Goal: Task Accomplishment & Management: Manage account settings

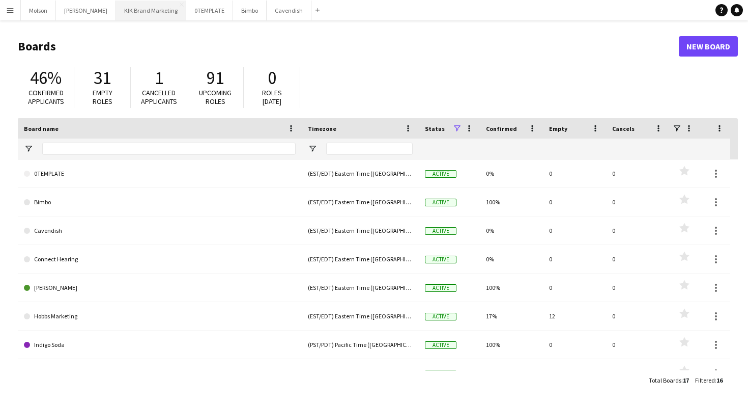
click at [123, 11] on button "KIK Brand Marketing Close" at bounding box center [151, 11] width 70 height 20
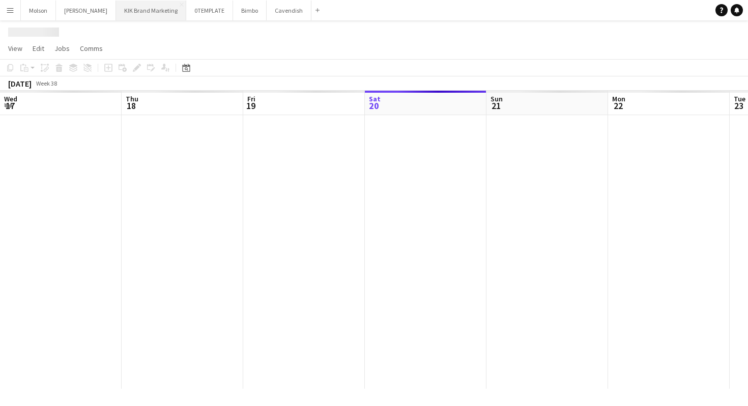
scroll to position [0, 243]
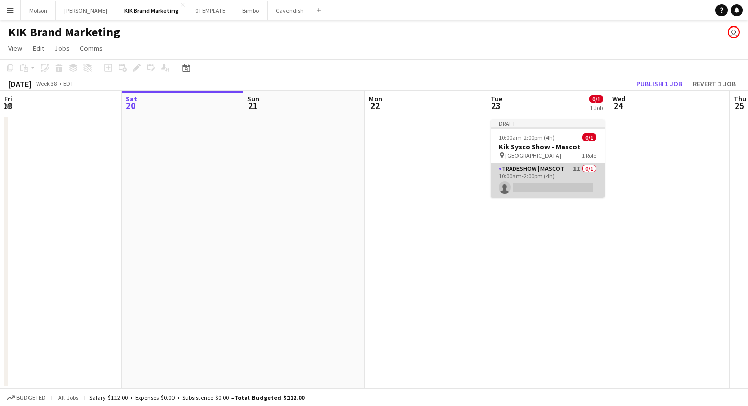
click at [555, 173] on app-card-role "Tradeshow | Mascot 1I 0/1 10:00am-2:00pm (4h) single-neutral-actions" at bounding box center [548, 180] width 114 height 35
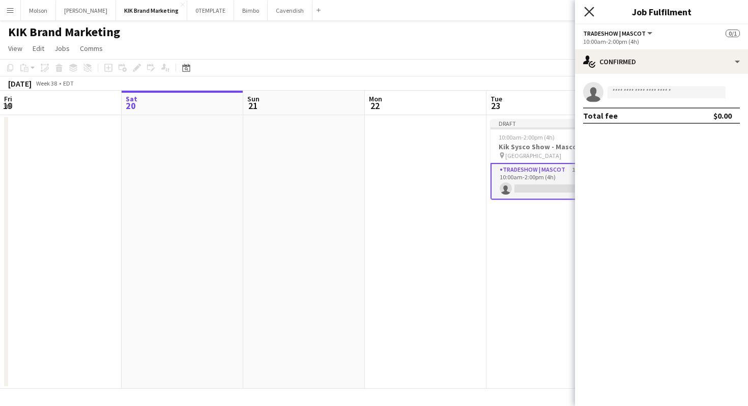
click at [591, 13] on icon at bounding box center [589, 12] width 10 height 10
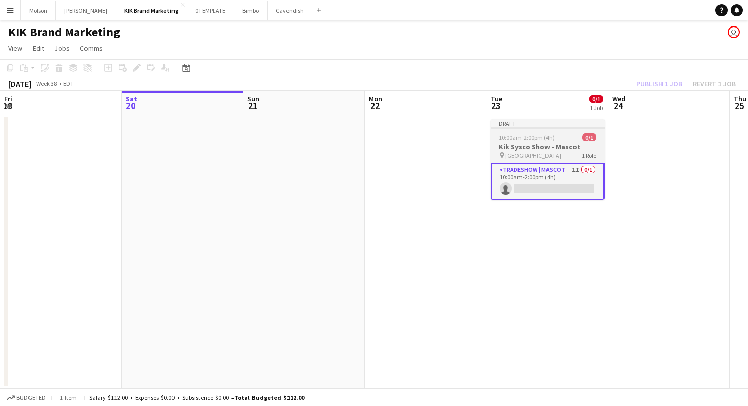
click at [565, 143] on h3 "Kik Sysco Show - Mascot" at bounding box center [548, 146] width 114 height 9
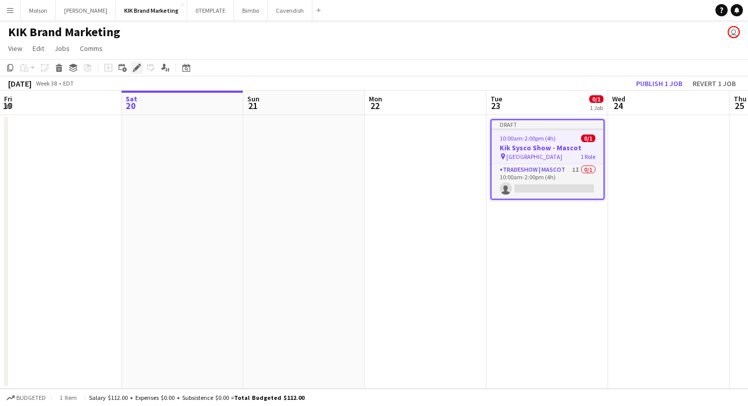
click at [136, 66] on icon "Edit" at bounding box center [137, 68] width 8 height 8
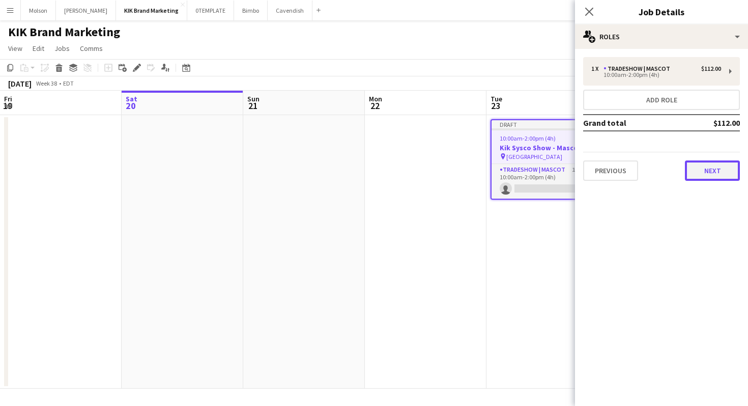
click at [722, 165] on button "Next" at bounding box center [712, 170] width 55 height 20
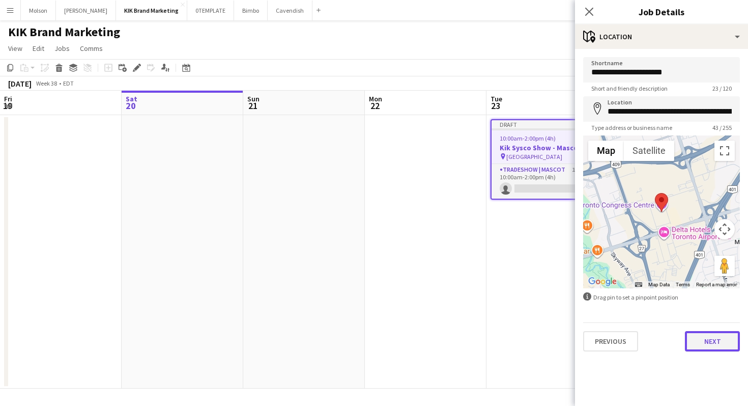
click at [715, 336] on button "Next" at bounding box center [712, 341] width 55 height 20
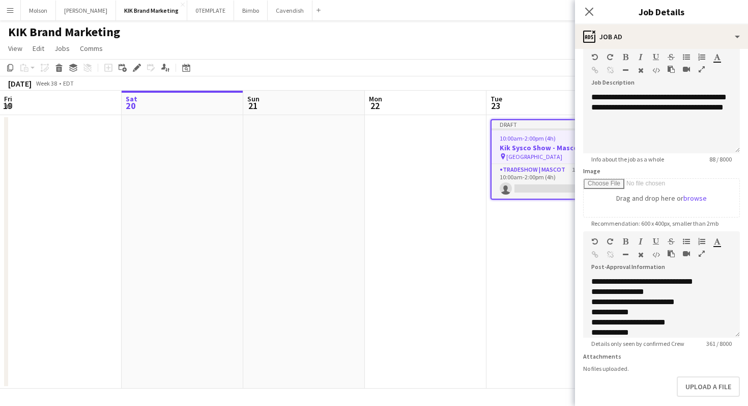
scroll to position [97, 0]
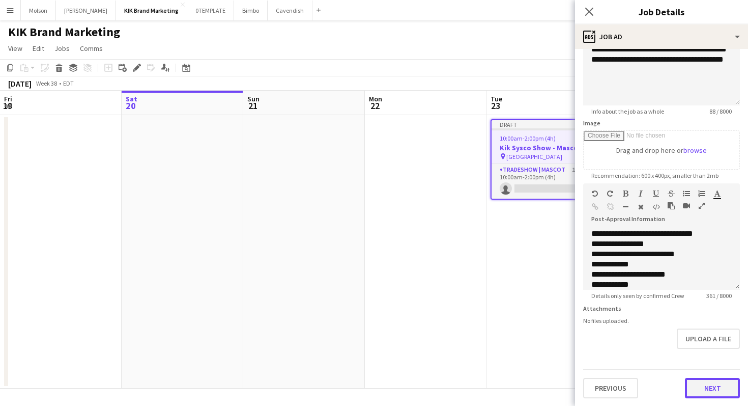
click at [705, 389] on button "Next" at bounding box center [712, 388] width 55 height 20
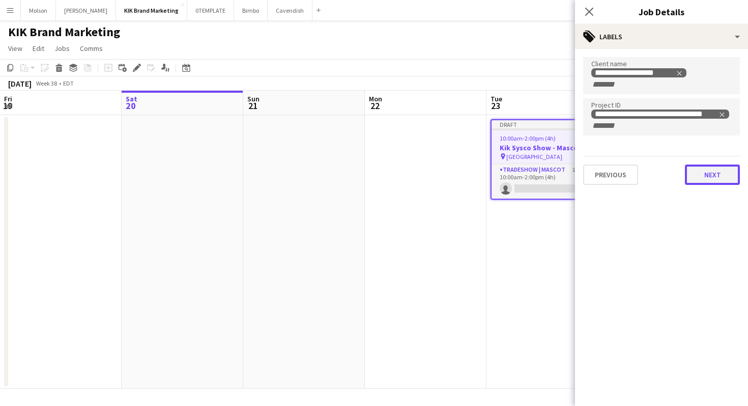
click at [700, 170] on button "Next" at bounding box center [712, 174] width 55 height 20
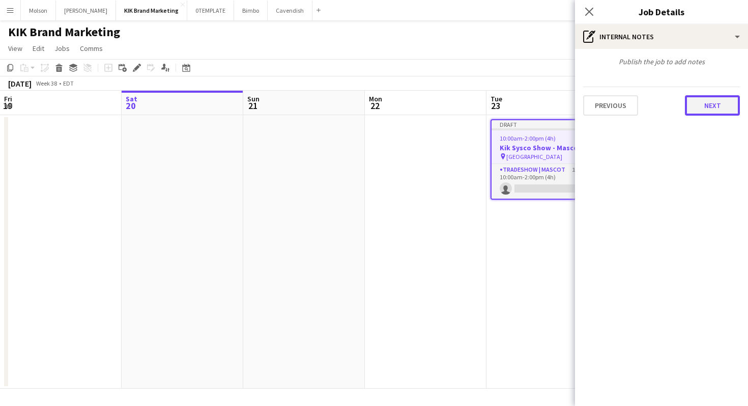
click at [701, 108] on button "Next" at bounding box center [712, 105] width 55 height 20
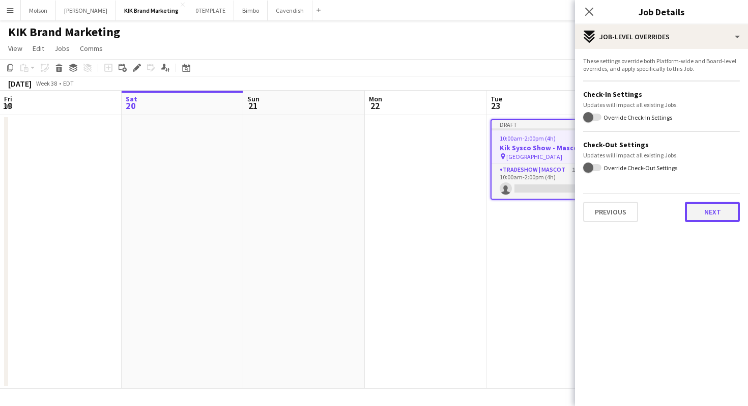
click at [719, 217] on button "Next" at bounding box center [712, 212] width 55 height 20
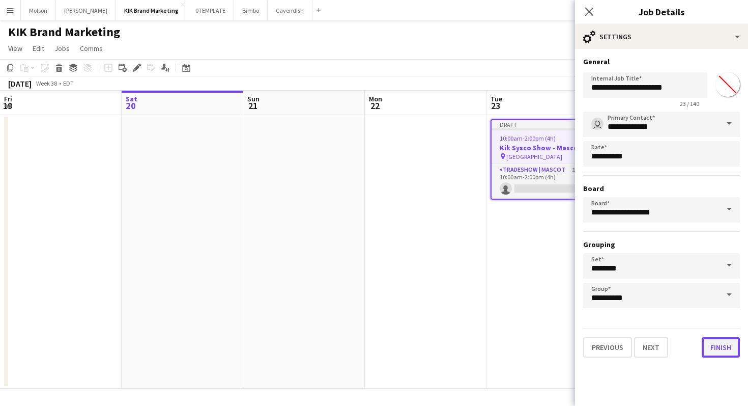
click at [714, 352] on button "Finish" at bounding box center [721, 347] width 38 height 20
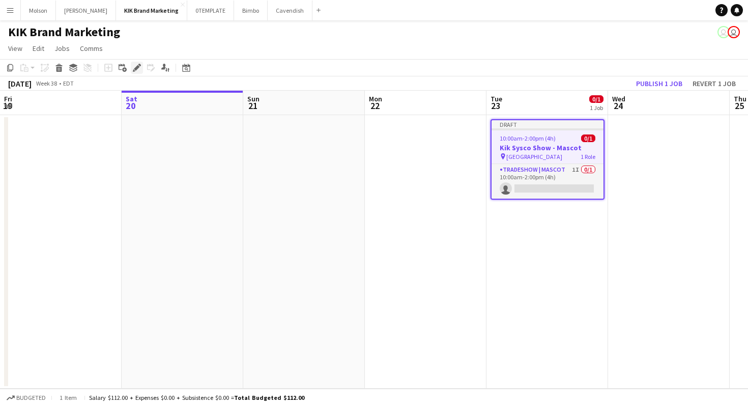
click at [138, 66] on icon at bounding box center [137, 68] width 6 height 6
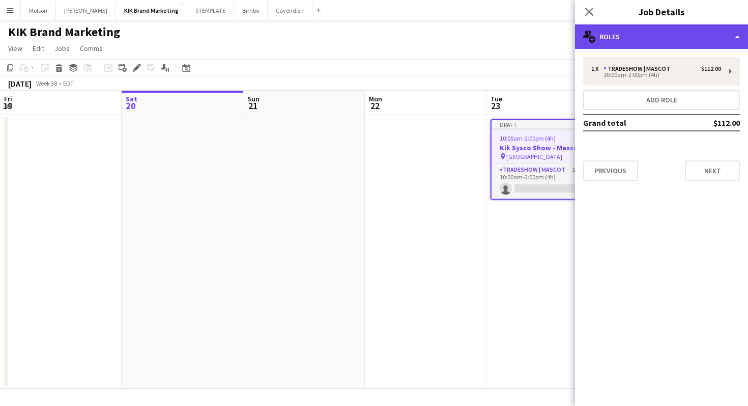
click at [735, 39] on div "multiple-users-add Roles" at bounding box center [661, 36] width 173 height 24
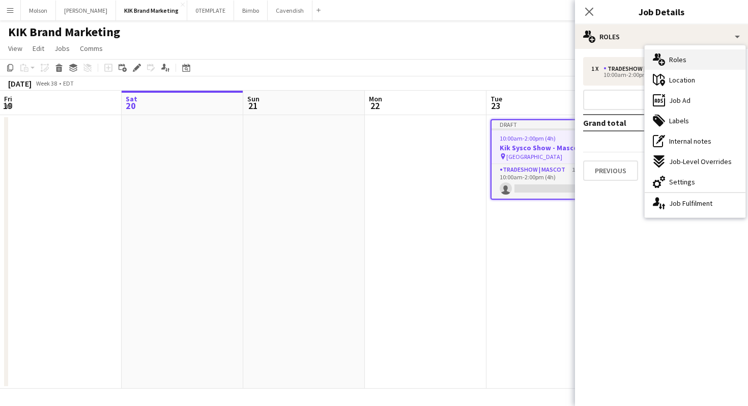
click at [700, 56] on div "multiple-users-add Roles" at bounding box center [695, 59] width 101 height 20
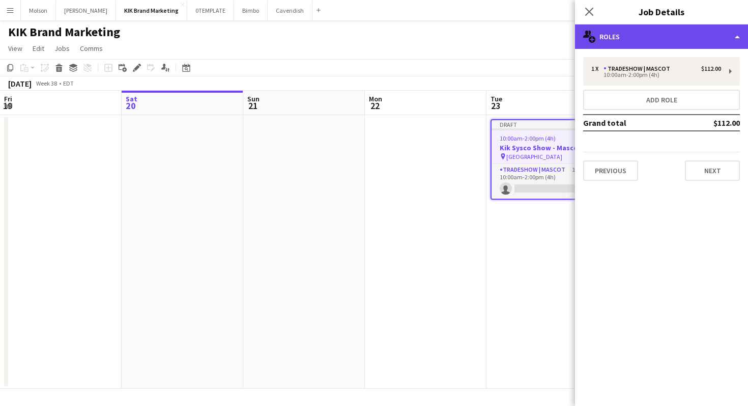
click at [725, 39] on div "multiple-users-add Roles" at bounding box center [661, 36] width 173 height 24
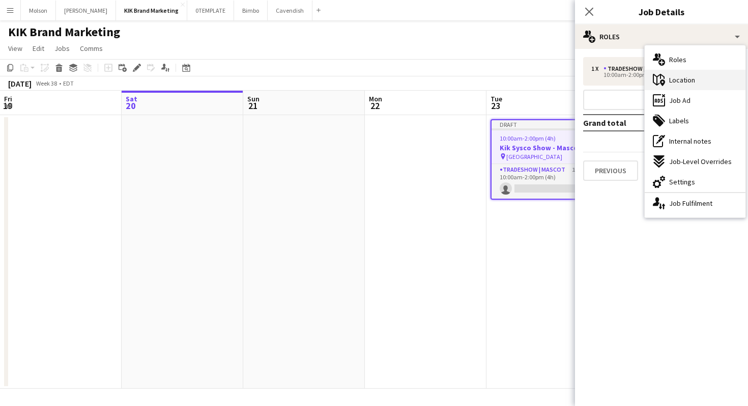
click at [688, 85] on div "maps-pin-1 Location" at bounding box center [695, 80] width 101 height 20
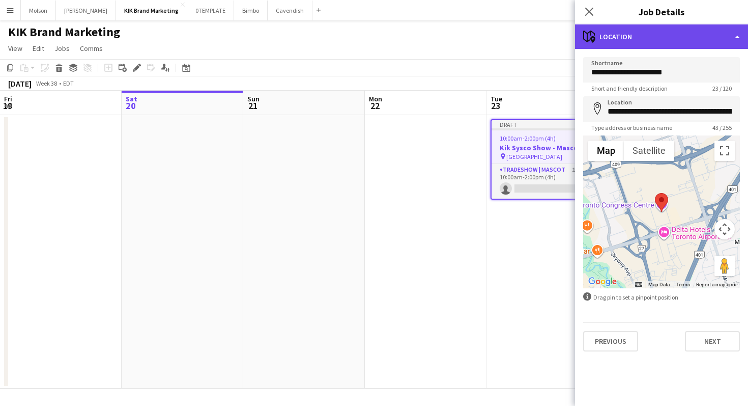
click at [720, 33] on div "maps-pin-1 Location" at bounding box center [661, 36] width 173 height 24
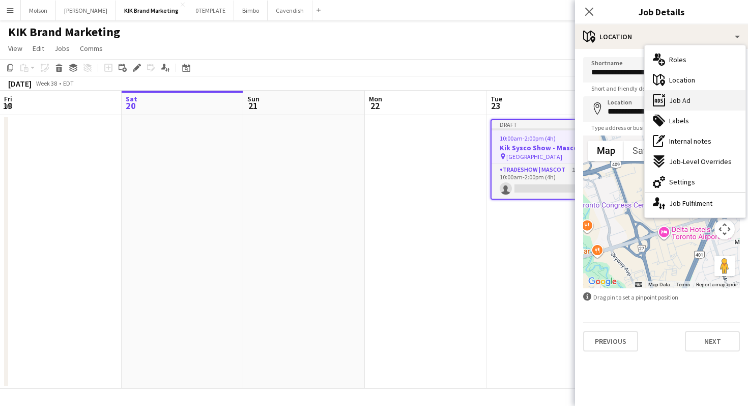
click at [688, 97] on span "Job Ad" at bounding box center [679, 100] width 21 height 9
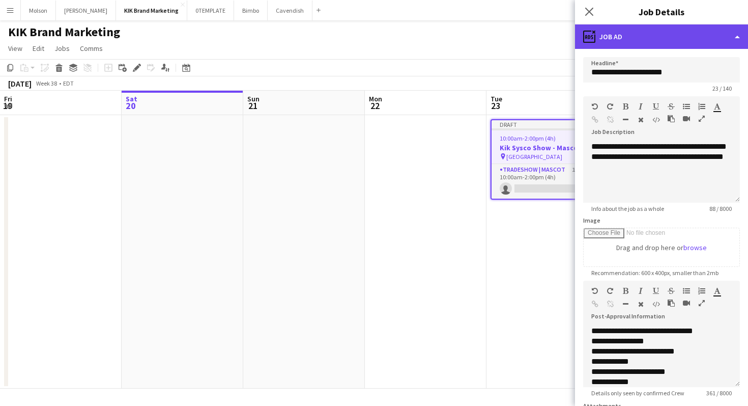
click at [721, 39] on div "ads-window Job Ad" at bounding box center [661, 36] width 173 height 24
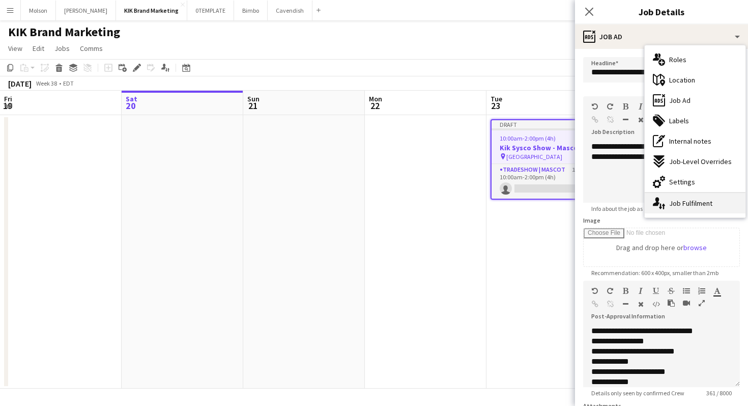
click at [709, 202] on div "single-neutral-actions-up-down Job Fulfilment" at bounding box center [695, 203] width 101 height 20
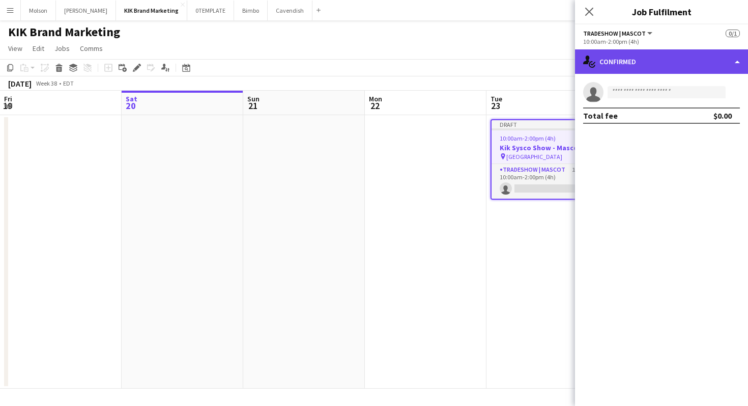
click at [728, 55] on div "single-neutral-actions-check-2 Confirmed" at bounding box center [661, 61] width 173 height 24
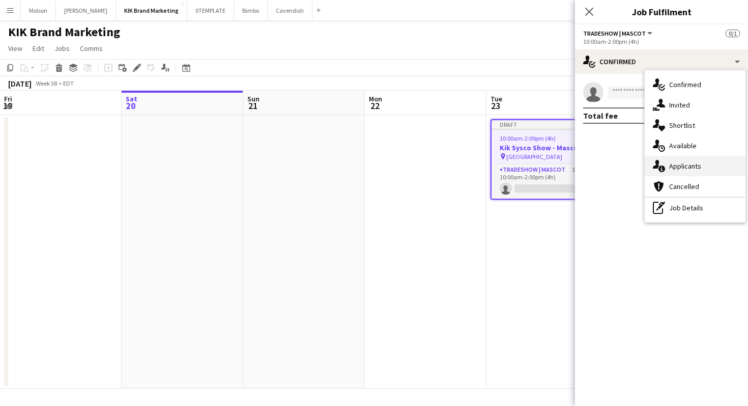
click at [711, 160] on div "single-neutral-actions-information Applicants" at bounding box center [695, 166] width 101 height 20
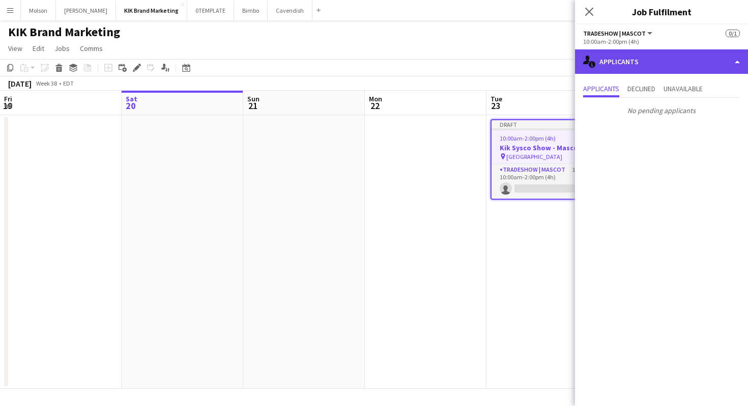
click at [717, 61] on div "single-neutral-actions-information Applicants" at bounding box center [661, 61] width 173 height 24
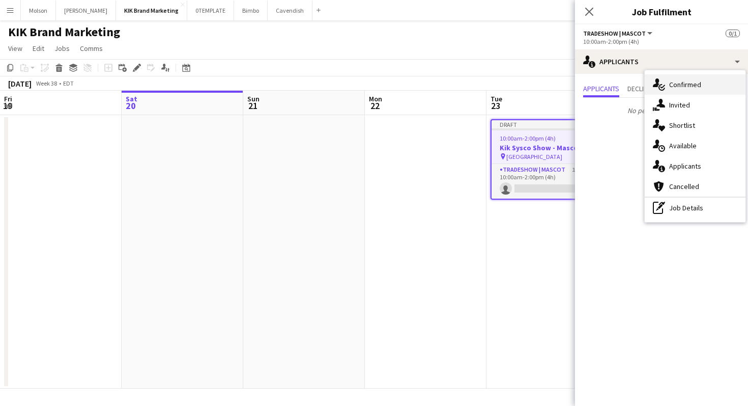
click at [718, 78] on div "single-neutral-actions-check-2 Confirmed" at bounding box center [695, 84] width 101 height 20
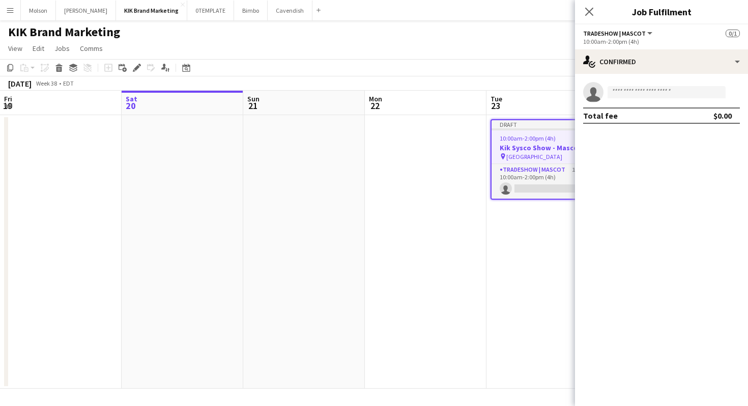
click at [639, 37] on span "Tradeshow | Mascot" at bounding box center [614, 34] width 63 height 8
click at [632, 50] on li "All roles" at bounding box center [622, 50] width 61 height 9
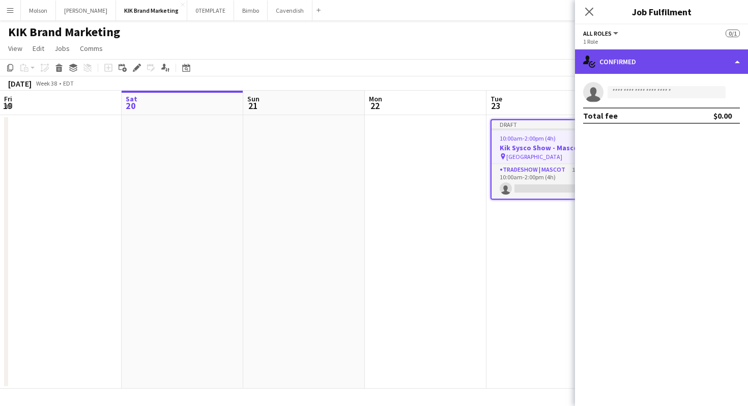
click at [718, 59] on div "single-neutral-actions-check-2 Confirmed" at bounding box center [661, 61] width 173 height 24
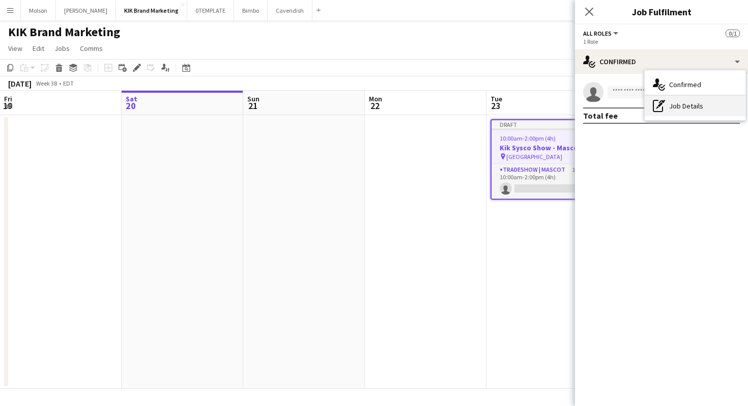
click at [690, 114] on div "pen-write Job Details" at bounding box center [695, 106] width 101 height 20
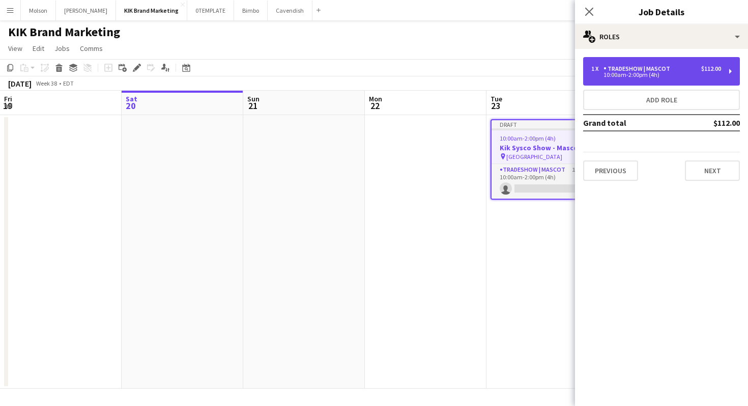
click at [661, 64] on div "1 x Tradeshow | Mascot $112.00 10:00am-2:00pm (4h)" at bounding box center [661, 71] width 157 height 29
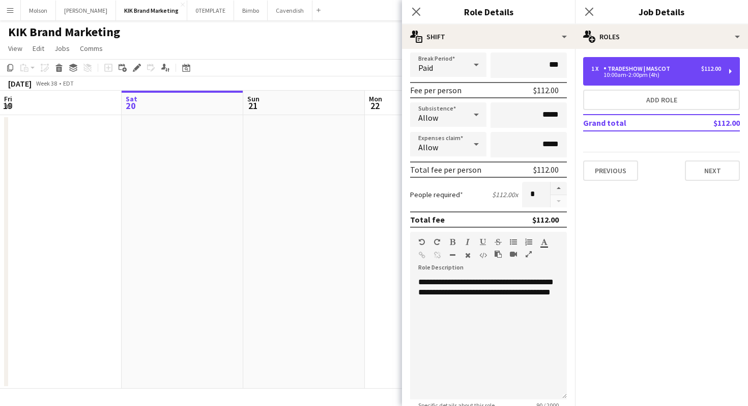
scroll to position [284, 0]
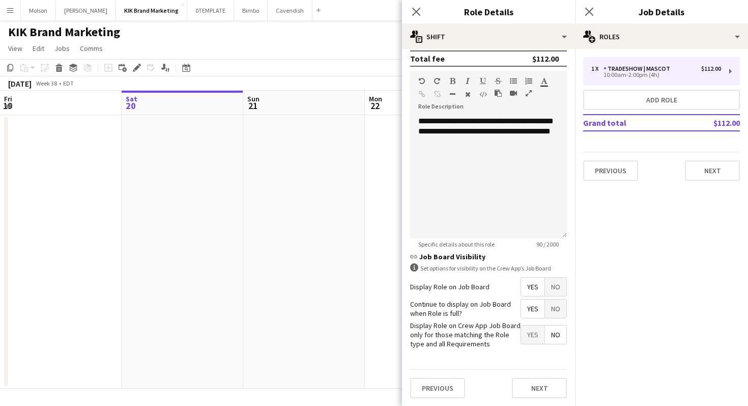
click at [551, 274] on form "**********" at bounding box center [488, 89] width 173 height 633
click at [551, 283] on span "No" at bounding box center [555, 286] width 21 height 18
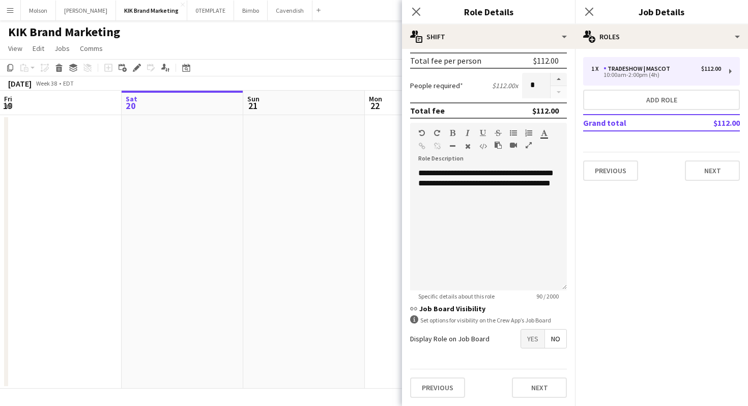
click at [535, 342] on span "Yes" at bounding box center [532, 338] width 23 height 18
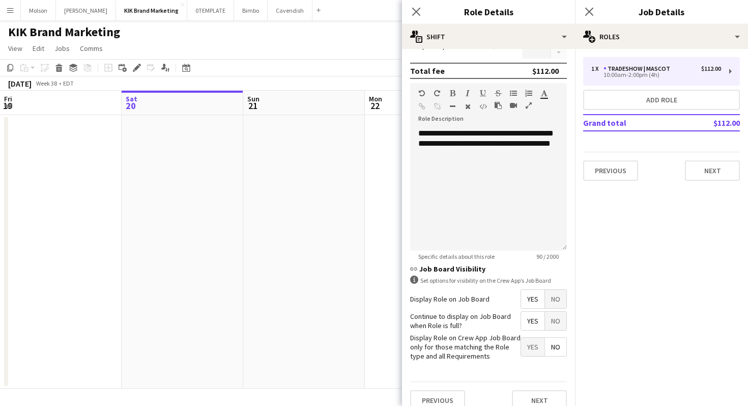
scroll to position [284, 0]
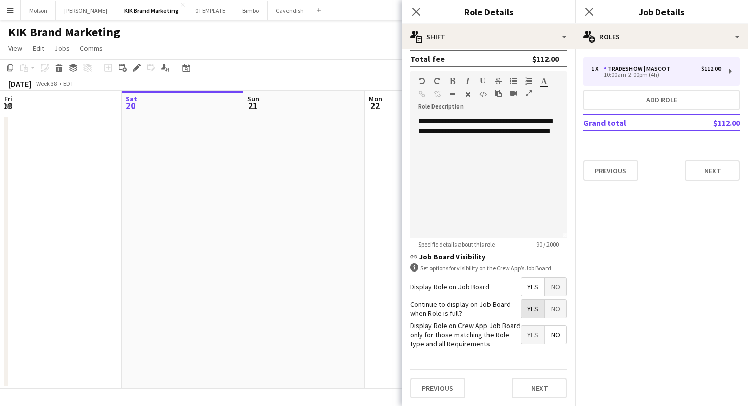
click at [534, 311] on span "Yes" at bounding box center [532, 308] width 23 height 18
click at [550, 386] on button "Next" at bounding box center [539, 388] width 55 height 20
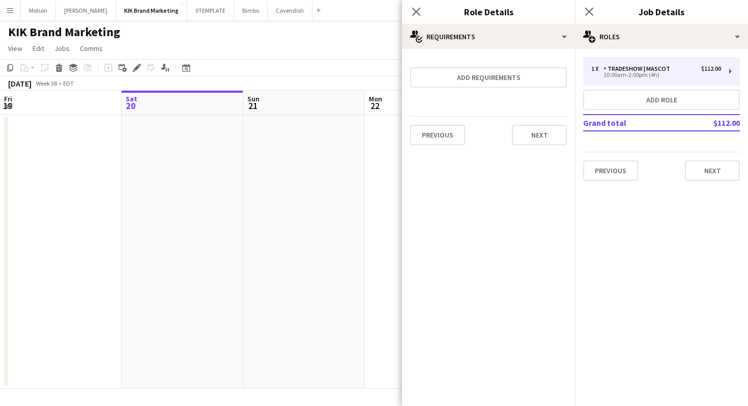
scroll to position [0, 0]
click at [535, 138] on button "Next" at bounding box center [539, 135] width 55 height 20
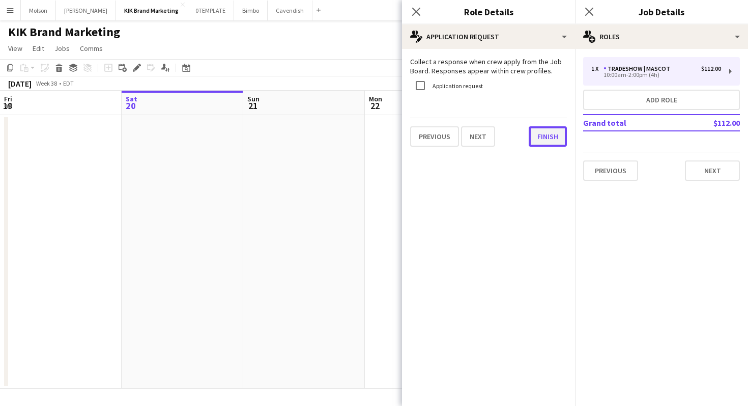
click at [537, 141] on button "Finish" at bounding box center [548, 136] width 38 height 20
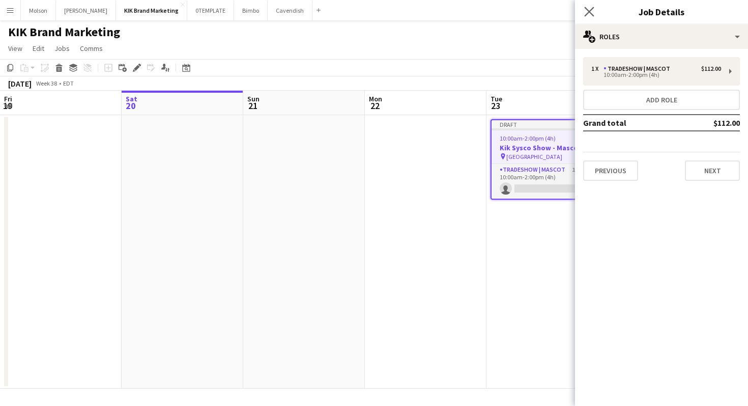
click at [591, 16] on icon "Close pop-in" at bounding box center [589, 12] width 10 height 10
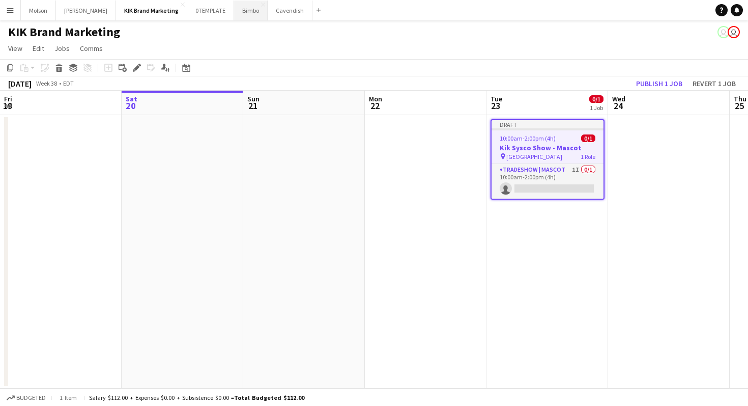
click at [236, 13] on button "Bimbo Close" at bounding box center [251, 11] width 34 height 20
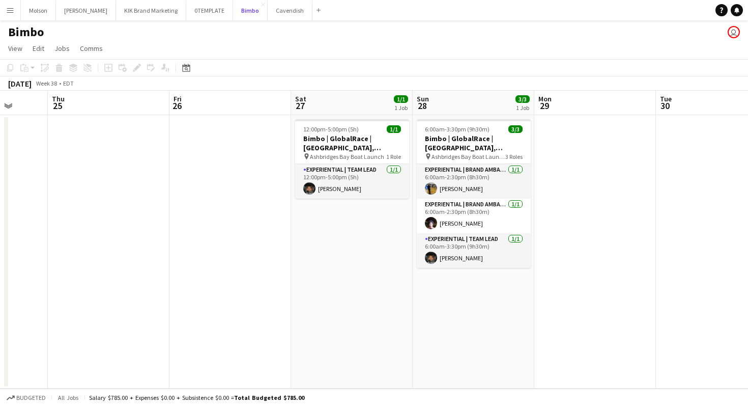
scroll to position [0, 271]
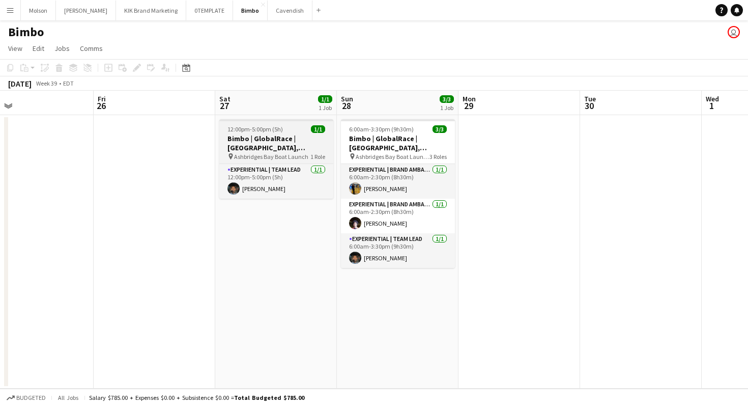
click at [300, 147] on h3 "Bimbo | GlobalRace | [GEOGRAPHIC_DATA], [GEOGRAPHIC_DATA]" at bounding box center [276, 143] width 114 height 18
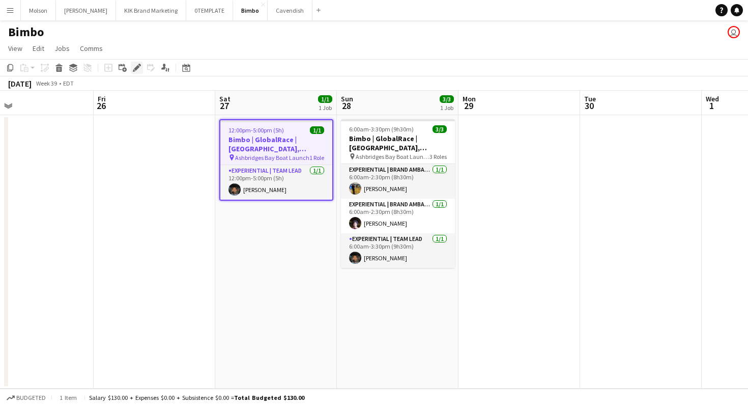
click at [135, 65] on icon "Edit" at bounding box center [137, 68] width 8 height 8
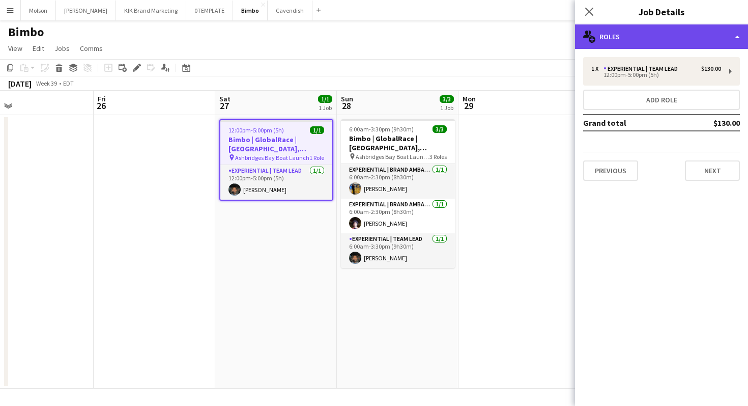
click at [729, 39] on div "multiple-users-add Roles" at bounding box center [661, 36] width 173 height 24
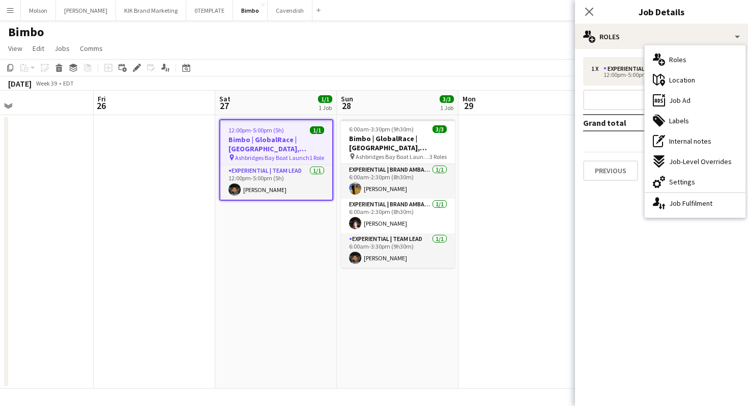
click at [604, 205] on mat-expansion-panel "pencil3 General details 1 x Experiential | Team Lead $130.00 12:00pm-5:00pm (5h…" at bounding box center [661, 227] width 173 height 357
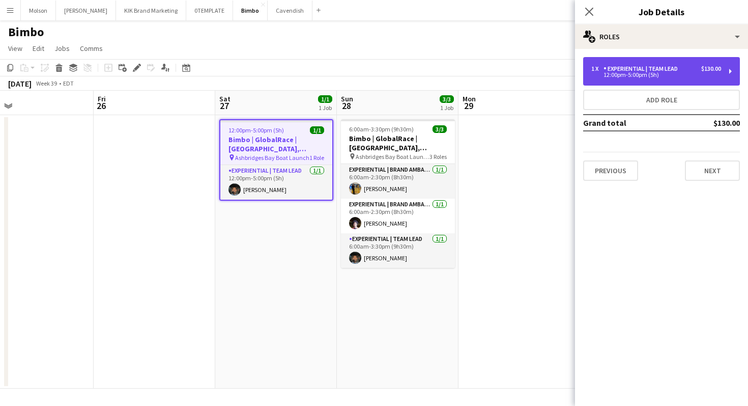
click at [635, 63] on div "1 x Experiential | Team Lead $130.00 12:00pm-5:00pm (5h)" at bounding box center [661, 71] width 157 height 29
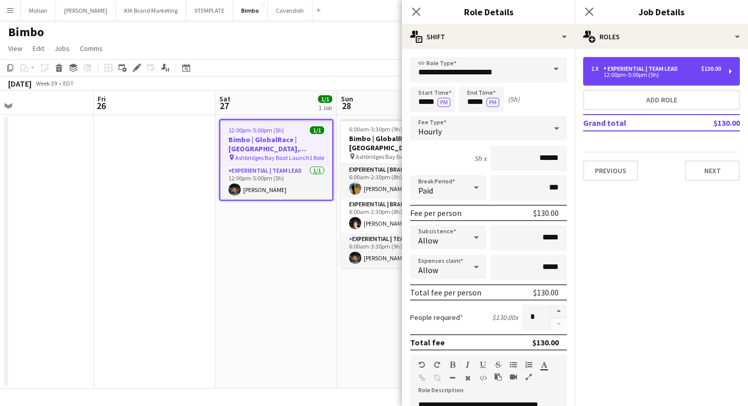
scroll to position [284, 0]
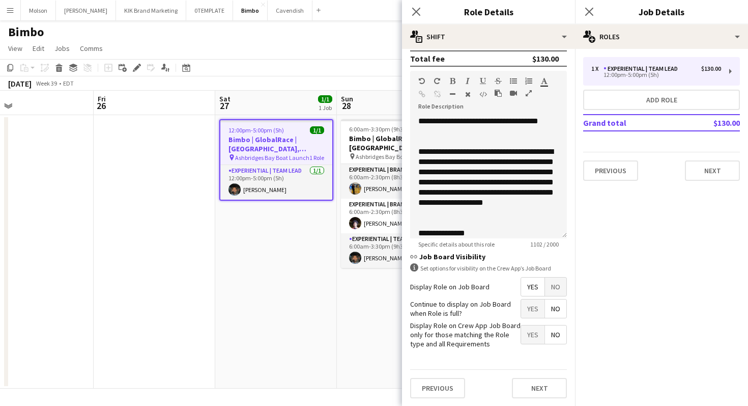
click at [541, 309] on span "Yes" at bounding box center [532, 308] width 23 height 18
click at [547, 381] on button "Next" at bounding box center [539, 388] width 55 height 20
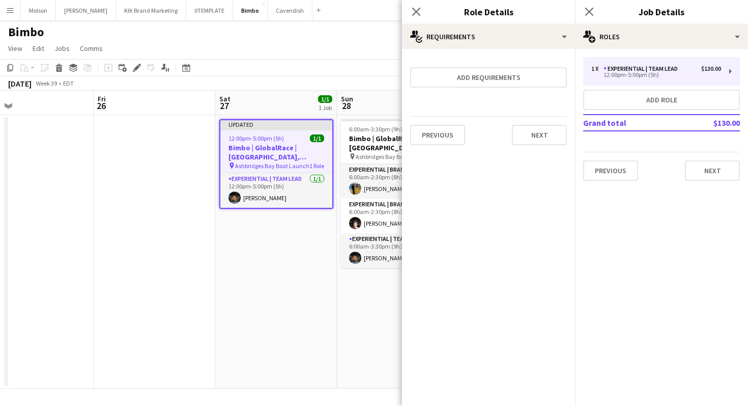
scroll to position [0, 0]
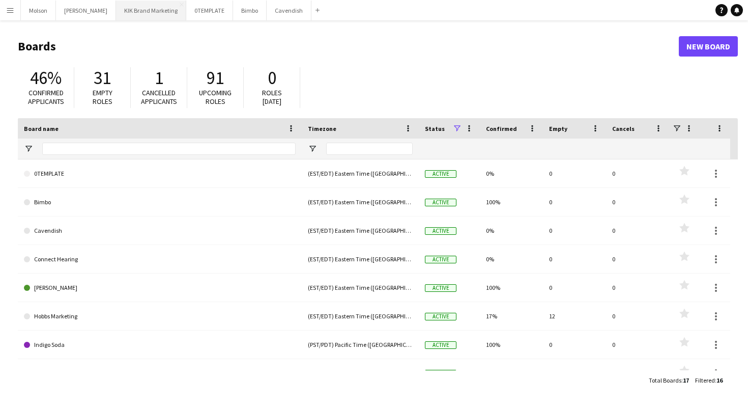
click at [129, 6] on button "KIK Brand Marketing Close" at bounding box center [151, 11] width 70 height 20
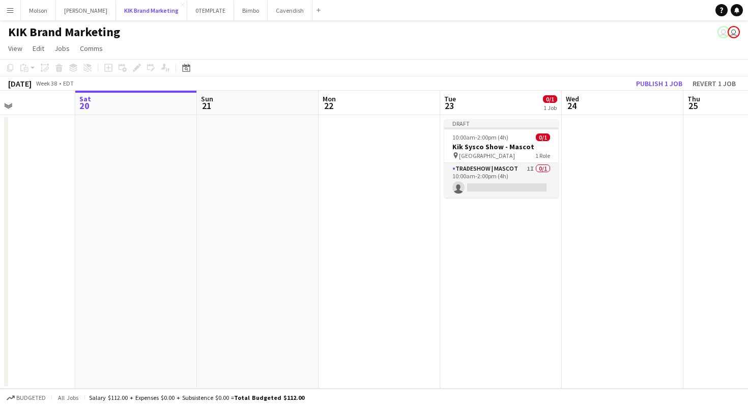
scroll to position [0, 297]
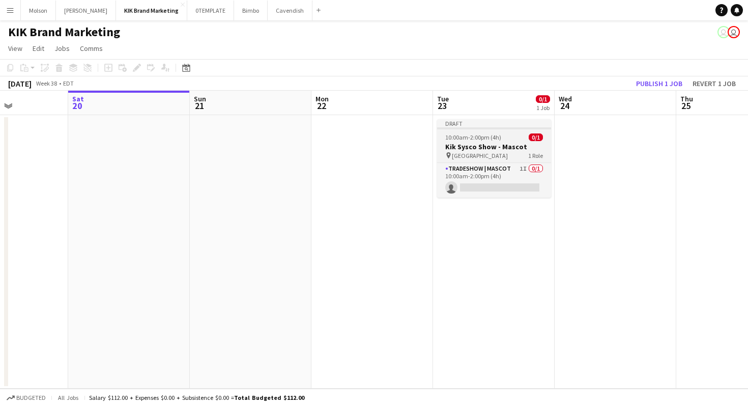
click at [509, 139] on div "10:00am-2:00pm (4h) 0/1" at bounding box center [494, 137] width 114 height 8
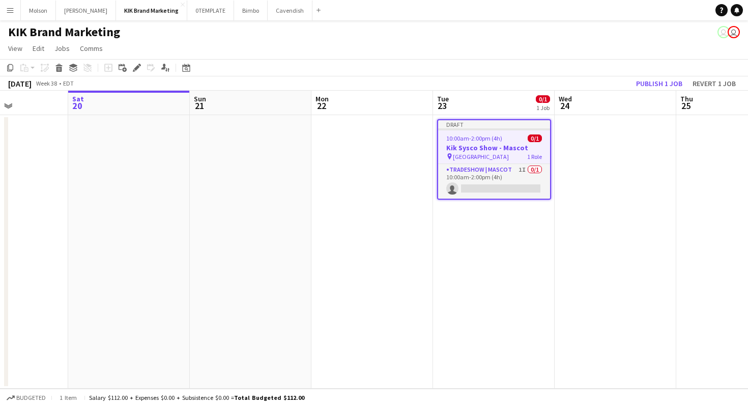
click at [520, 162] on app-job-card "Draft 10:00am-2:00pm (4h) 0/1 Kik Sysco Show - Mascot pin [GEOGRAPHIC_DATA] 1 R…" at bounding box center [494, 159] width 114 height 80
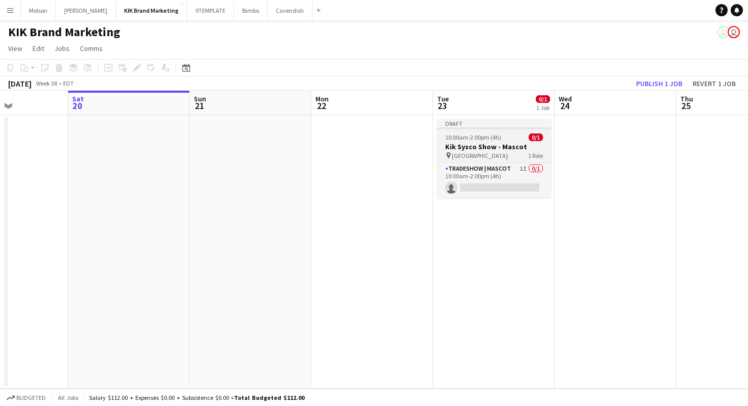
click at [497, 149] on h3 "Kik Sysco Show - Mascot" at bounding box center [494, 146] width 114 height 9
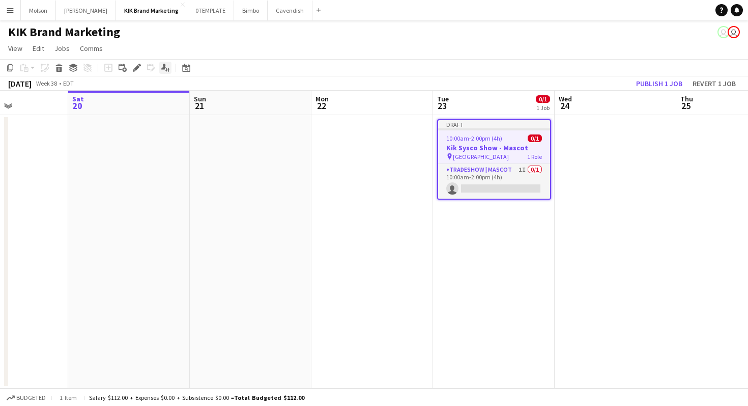
click at [163, 69] on icon "Applicants" at bounding box center [165, 68] width 8 height 8
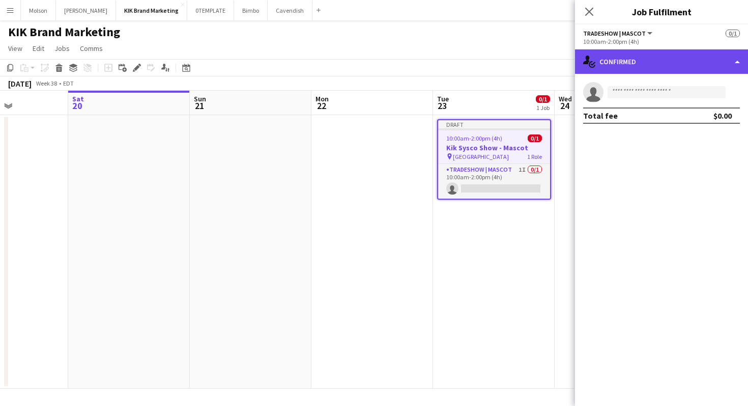
click at [710, 62] on div "single-neutral-actions-check-2 Confirmed" at bounding box center [661, 61] width 173 height 24
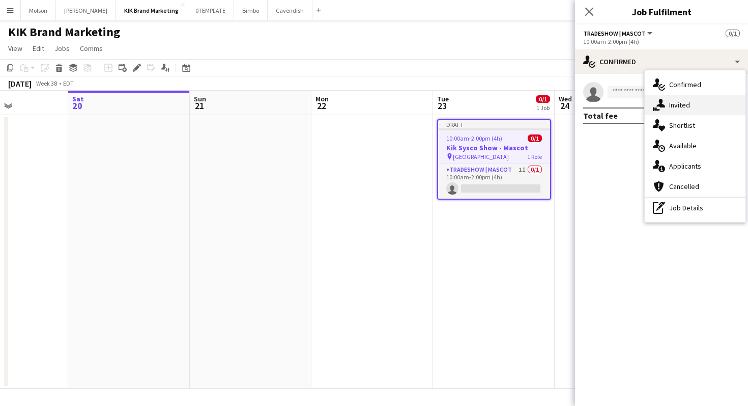
click at [700, 108] on div "single-neutral-actions-share-1 Invited" at bounding box center [695, 105] width 101 height 20
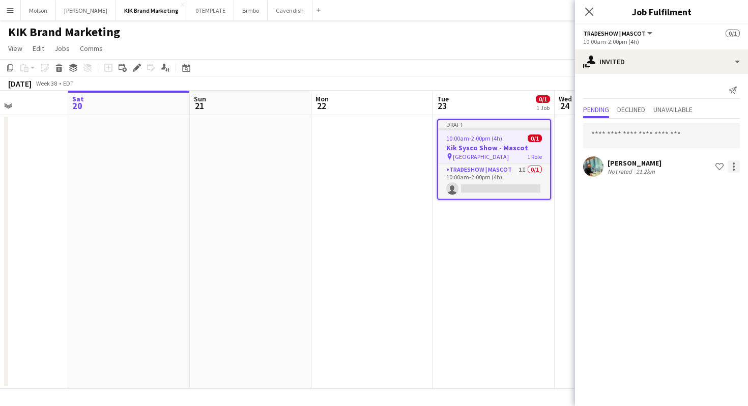
click at [734, 161] on div at bounding box center [734, 166] width 12 height 12
click at [691, 213] on span "Send notification" at bounding box center [702, 209] width 60 height 9
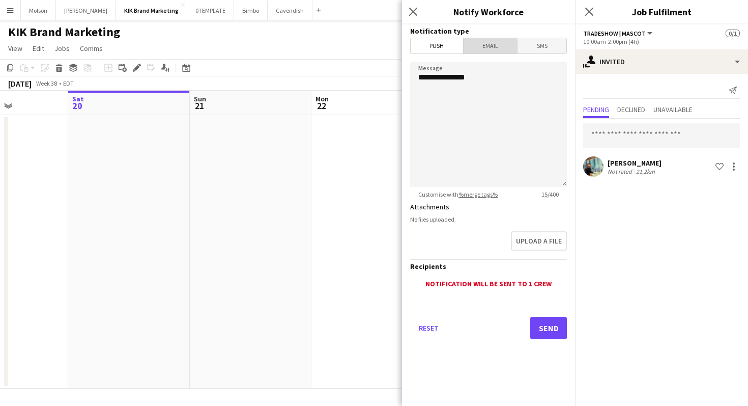
click at [494, 40] on span "Email" at bounding box center [491, 45] width 54 height 15
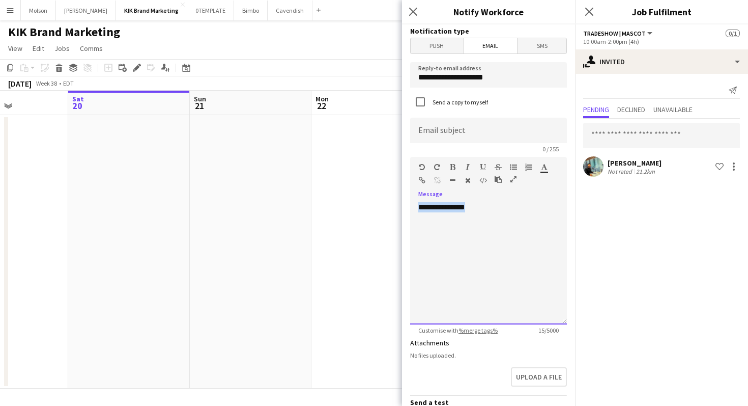
drag, startPoint x: 481, startPoint y: 206, endPoint x: 402, endPoint y: 211, distance: 79.6
click at [402, 211] on app-popin "**********" at bounding box center [488, 203] width 173 height 406
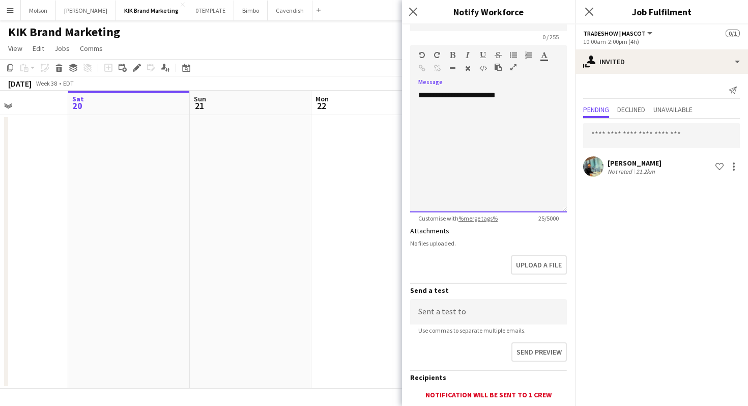
scroll to position [179, 0]
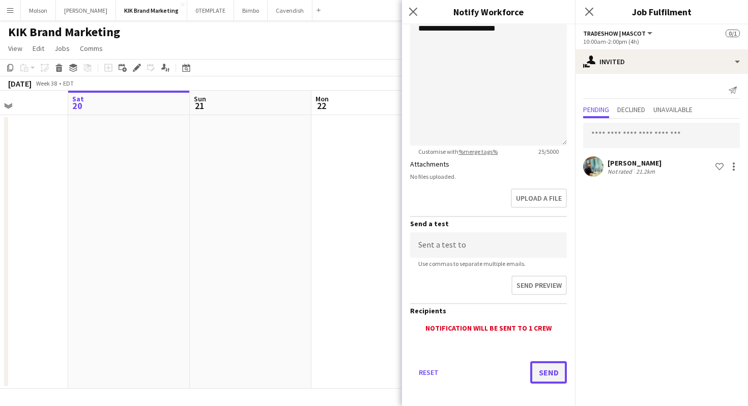
click at [544, 372] on button "Send" at bounding box center [548, 372] width 37 height 22
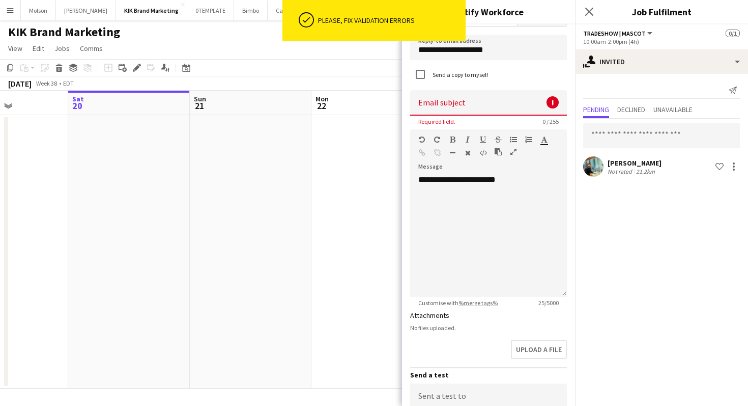
scroll to position [0, 0]
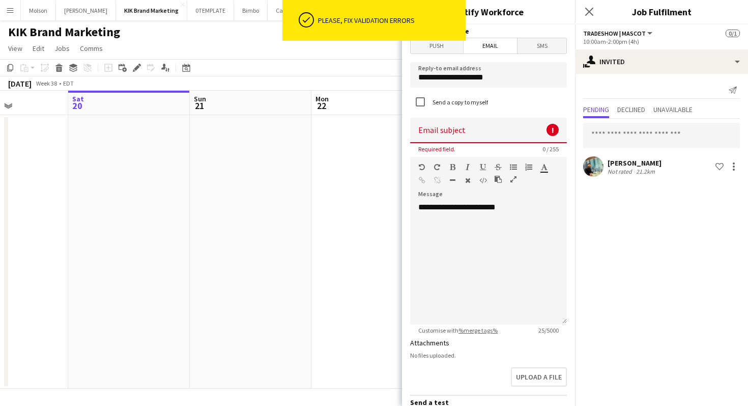
click at [488, 123] on input at bounding box center [488, 130] width 157 height 25
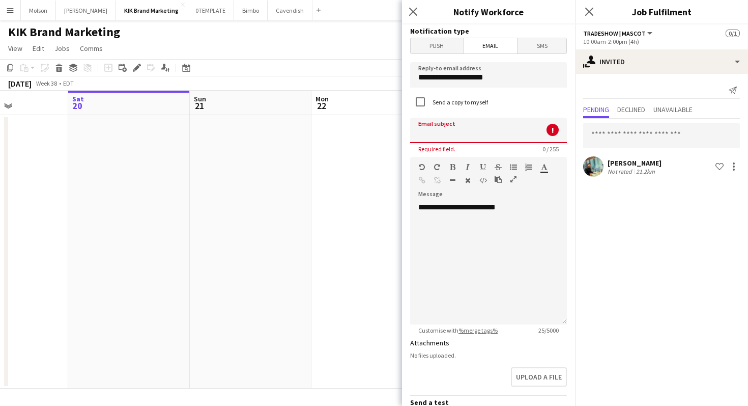
click at [481, 135] on input at bounding box center [488, 130] width 157 height 25
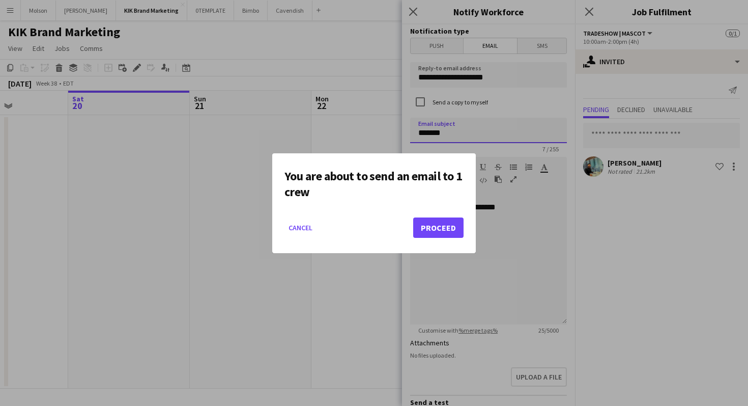
type input "*******"
click at [305, 232] on button "Cancel" at bounding box center [301, 227] width 32 height 16
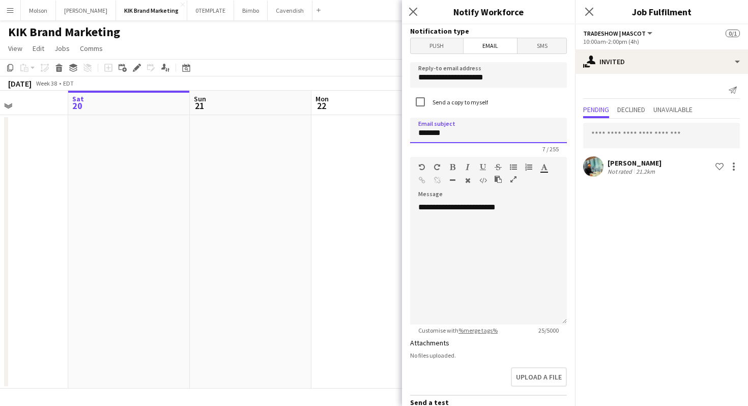
click at [477, 132] on input "*******" at bounding box center [488, 130] width 157 height 25
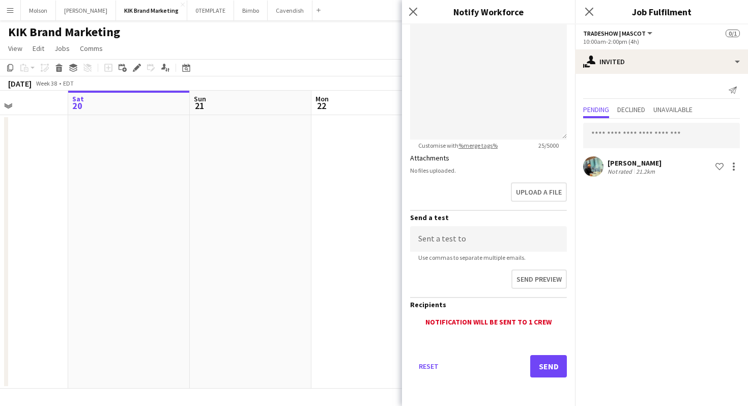
type input "**********"
click at [540, 372] on button "Send" at bounding box center [548, 366] width 37 height 22
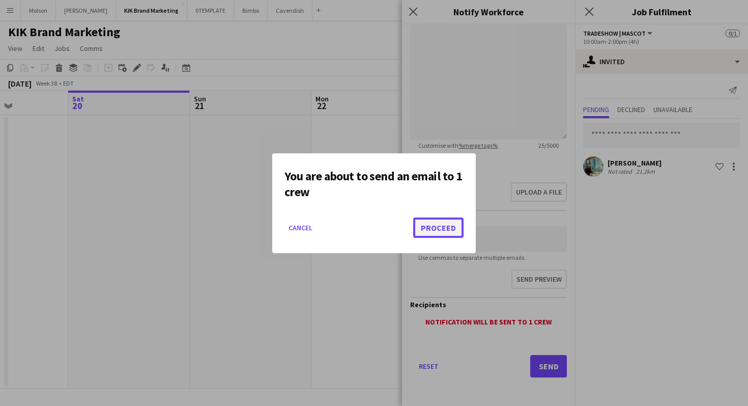
click at [443, 229] on button "Proceed" at bounding box center [438, 227] width 50 height 20
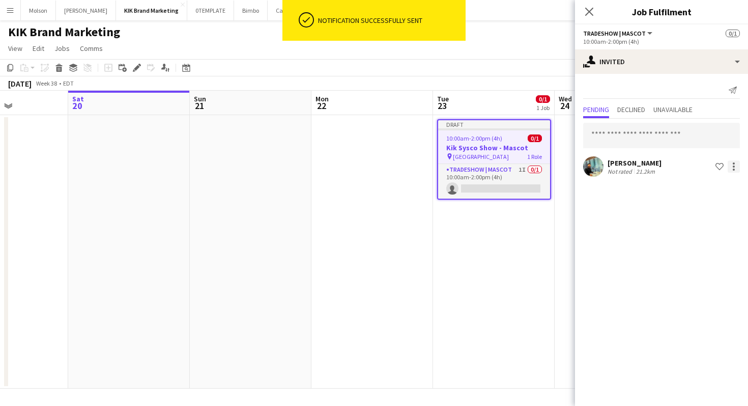
click at [738, 166] on div at bounding box center [734, 166] width 12 height 12
click at [705, 211] on span "Send notification" at bounding box center [702, 209] width 60 height 9
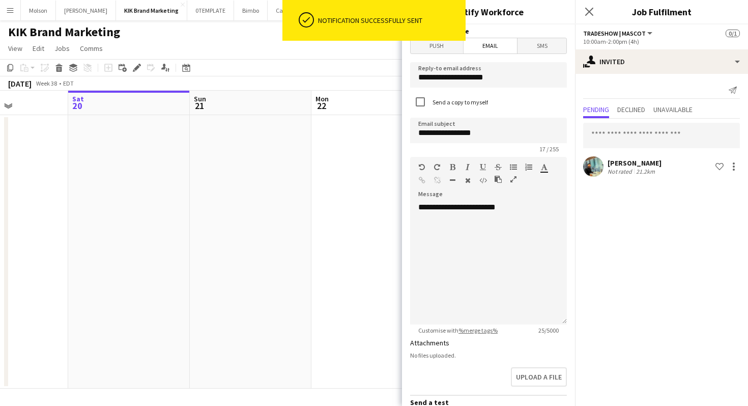
click at [546, 46] on span "SMS" at bounding box center [542, 45] width 49 height 15
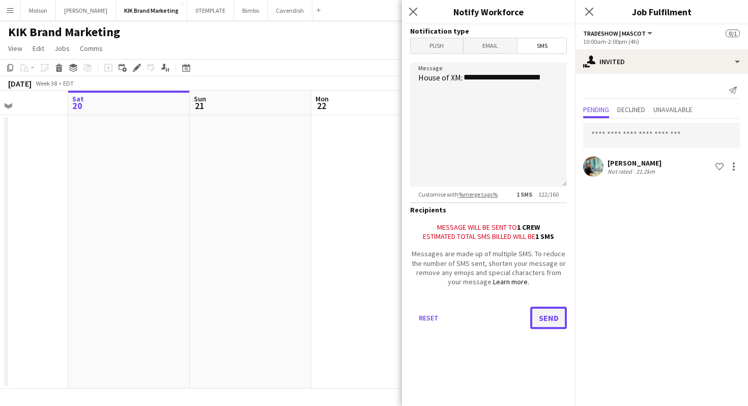
click at [538, 320] on button "Send" at bounding box center [548, 317] width 37 height 22
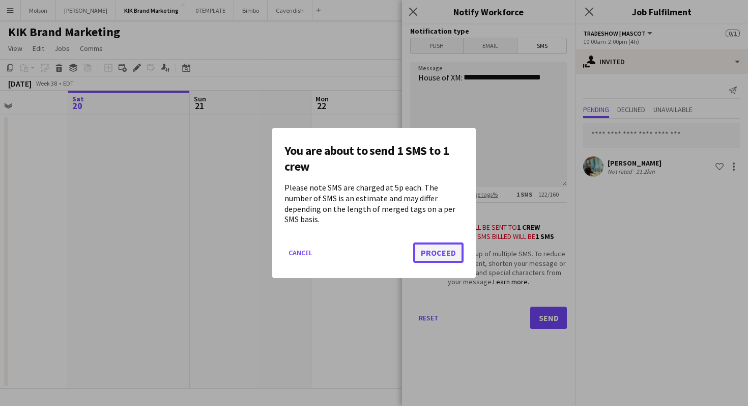
click at [440, 253] on button "Proceed" at bounding box center [438, 252] width 50 height 20
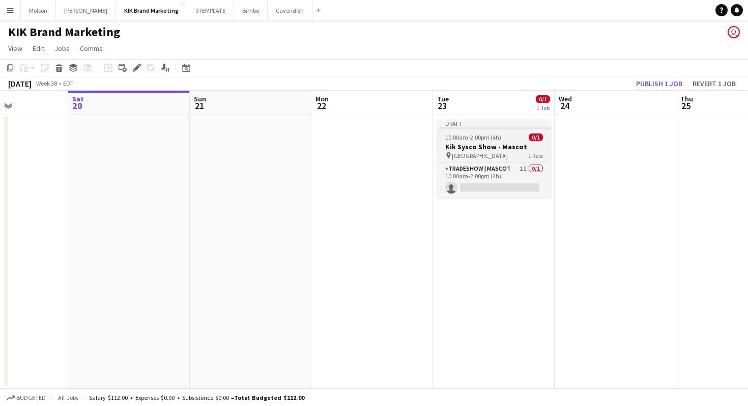
click at [488, 149] on h3 "Kik Sysco Show - Mascot" at bounding box center [494, 146] width 114 height 9
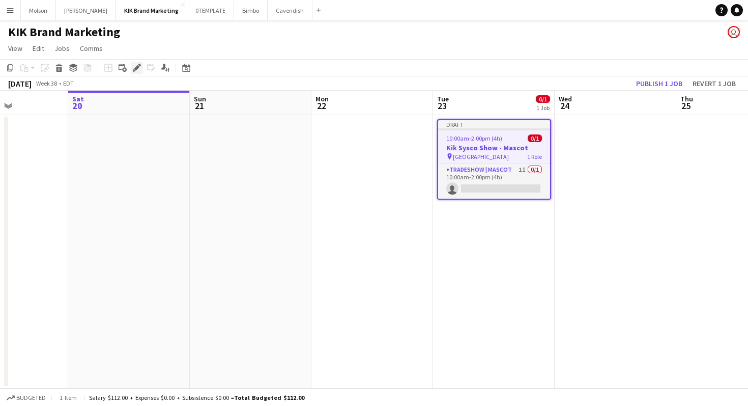
click at [134, 69] on icon at bounding box center [137, 68] width 6 height 6
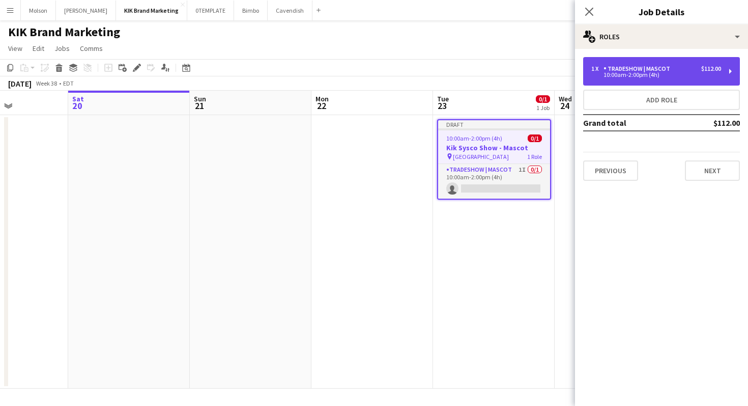
click at [679, 76] on div "10:00am-2:00pm (4h)" at bounding box center [657, 74] width 130 height 5
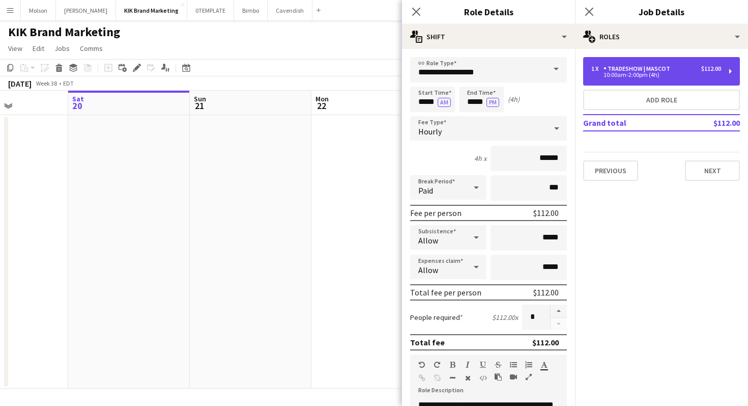
click at [672, 72] on div "10:00am-2:00pm (4h)" at bounding box center [657, 74] width 130 height 5
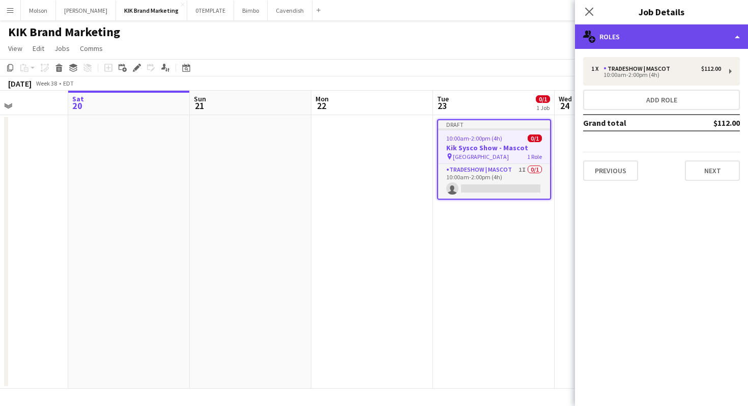
click at [723, 39] on div "multiple-users-add Roles" at bounding box center [661, 36] width 173 height 24
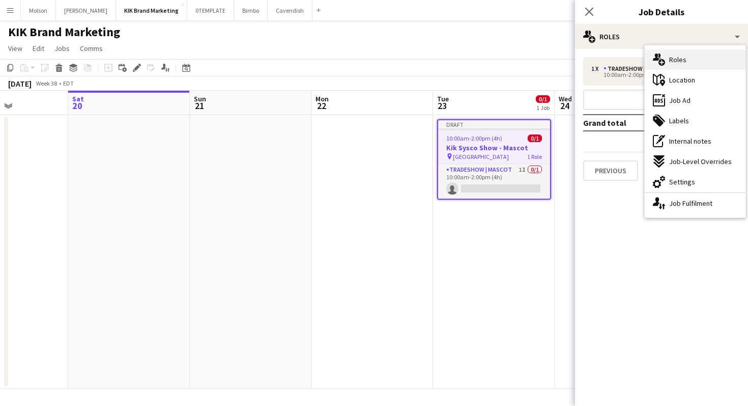
click at [687, 61] on div "multiple-users-add Roles" at bounding box center [695, 59] width 101 height 20
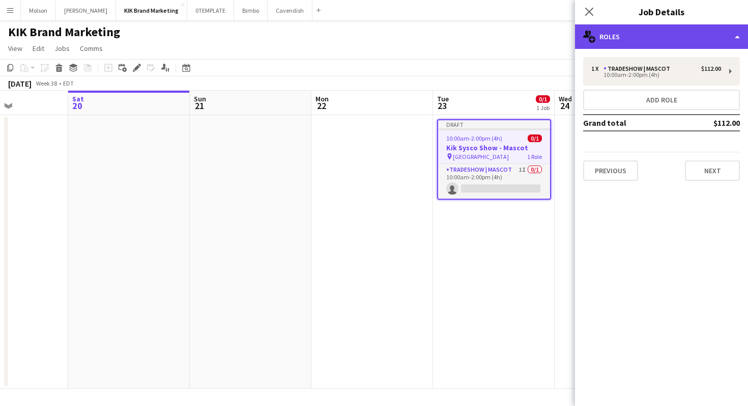
click at [726, 37] on div "multiple-users-add Roles" at bounding box center [661, 36] width 173 height 24
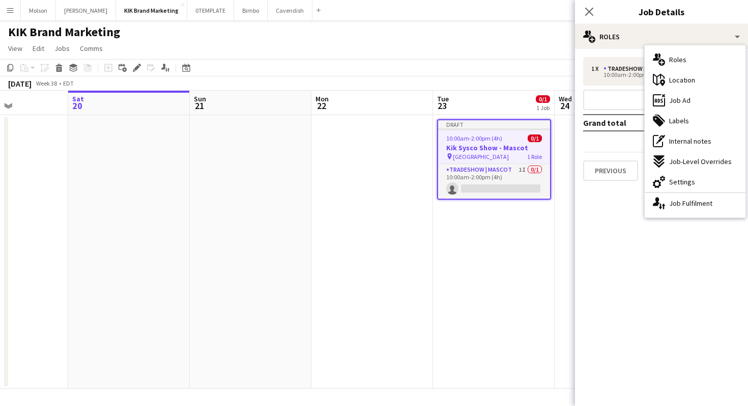
click at [633, 216] on mat-expansion-panel "pencil3 General details 1 x Tradeshow | Mascot $112.00 10:00am-2:00pm (4h) Add …" at bounding box center [661, 227] width 173 height 357
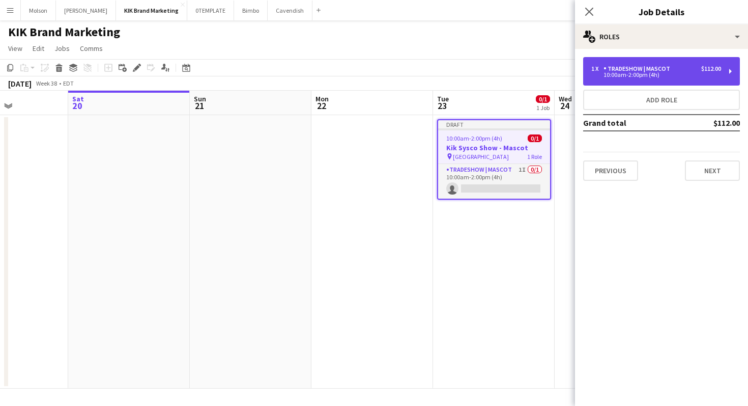
click at [687, 74] on div "10:00am-2:00pm (4h)" at bounding box center [657, 74] width 130 height 5
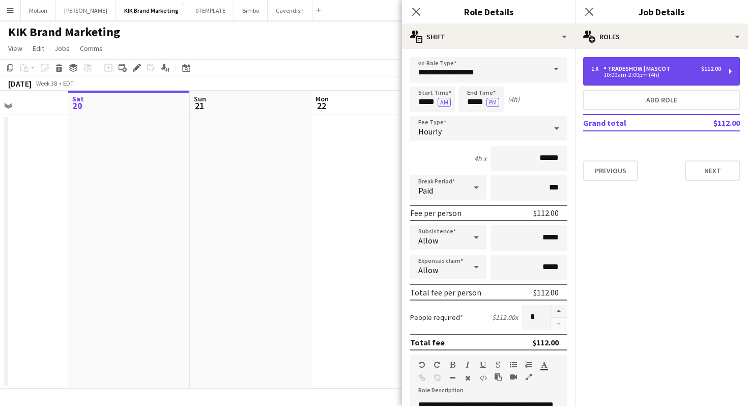
click at [687, 74] on div "10:00am-2:00pm (4h)" at bounding box center [657, 74] width 130 height 5
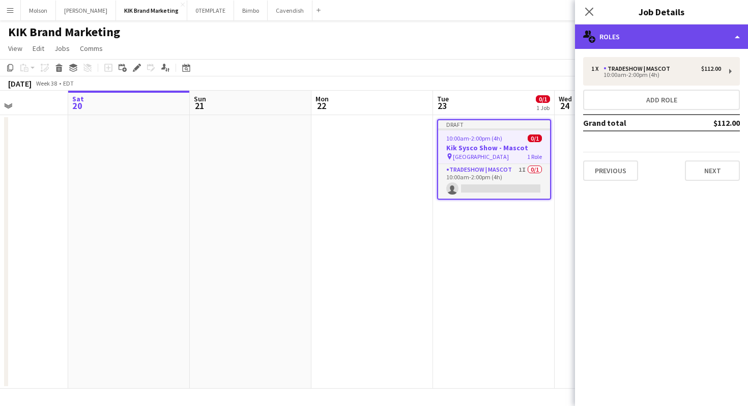
click at [734, 36] on div "multiple-users-add Roles" at bounding box center [661, 36] width 173 height 24
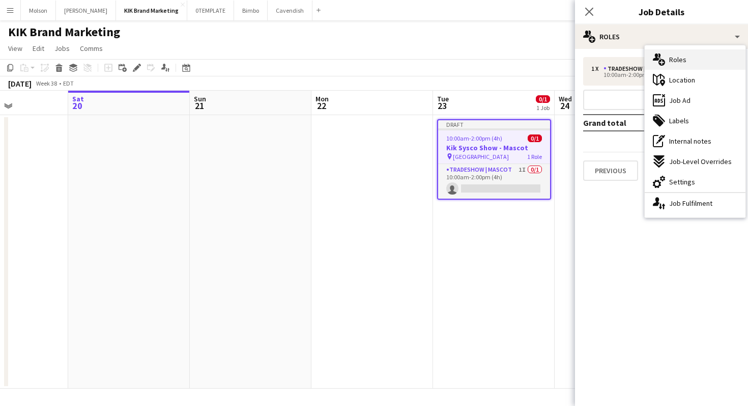
click at [672, 57] on span "Roles" at bounding box center [677, 59] width 17 height 9
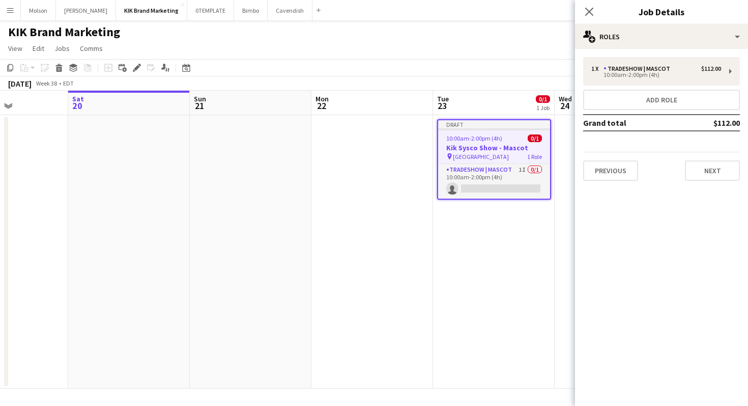
click at [713, 156] on div "Previous Next" at bounding box center [661, 166] width 157 height 29
click at [713, 159] on div "Previous Next" at bounding box center [661, 166] width 157 height 29
click at [713, 161] on button "Next" at bounding box center [712, 170] width 55 height 20
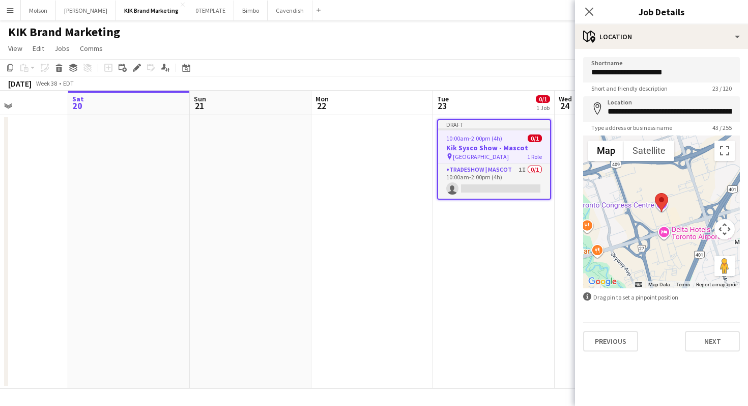
click at [713, 162] on div at bounding box center [661, 211] width 157 height 153
click at [704, 336] on button "Next" at bounding box center [712, 341] width 55 height 20
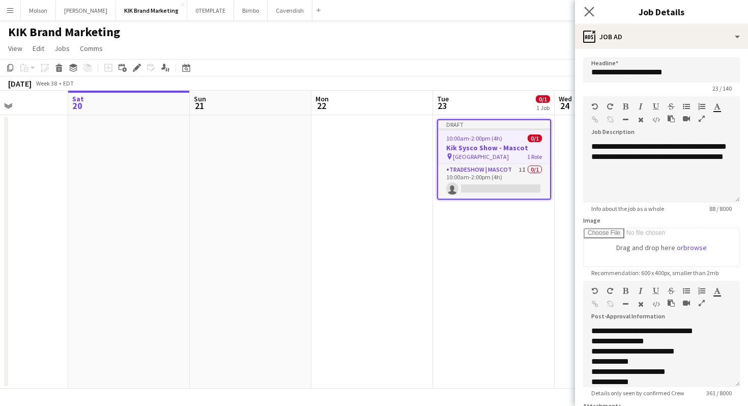
click at [586, 17] on app-icon "Close pop-in" at bounding box center [589, 12] width 15 height 15
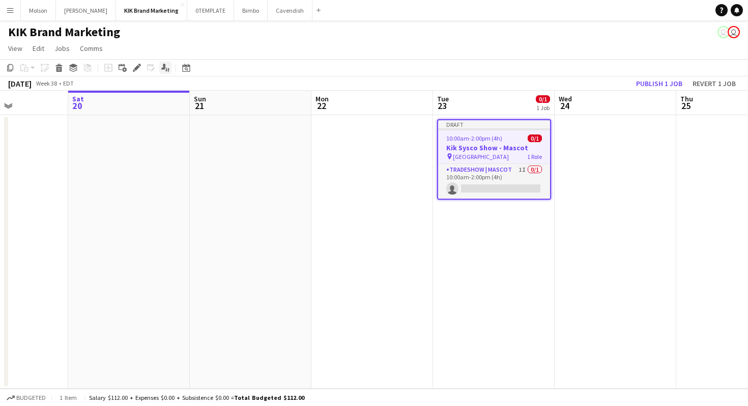
click at [164, 72] on div "Applicants" at bounding box center [165, 68] width 12 height 12
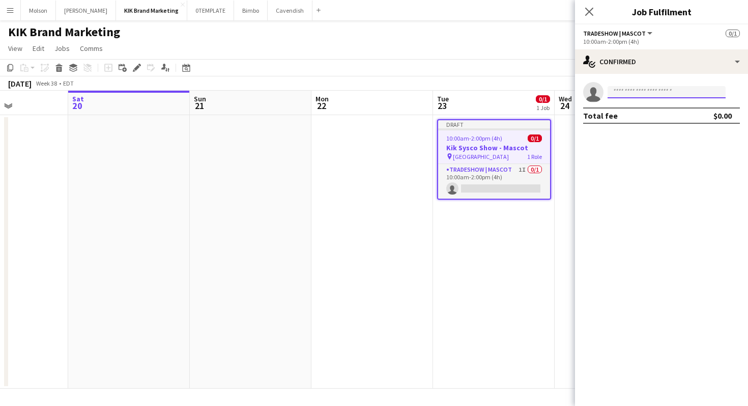
click at [693, 97] on input at bounding box center [667, 92] width 118 height 12
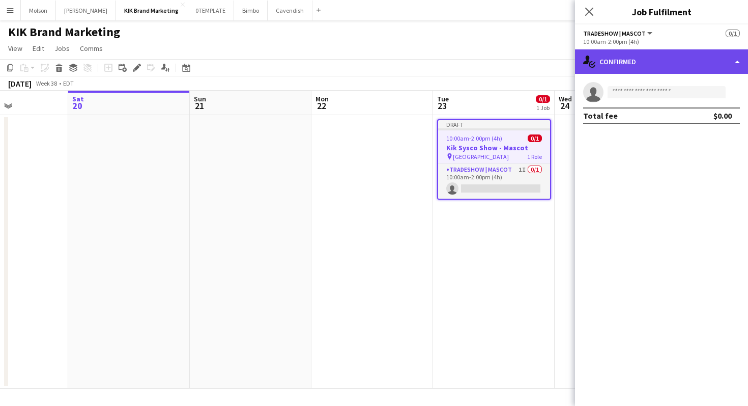
click at [729, 66] on div "single-neutral-actions-check-2 Confirmed" at bounding box center [661, 61] width 173 height 24
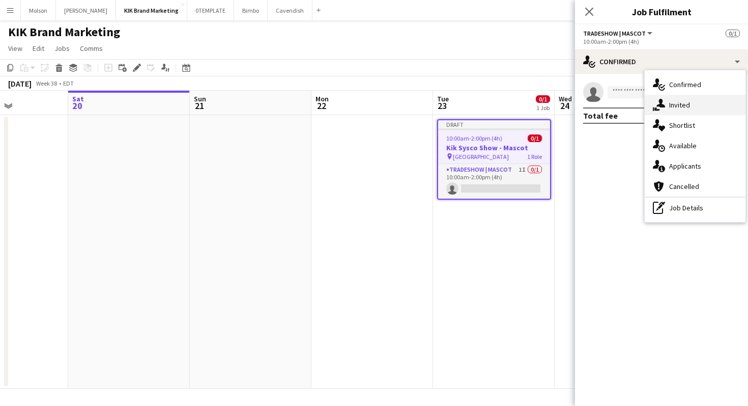
click at [703, 100] on div "single-neutral-actions-share-1 Invited" at bounding box center [695, 105] width 101 height 20
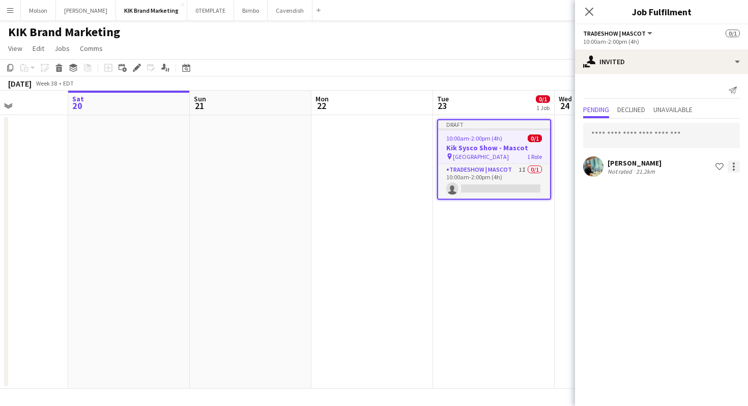
click at [734, 167] on div at bounding box center [734, 166] width 2 height 2
click at [712, 209] on span "Send notification" at bounding box center [702, 209] width 60 height 9
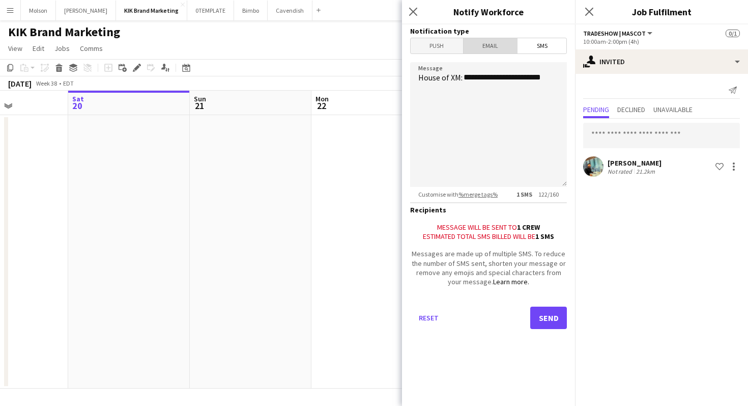
click at [499, 47] on span "Email" at bounding box center [491, 45] width 54 height 15
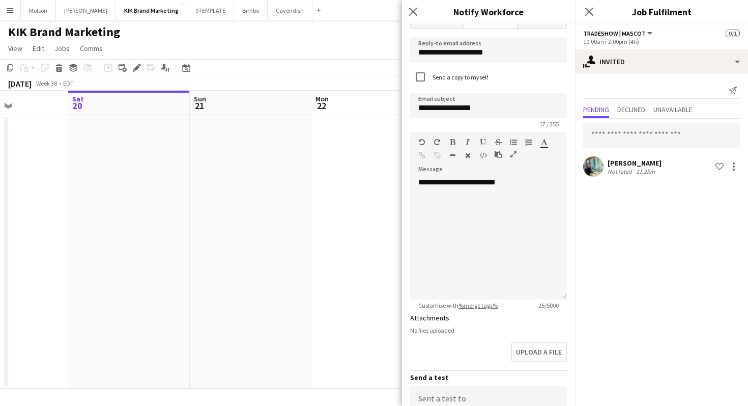
scroll to position [0, 0]
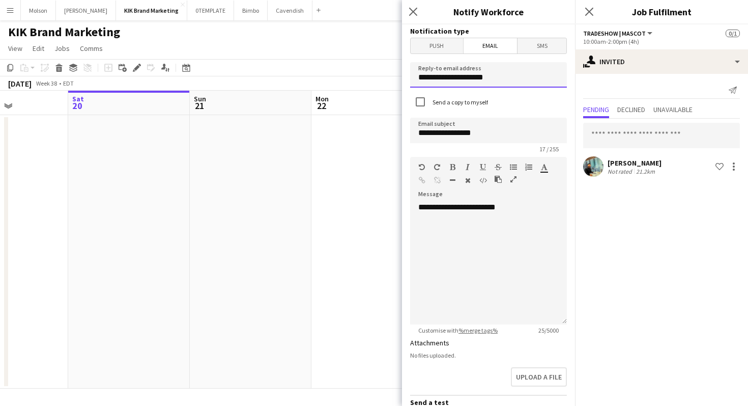
click at [443, 78] on input "**********" at bounding box center [488, 74] width 157 height 25
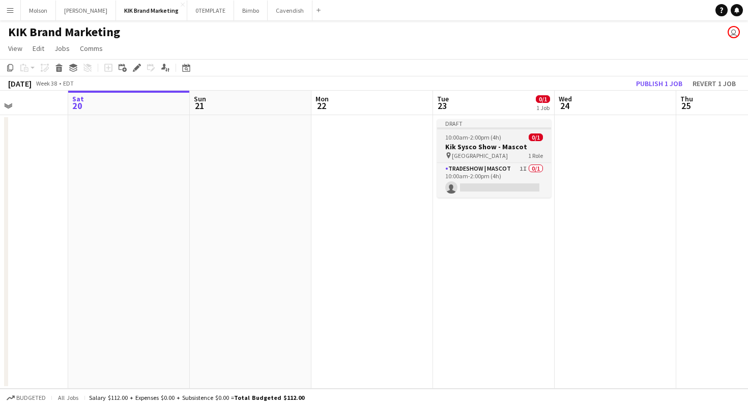
click at [505, 144] on h3 "Kik Sysco Show - Mascot" at bounding box center [494, 146] width 114 height 9
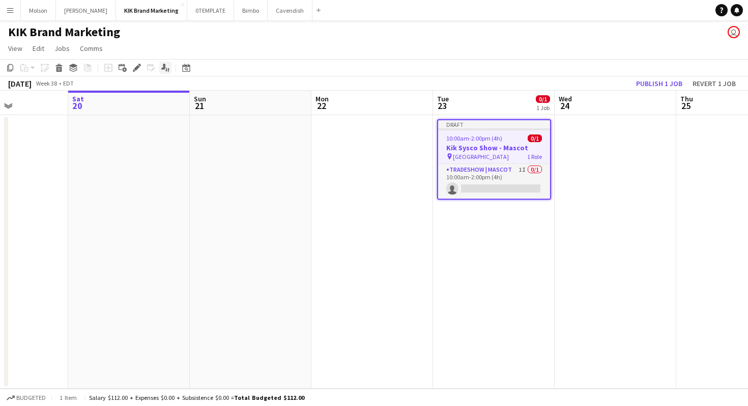
click at [170, 68] on div "Applicants" at bounding box center [165, 68] width 12 height 12
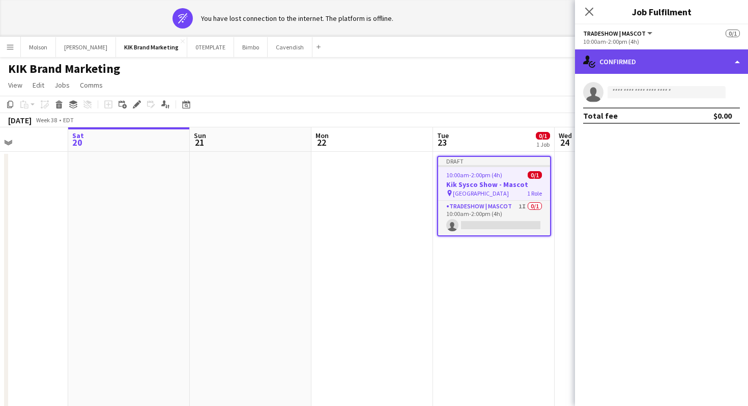
click at [738, 63] on div "single-neutral-actions-check-2 Confirmed" at bounding box center [661, 61] width 173 height 24
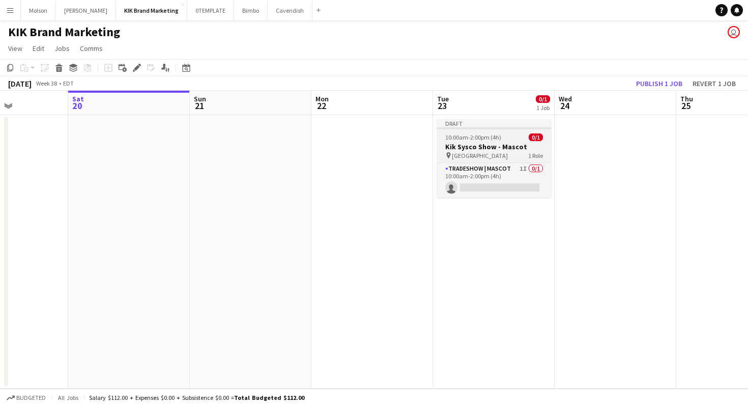
click at [469, 139] on span "10:00am-2:00pm (4h)" at bounding box center [473, 137] width 56 height 8
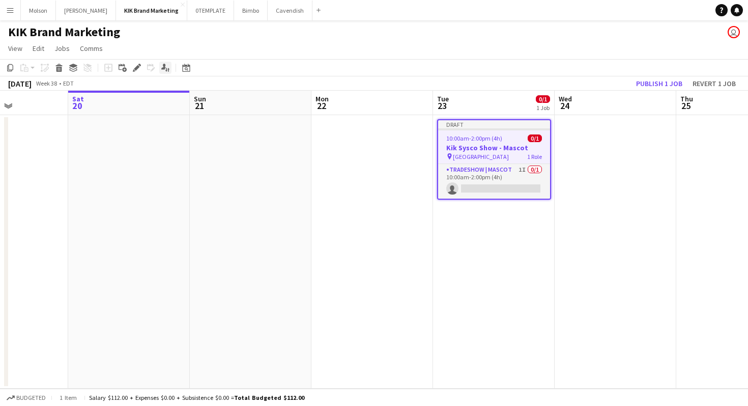
click at [163, 71] on icon "Applicants" at bounding box center [165, 68] width 8 height 8
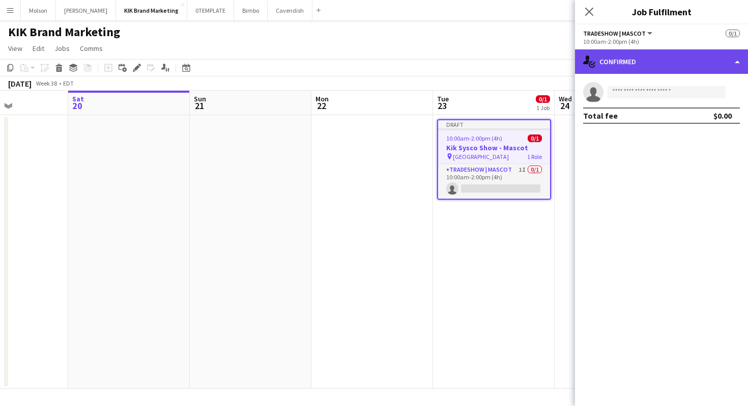
click at [737, 61] on div "single-neutral-actions-check-2 Confirmed" at bounding box center [661, 61] width 173 height 24
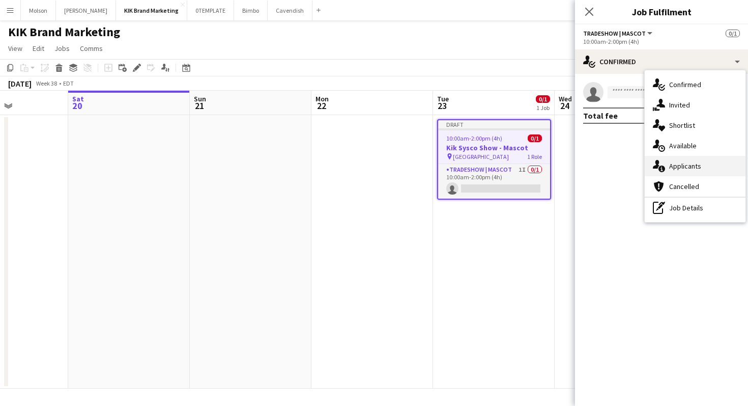
click at [685, 162] on span "Applicants" at bounding box center [685, 165] width 32 height 9
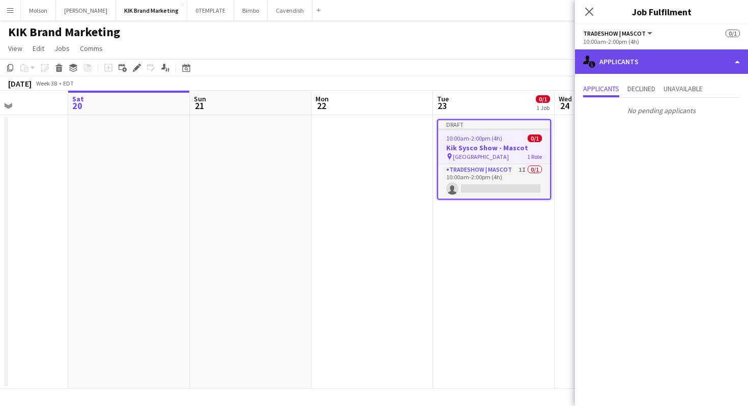
click at [734, 57] on div "single-neutral-actions-information Applicants" at bounding box center [661, 61] width 173 height 24
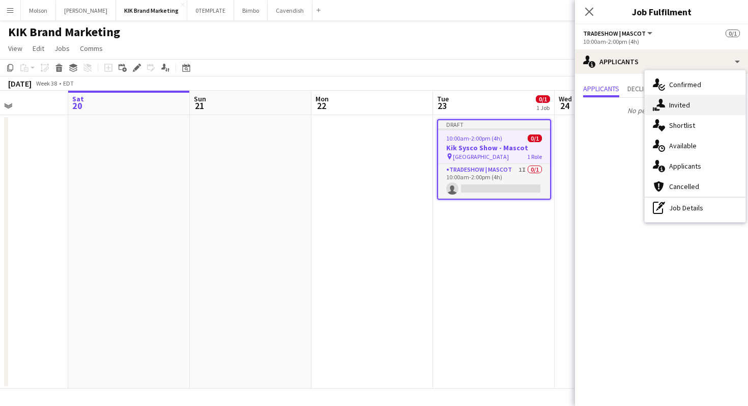
click at [696, 106] on div "single-neutral-actions-share-1 Invited" at bounding box center [695, 105] width 101 height 20
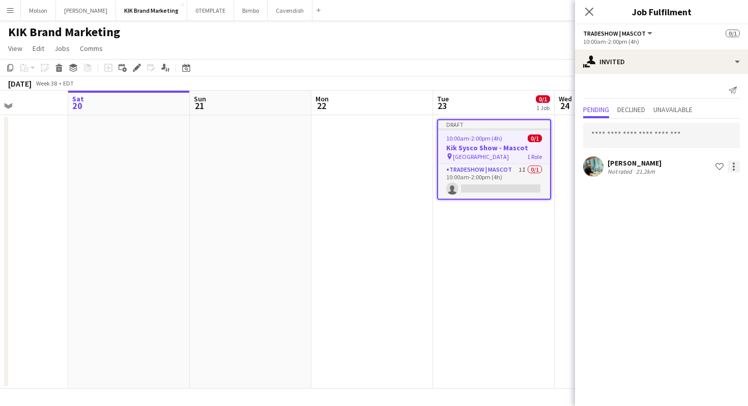
click at [733, 164] on div at bounding box center [734, 166] width 12 height 12
click at [710, 209] on span "Send notification" at bounding box center [702, 209] width 60 height 9
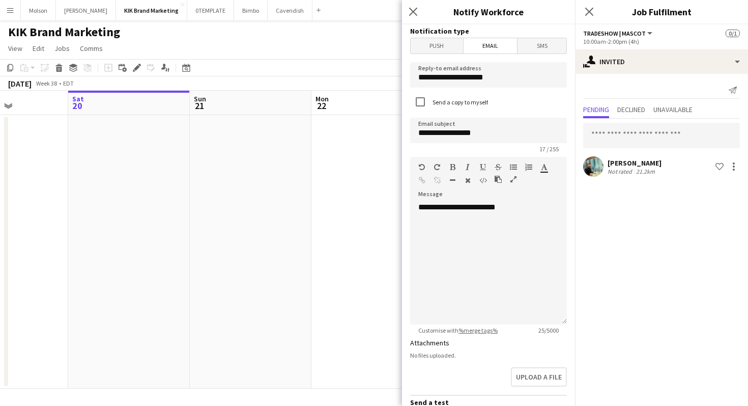
click at [458, 43] on span "Push" at bounding box center [437, 45] width 52 height 15
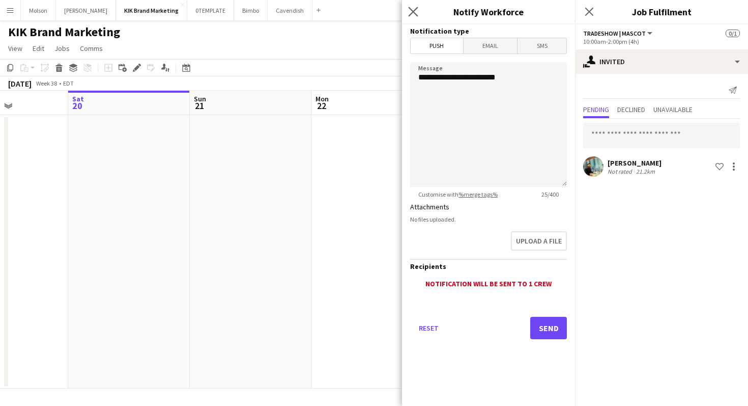
click at [416, 16] on app-icon "Close pop-in" at bounding box center [413, 12] width 15 height 15
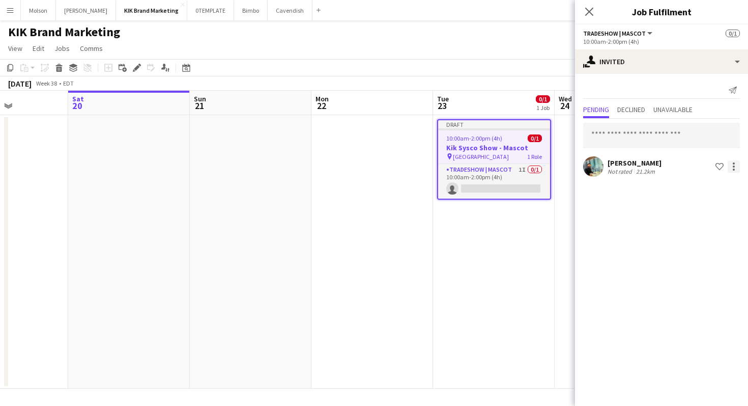
click at [734, 167] on div at bounding box center [734, 166] width 12 height 12
click at [704, 254] on span "Cancel invitation" at bounding box center [702, 258] width 60 height 9
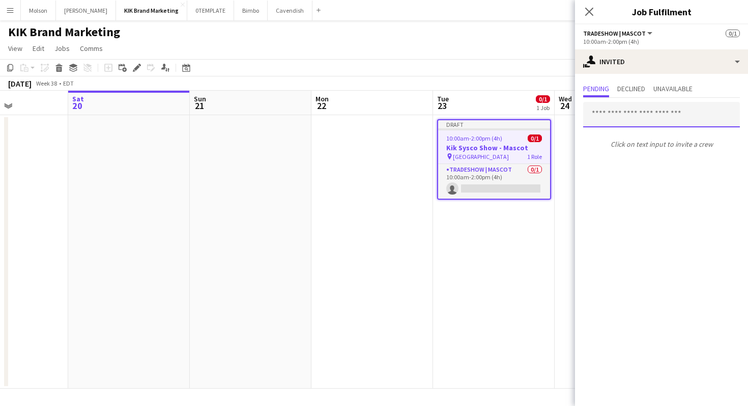
click at [625, 116] on input "text" at bounding box center [661, 114] width 157 height 25
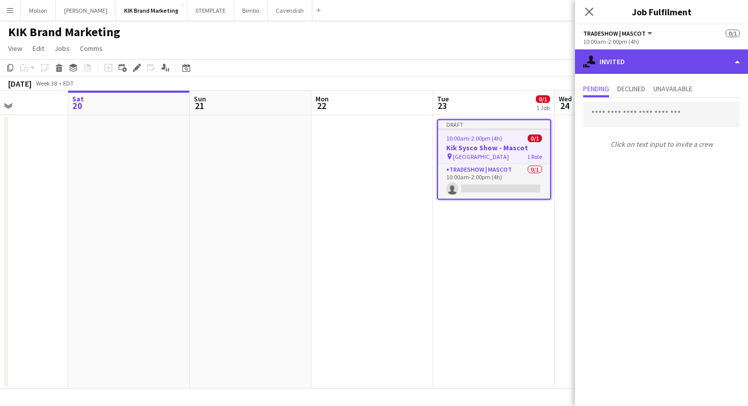
click at [729, 63] on div "single-neutral-actions-share-1 Invited" at bounding box center [661, 61] width 173 height 24
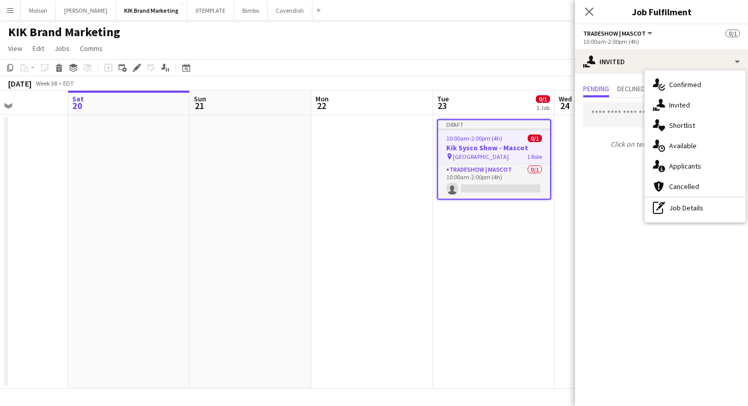
click at [616, 159] on div "Pending Declined Unavailable Click on text input to invite a crew" at bounding box center [661, 117] width 173 height 87
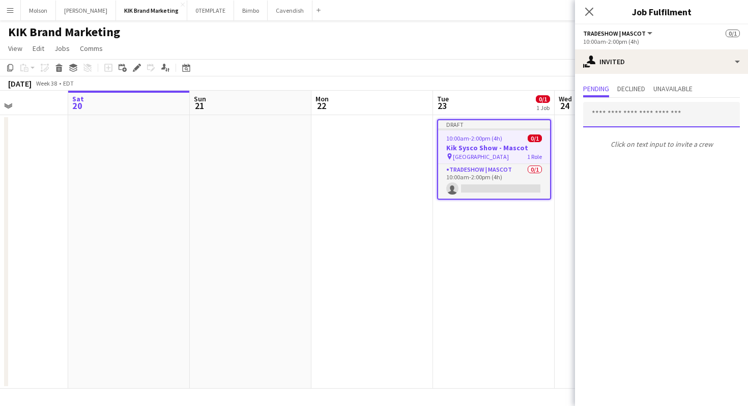
click at [621, 114] on input "text" at bounding box center [661, 114] width 157 height 25
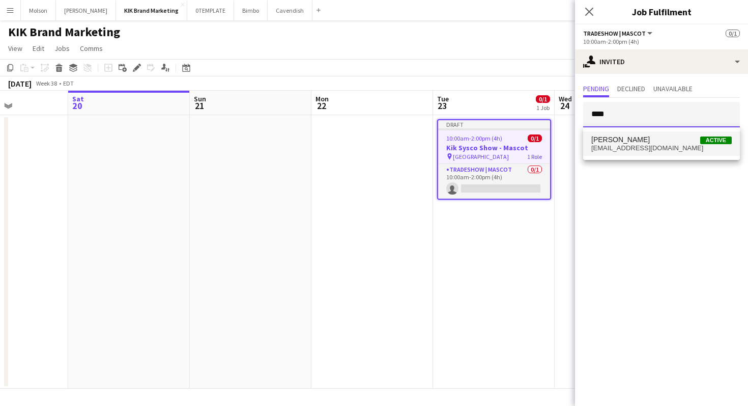
type input "****"
click at [645, 147] on span "[EMAIL_ADDRESS][DOMAIN_NAME]" at bounding box center [662, 148] width 141 height 8
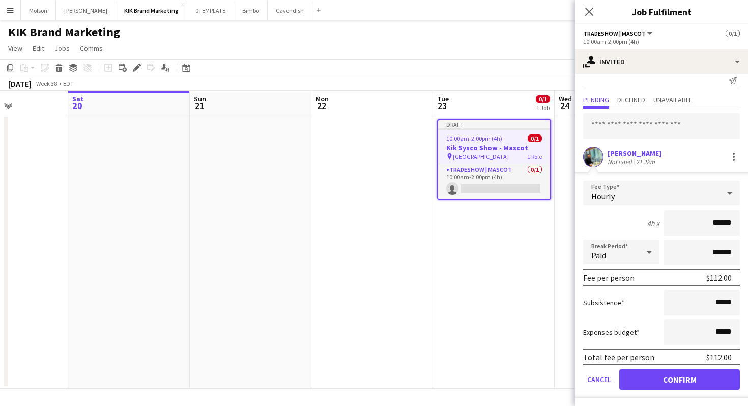
scroll to position [12, 0]
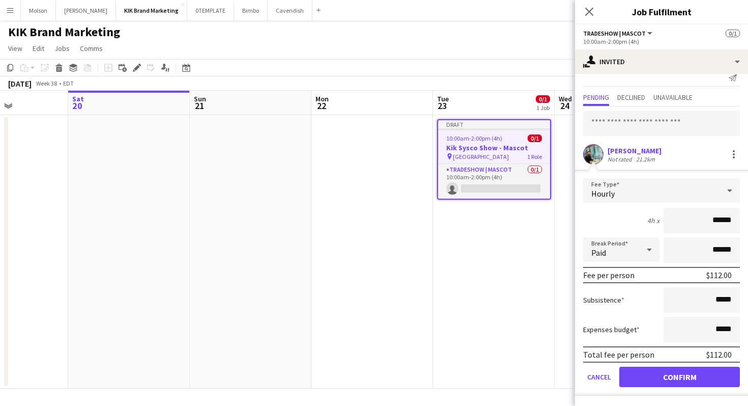
click at [620, 222] on div "4h x ******" at bounding box center [661, 220] width 157 height 25
click at [659, 377] on button "Confirm" at bounding box center [680, 377] width 121 height 20
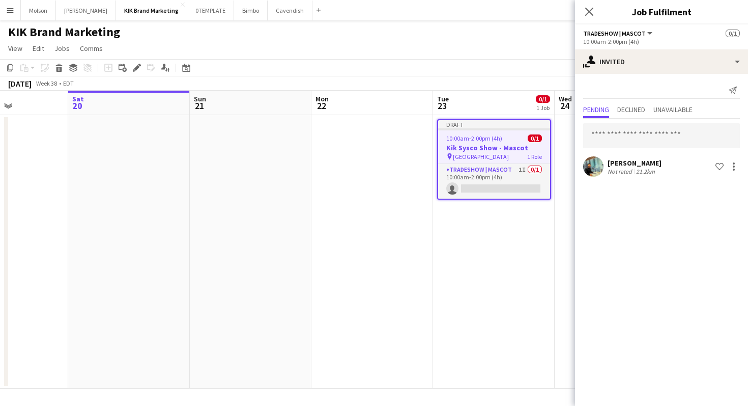
scroll to position [0, 0]
click at [735, 164] on div at bounding box center [734, 166] width 12 height 12
click at [641, 208] on div at bounding box center [374, 203] width 748 height 406
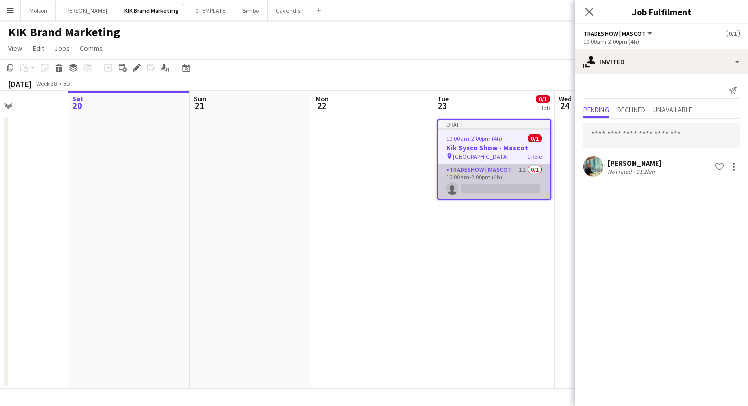
drag, startPoint x: 626, startPoint y: 165, endPoint x: 511, endPoint y: 181, distance: 115.6
click at [511, 181] on body "Menu Boards Boards Boards All jobs Status Workforce Workforce My Workforce Recr…" at bounding box center [374, 203] width 748 height 406
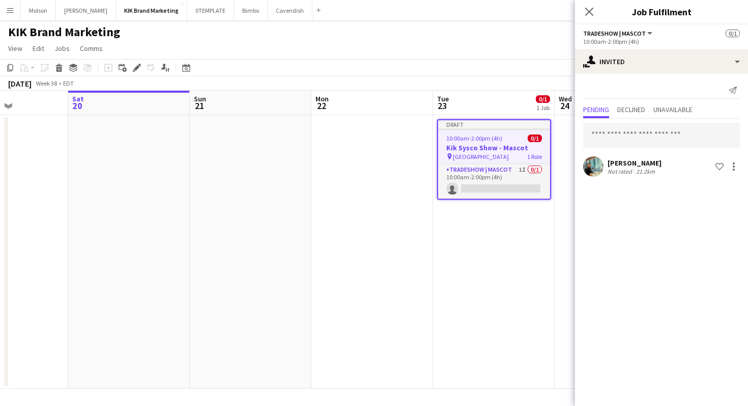
click at [626, 179] on div "Send notification Pending Declined Unavailable [PERSON_NAME] Not rated 21.2km S…" at bounding box center [661, 130] width 173 height 113
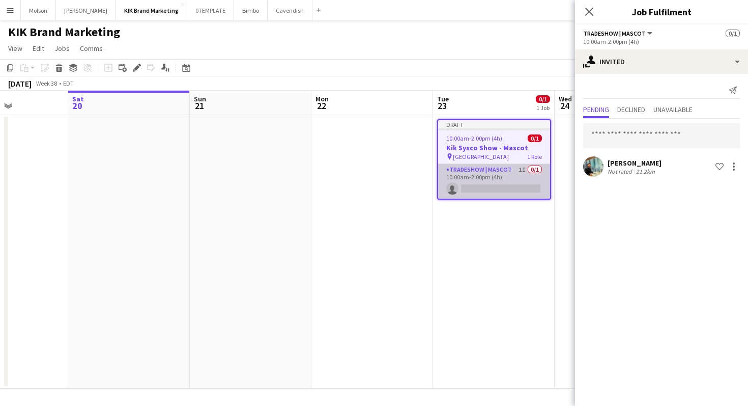
drag, startPoint x: 598, startPoint y: 165, endPoint x: 515, endPoint y: 185, distance: 85.7
click at [514, 184] on body "Menu Boards Boards Boards All jobs Status Workforce Workforce My Workforce Recr…" at bounding box center [374, 203] width 748 height 406
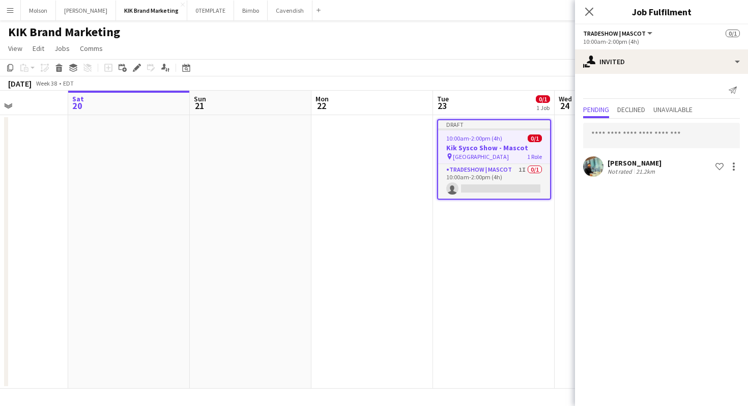
click at [651, 216] on mat-expansion-panel "user-plus Invited Send notification Pending Declined Unavailable [PERSON_NAME] …" at bounding box center [661, 240] width 173 height 332
click at [639, 110] on span "Declined" at bounding box center [632, 109] width 28 height 7
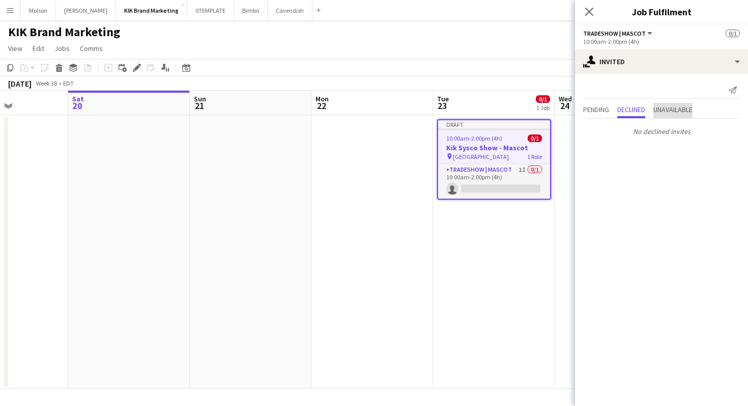
click at [677, 109] on span "Unavailable" at bounding box center [673, 109] width 39 height 7
click at [607, 109] on span "Pending" at bounding box center [596, 109] width 26 height 7
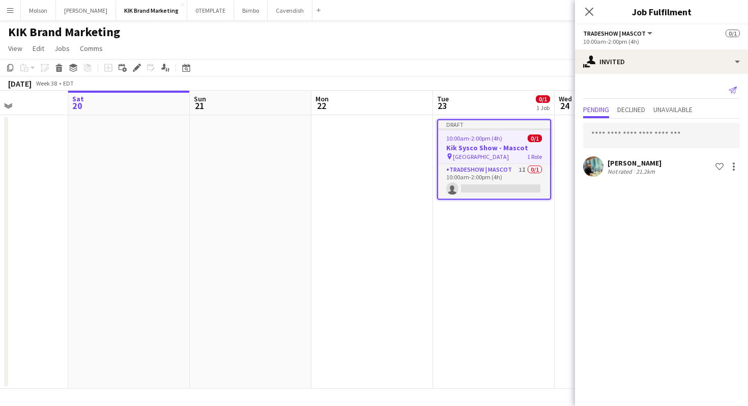
click at [734, 90] on icon at bounding box center [733, 90] width 8 height 7
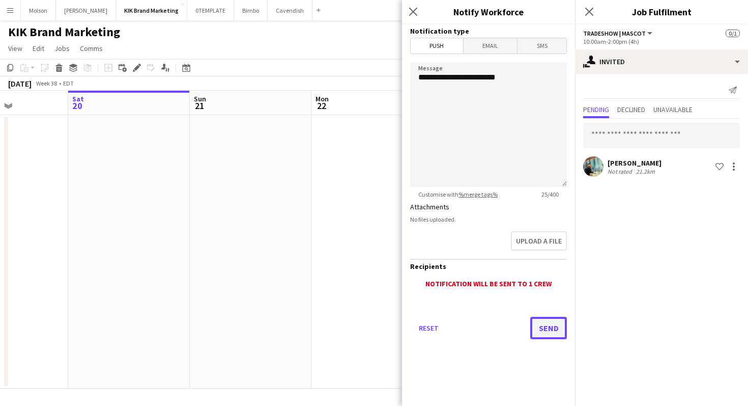
click at [549, 328] on button "Send" at bounding box center [548, 328] width 37 height 22
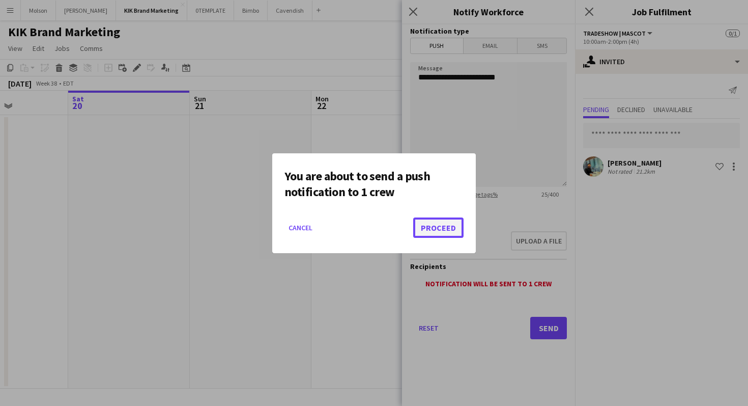
click at [430, 223] on button "Proceed" at bounding box center [438, 227] width 50 height 20
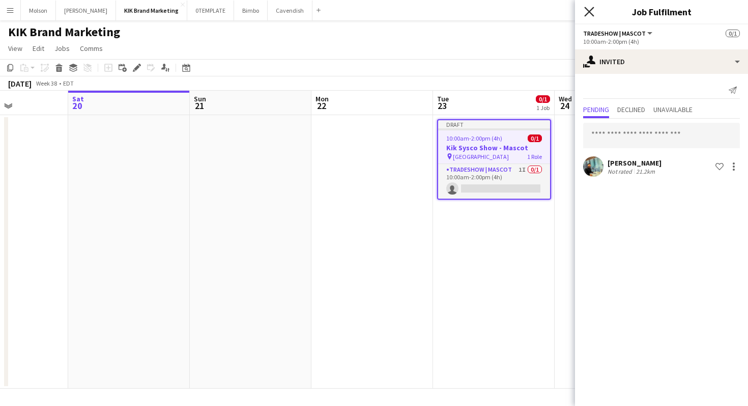
click at [588, 14] on icon "Close pop-in" at bounding box center [589, 12] width 10 height 10
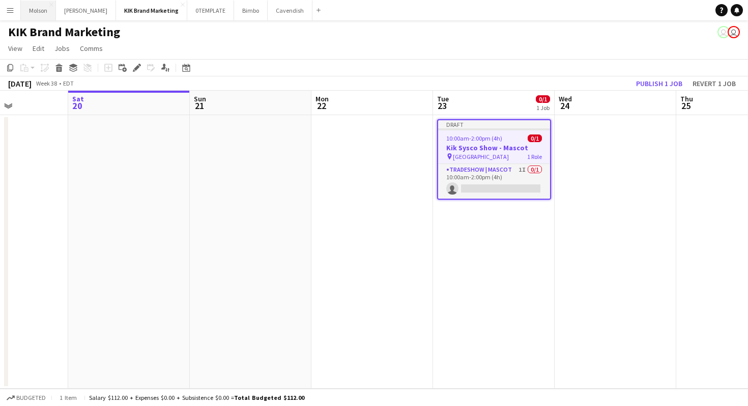
click at [38, 6] on button "Molson Close" at bounding box center [38, 11] width 35 height 20
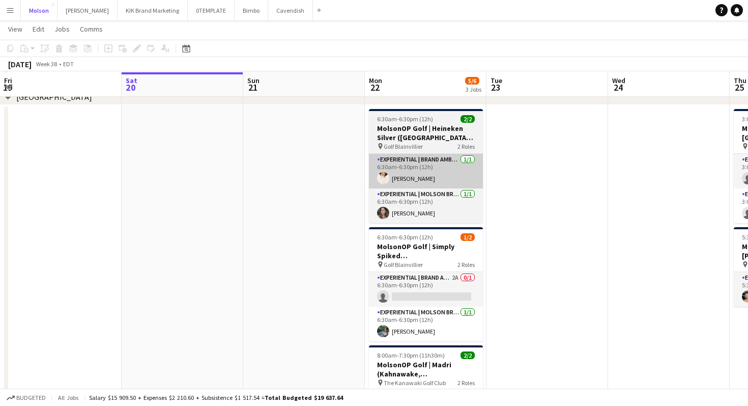
scroll to position [57, 0]
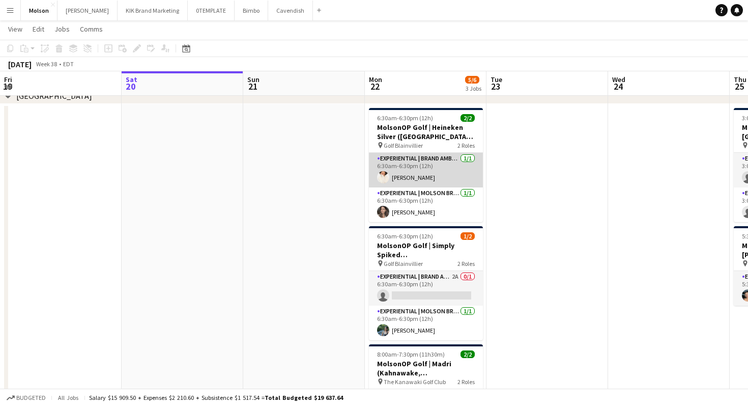
click at [430, 175] on app-card-role "Experiential | Brand Ambassador [DATE] 6:30am-6:30pm (12h) [PERSON_NAME]" at bounding box center [426, 170] width 114 height 35
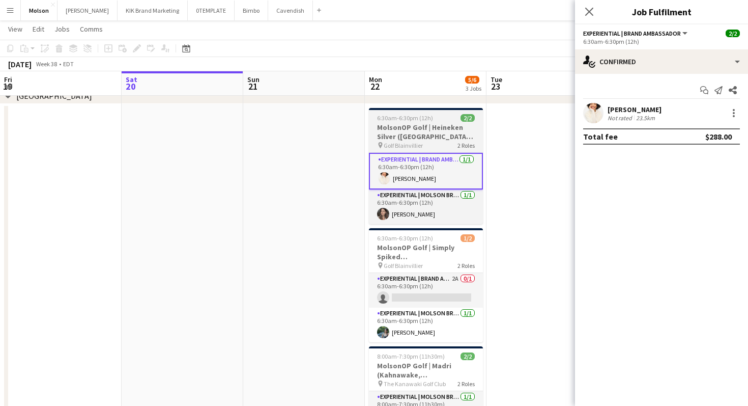
click at [423, 138] on h3 "MolsonOP Golf | Heineken Silver ([GEOGRAPHIC_DATA], [GEOGRAPHIC_DATA])" at bounding box center [426, 132] width 114 height 18
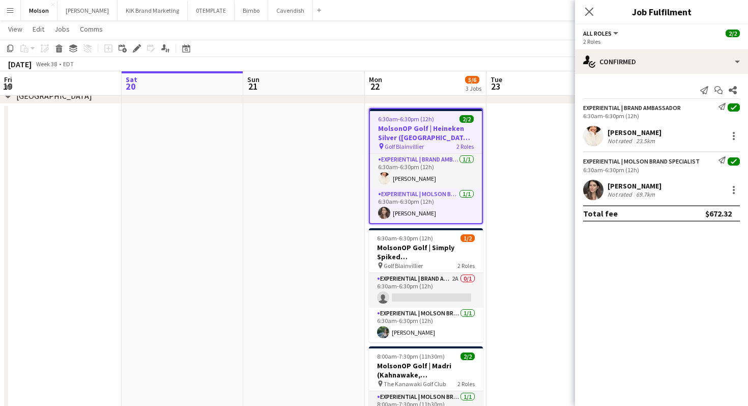
click at [515, 262] on app-date-cell at bounding box center [548, 292] width 122 height 377
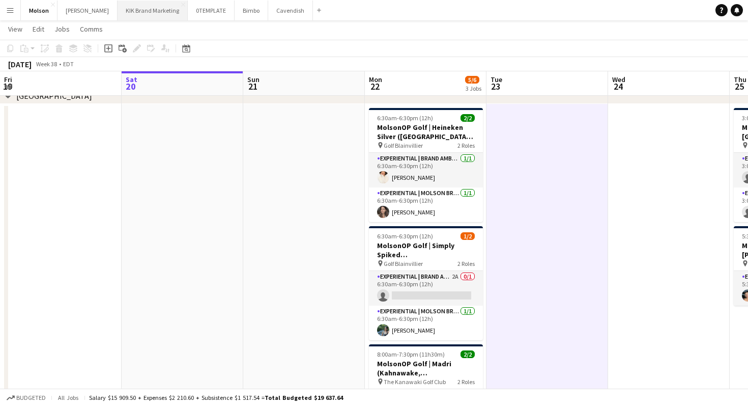
click at [149, 13] on button "KIK Brand Marketing Close" at bounding box center [153, 11] width 70 height 20
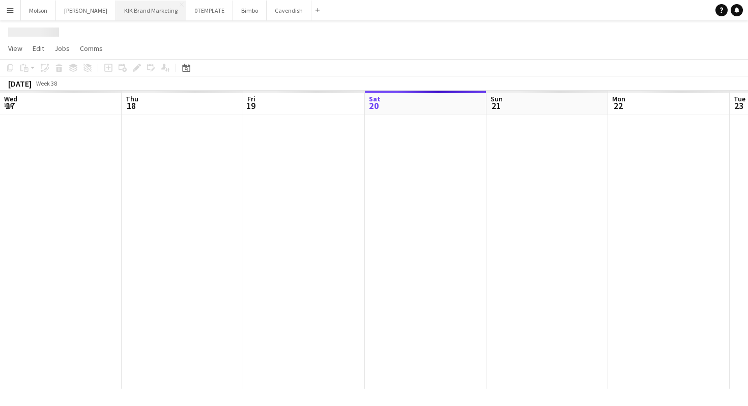
scroll to position [0, 243]
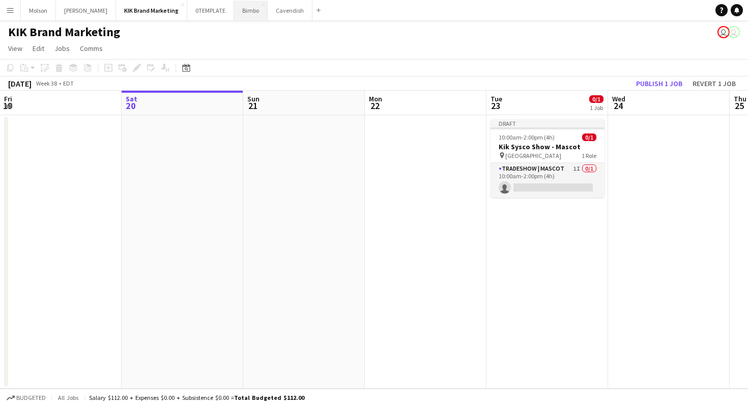
click at [234, 9] on button "Bimbo Close" at bounding box center [251, 11] width 34 height 20
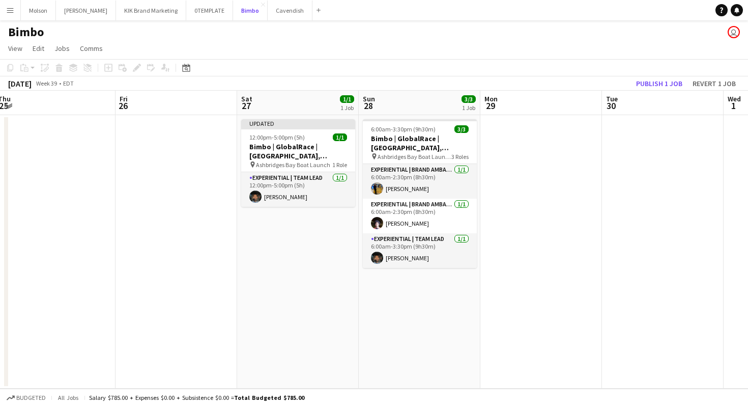
scroll to position [0, 248]
click at [15, 12] on button "Menu" at bounding box center [10, 10] width 20 height 20
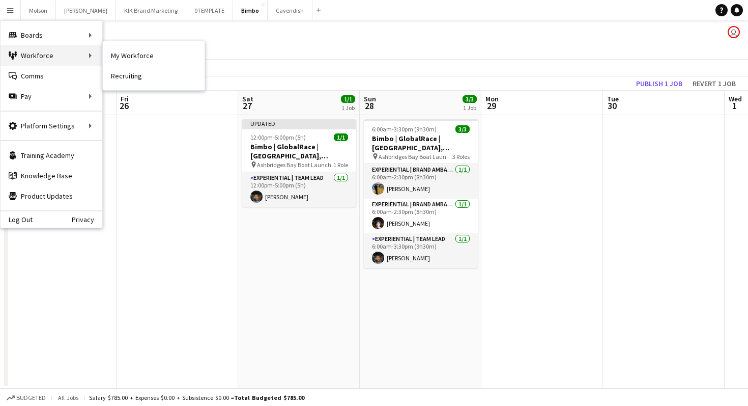
click at [39, 63] on div "Workforce Workforce" at bounding box center [52, 55] width 102 height 20
click at [63, 55] on div "Workforce Workforce" at bounding box center [52, 55] width 102 height 20
click at [128, 62] on link "My Workforce" at bounding box center [154, 55] width 102 height 20
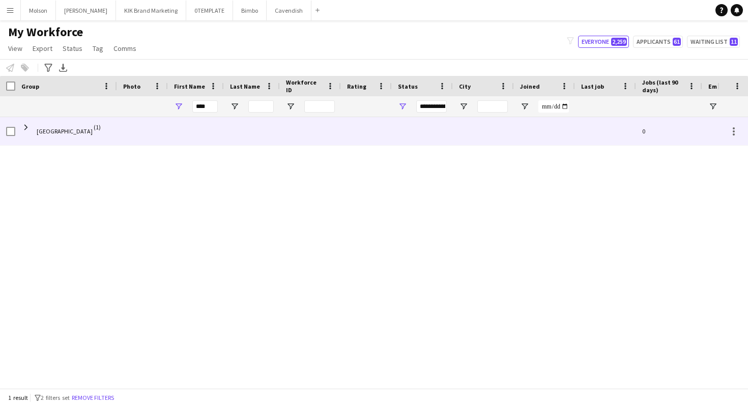
click at [96, 132] on span "Mississauga (1)" at bounding box center [66, 131] width 90 height 29
click at [61, 134] on span "[GEOGRAPHIC_DATA]" at bounding box center [65, 131] width 56 height 29
click at [26, 128] on span at bounding box center [25, 127] width 9 height 9
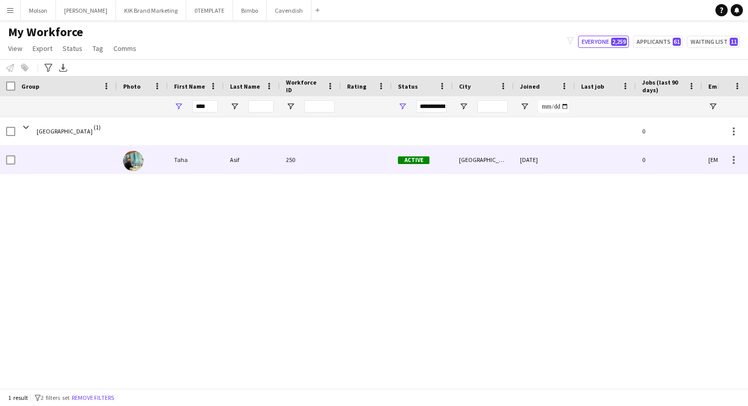
click at [142, 165] on img at bounding box center [133, 161] width 20 height 20
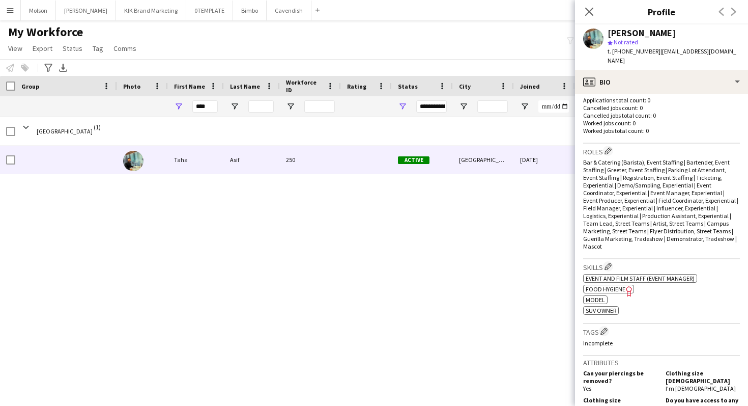
scroll to position [672, 0]
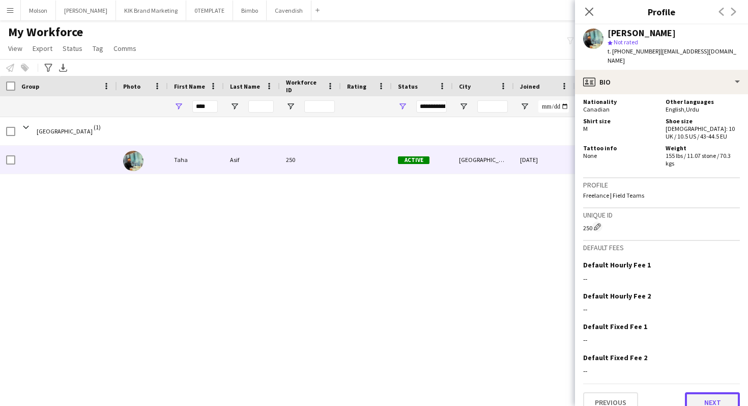
click at [720, 392] on button "Next" at bounding box center [712, 402] width 55 height 20
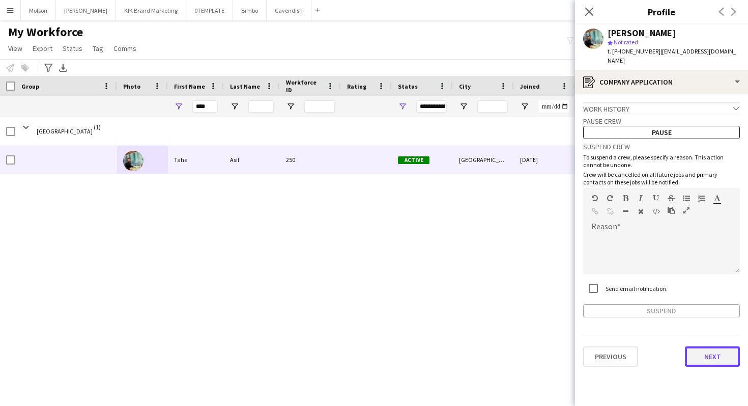
click at [698, 348] on button "Next" at bounding box center [712, 356] width 55 height 20
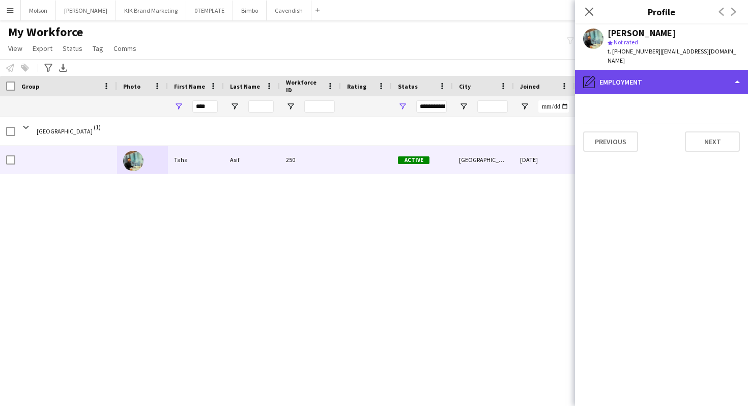
click at [739, 73] on div "pencil4 Employment" at bounding box center [661, 82] width 173 height 24
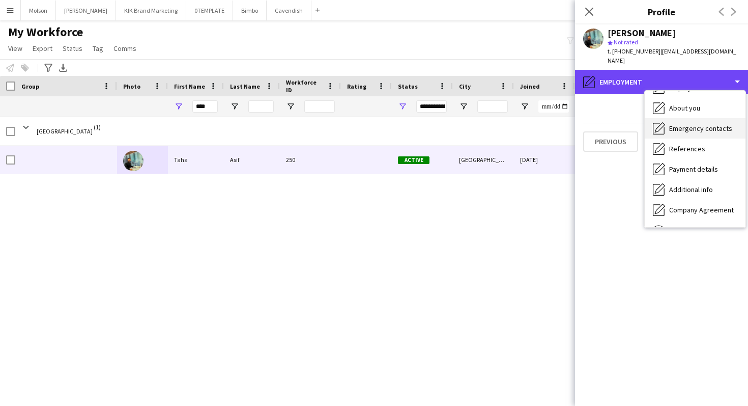
scroll to position [96, 0]
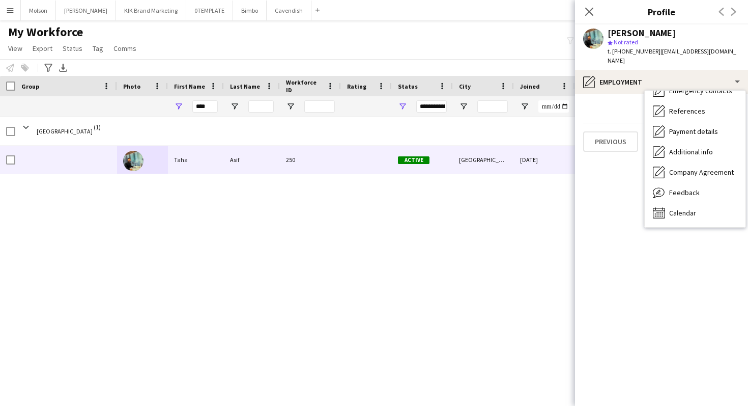
click at [606, 194] on app-section-data-types "Previous Next" at bounding box center [661, 250] width 173 height 312
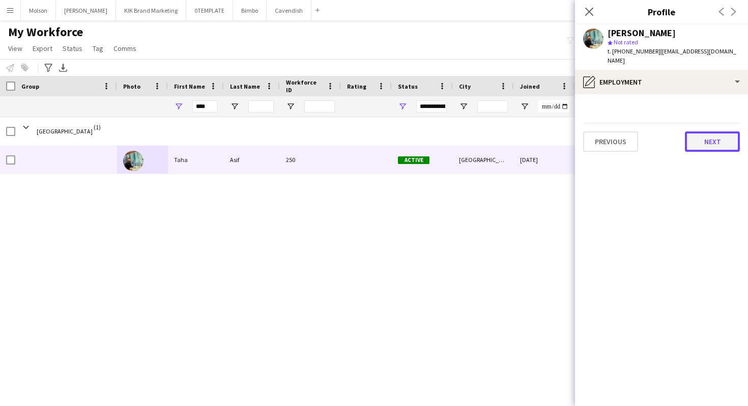
click at [705, 135] on button "Next" at bounding box center [712, 141] width 55 height 20
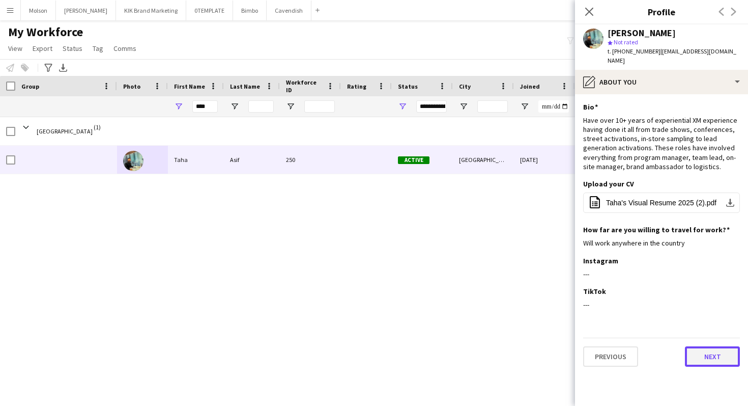
click at [710, 349] on button "Next" at bounding box center [712, 356] width 55 height 20
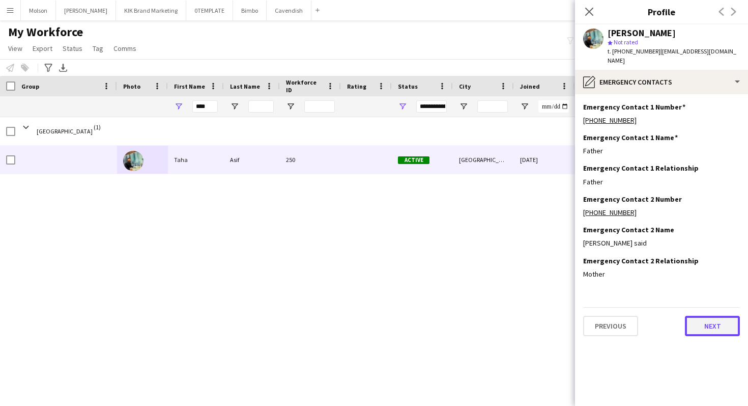
click at [712, 317] on button "Next" at bounding box center [712, 326] width 55 height 20
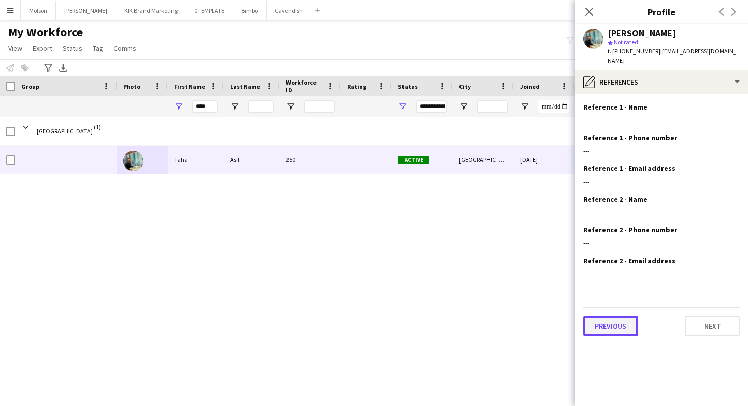
click at [635, 322] on button "Previous" at bounding box center [610, 326] width 55 height 20
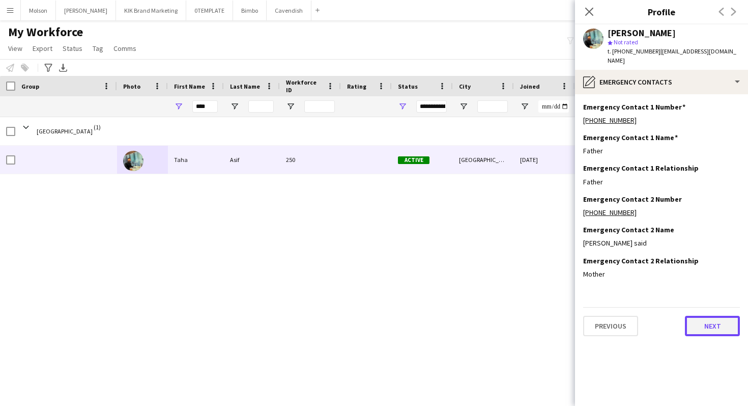
click at [703, 319] on button "Next" at bounding box center [712, 326] width 55 height 20
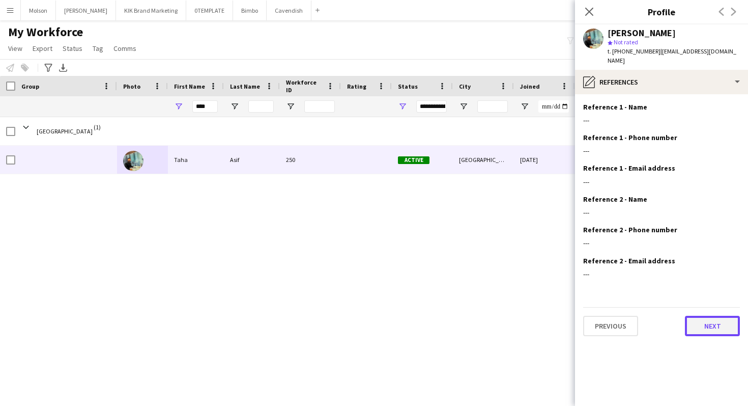
click at [703, 319] on button "Next" at bounding box center [712, 326] width 55 height 20
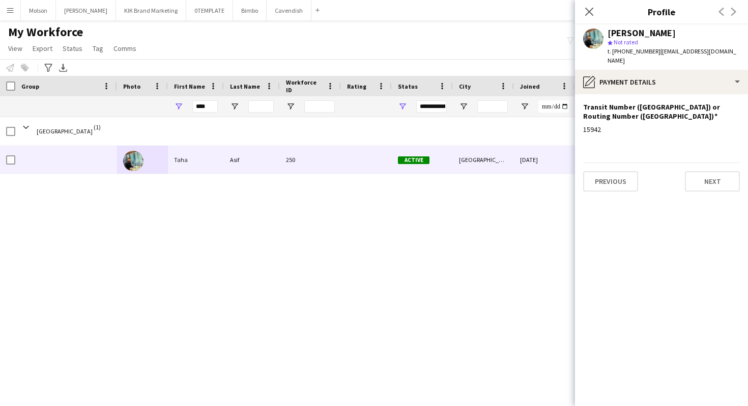
click at [707, 182] on app-section-data-types "Transit Number ([GEOGRAPHIC_DATA]) or Routing Number ([GEOGRAPHIC_DATA]) Edit t…" at bounding box center [661, 250] width 173 height 312
click at [707, 171] on button "Next" at bounding box center [712, 181] width 55 height 20
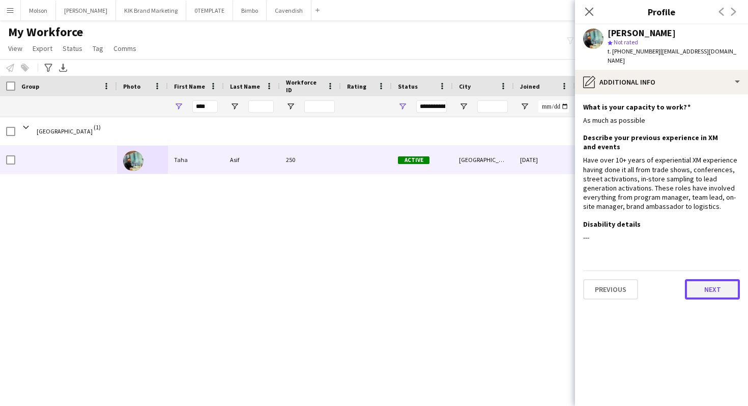
click at [713, 280] on button "Next" at bounding box center [712, 289] width 55 height 20
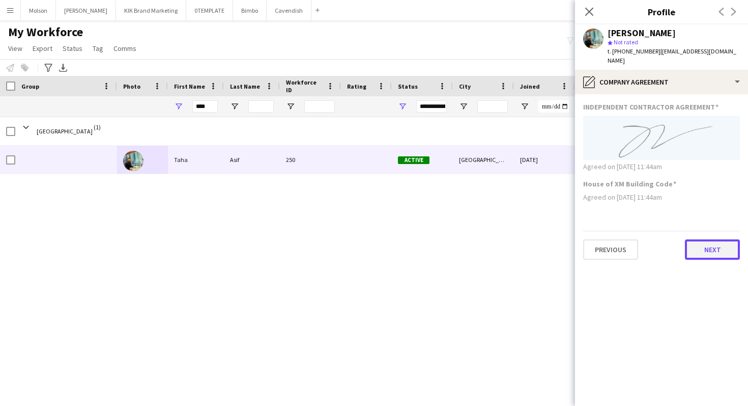
click at [714, 243] on button "Next" at bounding box center [712, 249] width 55 height 20
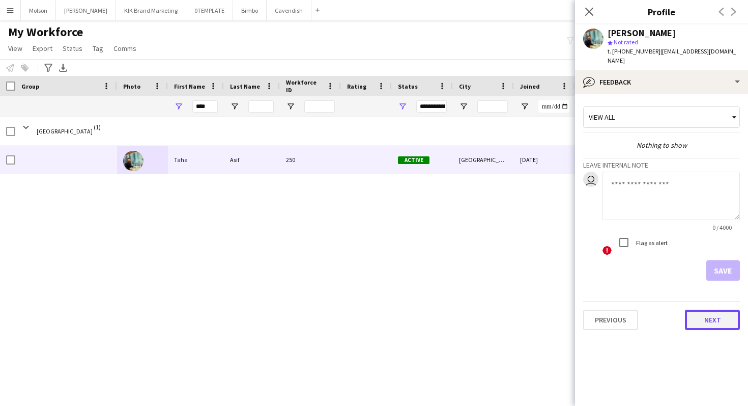
click at [721, 312] on button "Next" at bounding box center [712, 320] width 55 height 20
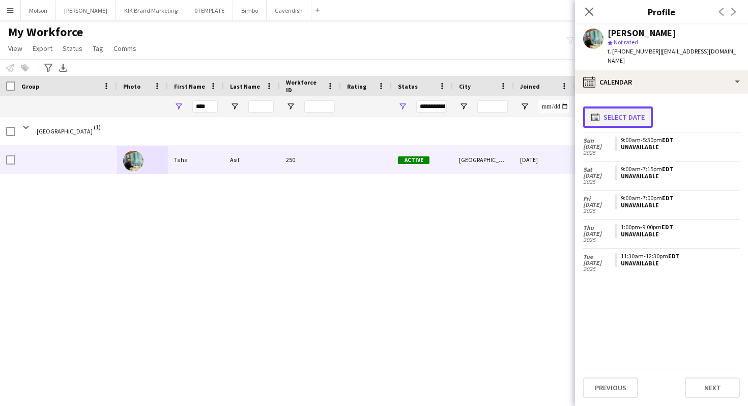
click at [629, 106] on button "calendar-full Select date" at bounding box center [618, 116] width 70 height 21
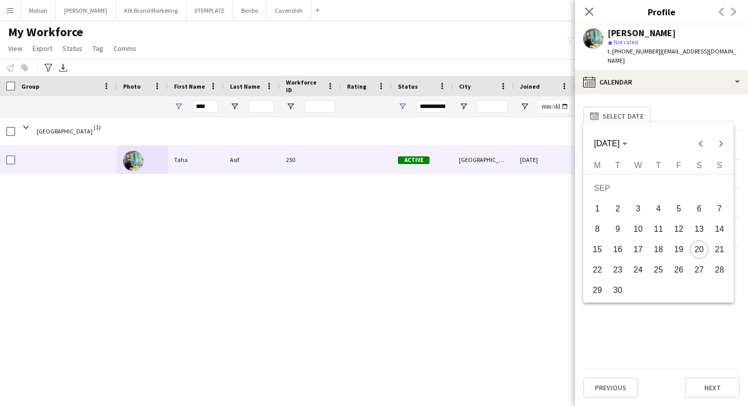
click at [624, 267] on span "23" at bounding box center [618, 270] width 18 height 18
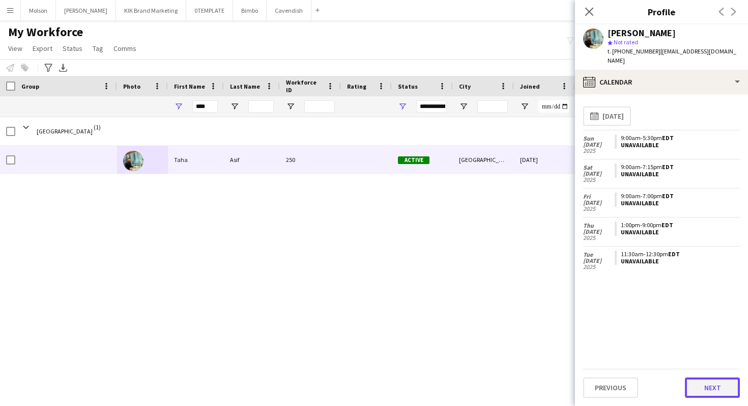
click at [705, 381] on button "Next" at bounding box center [712, 387] width 55 height 20
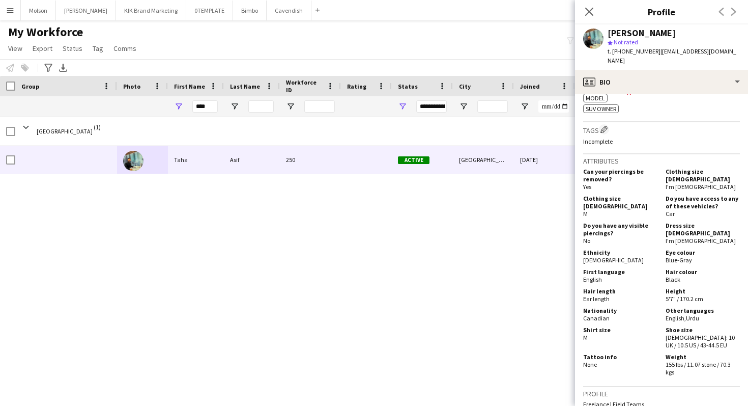
scroll to position [672, 0]
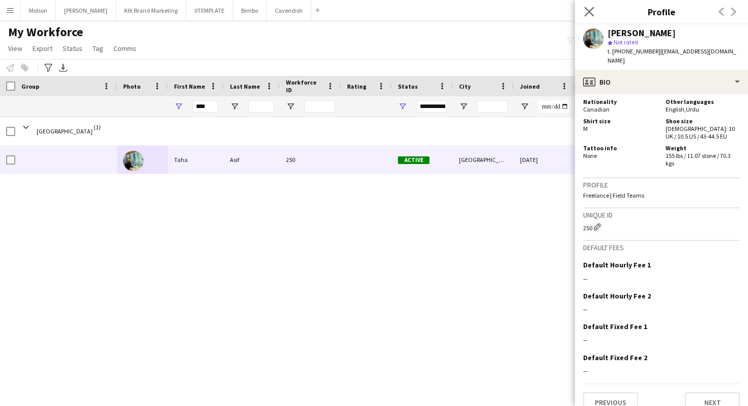
click at [590, 6] on app-icon "Close pop-in" at bounding box center [589, 12] width 15 height 15
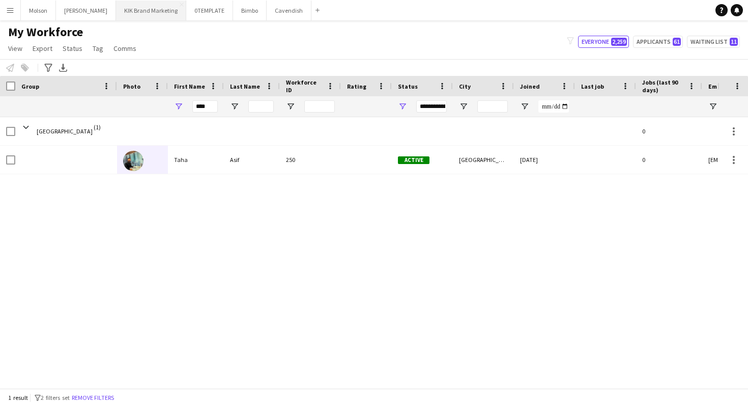
click at [144, 14] on button "KIK Brand Marketing Close" at bounding box center [151, 11] width 70 height 20
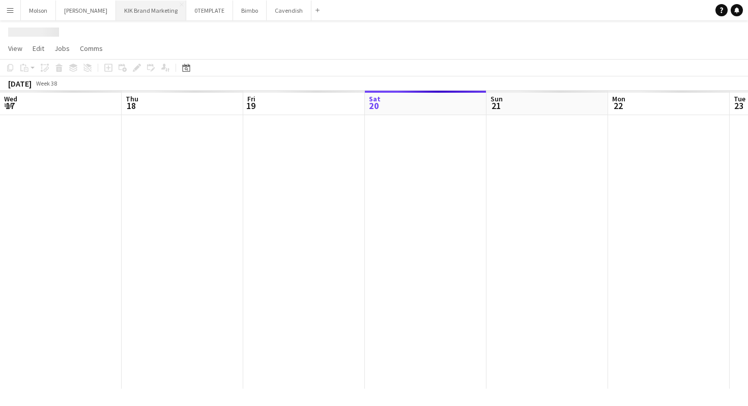
scroll to position [0, 243]
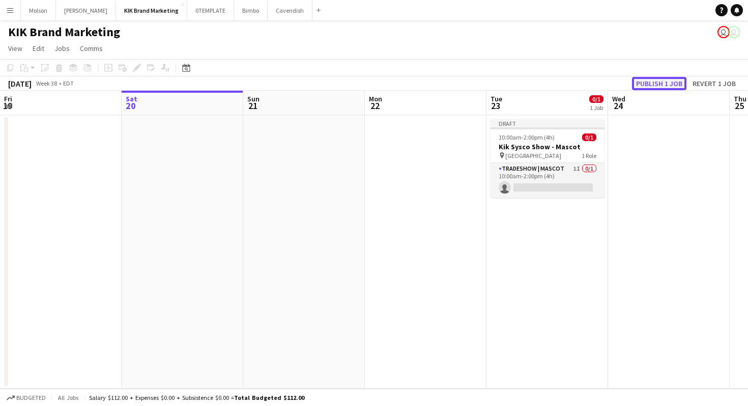
click at [655, 83] on button "Publish 1 job" at bounding box center [659, 83] width 54 height 13
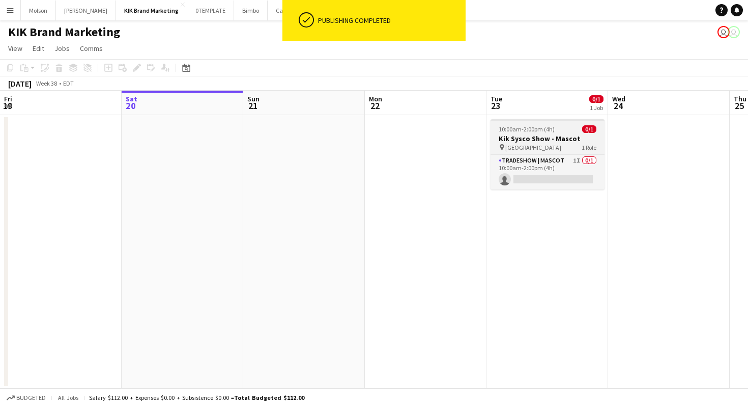
click at [541, 140] on h3 "Kik Sysco Show - Mascot" at bounding box center [548, 138] width 114 height 9
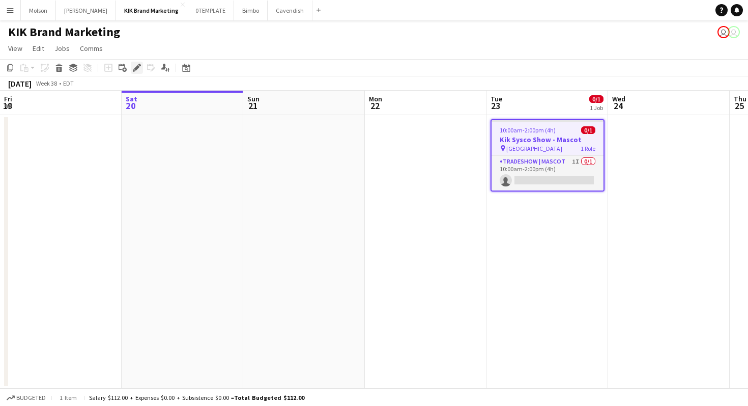
click at [136, 67] on icon at bounding box center [137, 68] width 6 height 6
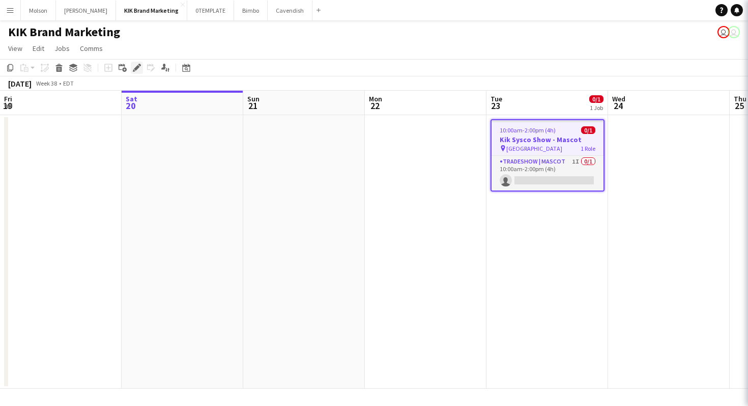
type input "**********"
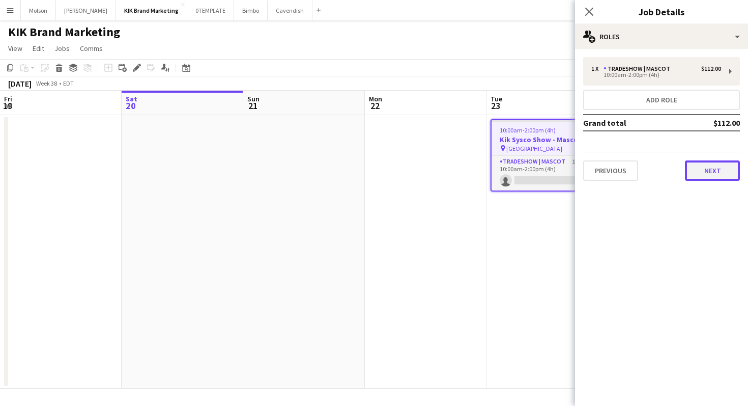
click at [707, 171] on button "Next" at bounding box center [712, 170] width 55 height 20
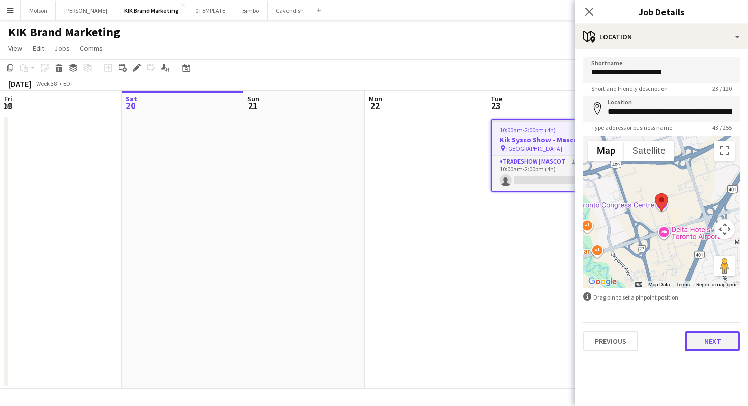
click at [714, 345] on button "Next" at bounding box center [712, 341] width 55 height 20
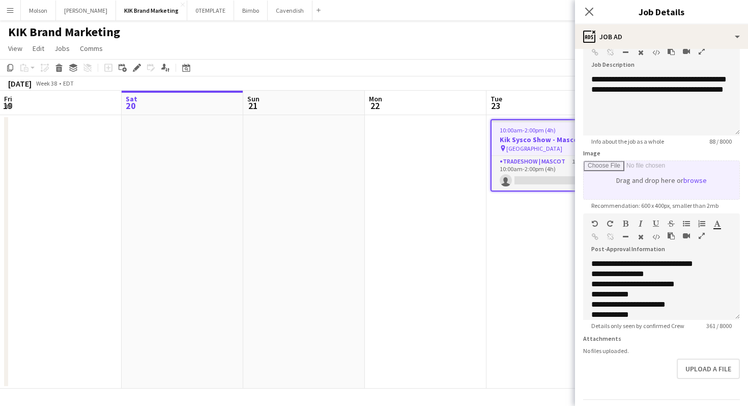
scroll to position [97, 0]
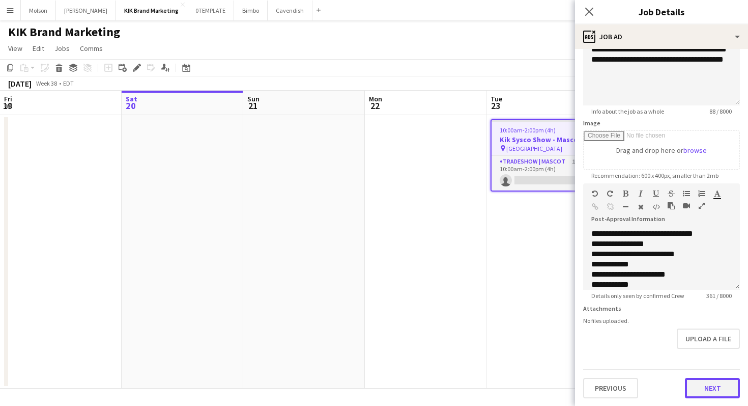
click at [706, 388] on button "Next" at bounding box center [712, 388] width 55 height 20
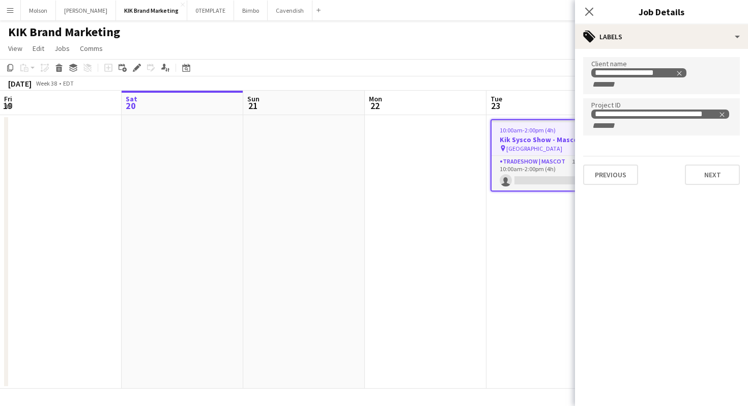
scroll to position [0, 0]
click at [713, 167] on button "Next" at bounding box center [712, 174] width 55 height 20
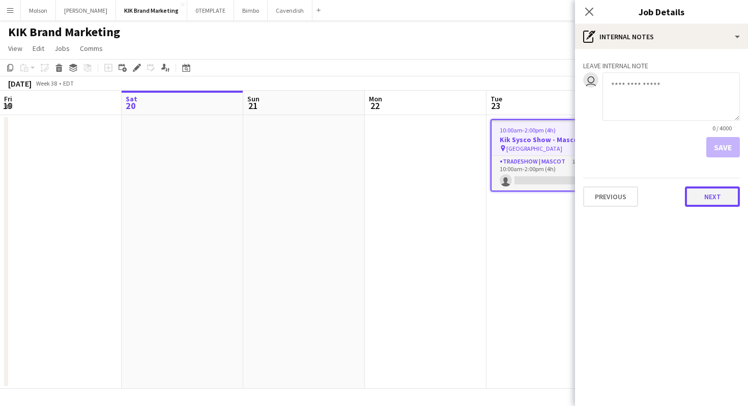
click at [708, 198] on button "Next" at bounding box center [712, 196] width 55 height 20
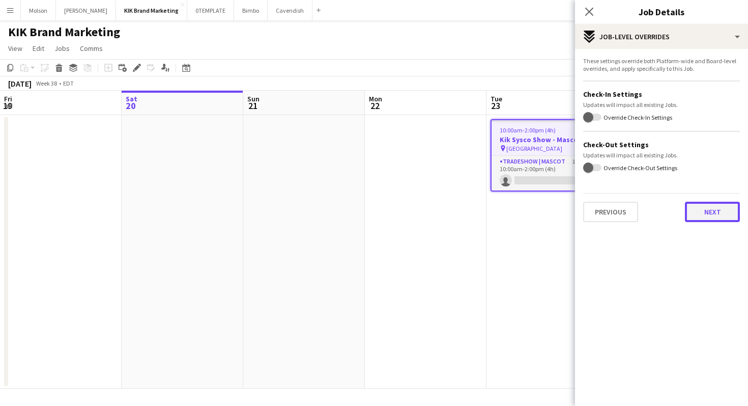
click at [707, 213] on button "Next" at bounding box center [712, 212] width 55 height 20
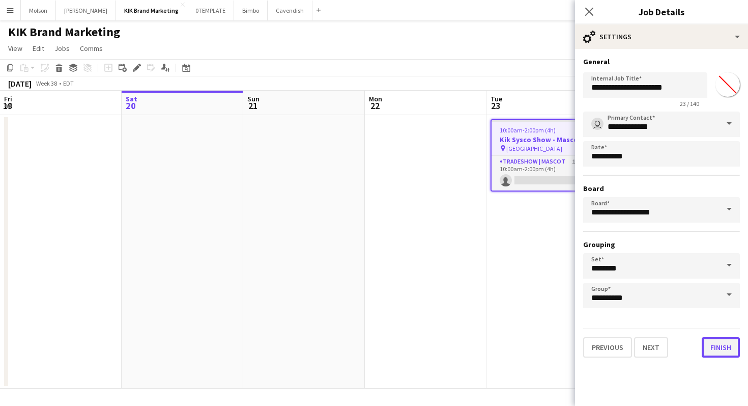
click at [718, 343] on button "Finish" at bounding box center [721, 347] width 38 height 20
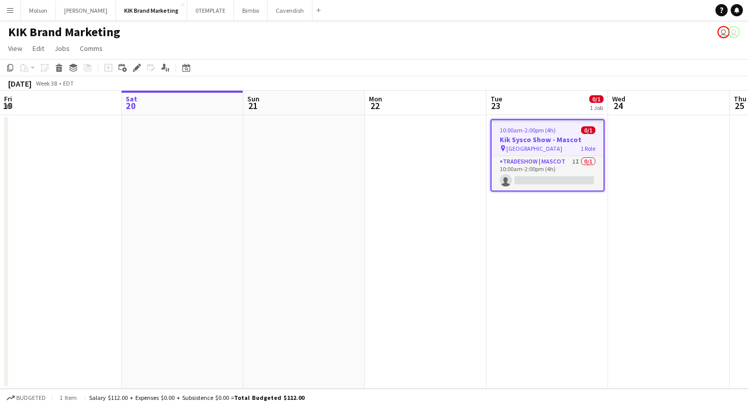
click at [736, 33] on app-user-avatar "user" at bounding box center [734, 32] width 12 height 12
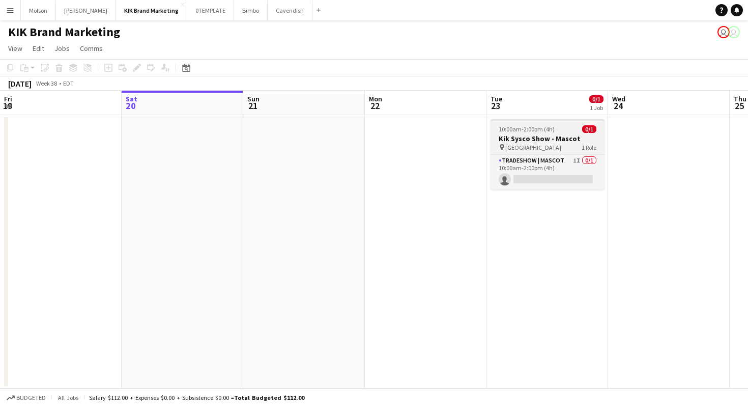
click at [504, 128] on span "10:00am-2:00pm (4h)" at bounding box center [527, 129] width 56 height 8
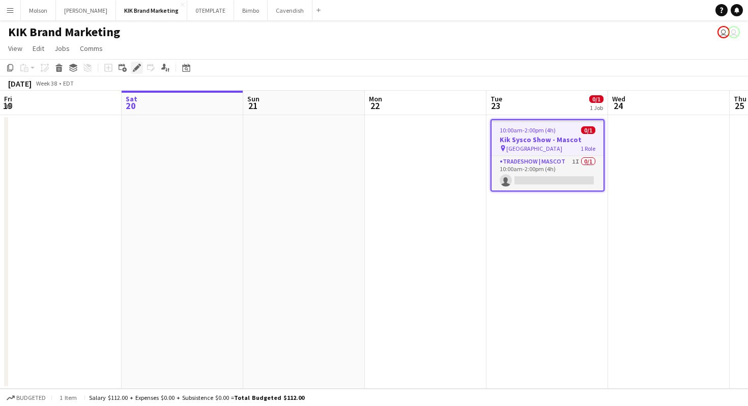
click at [134, 68] on icon "Edit" at bounding box center [137, 68] width 8 height 8
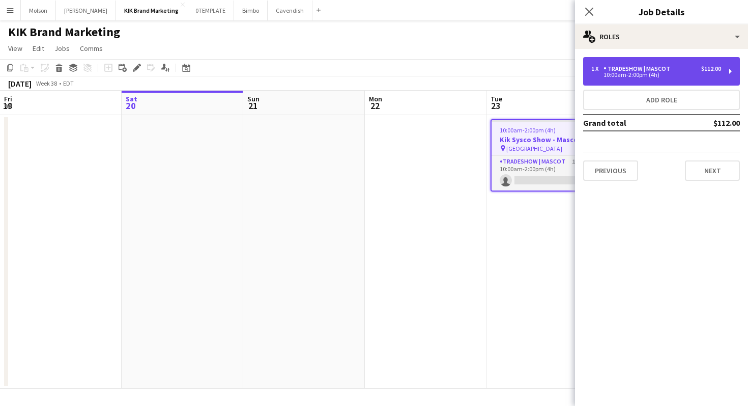
click at [711, 72] on div "10:00am-2:00pm (4h)" at bounding box center [657, 74] width 130 height 5
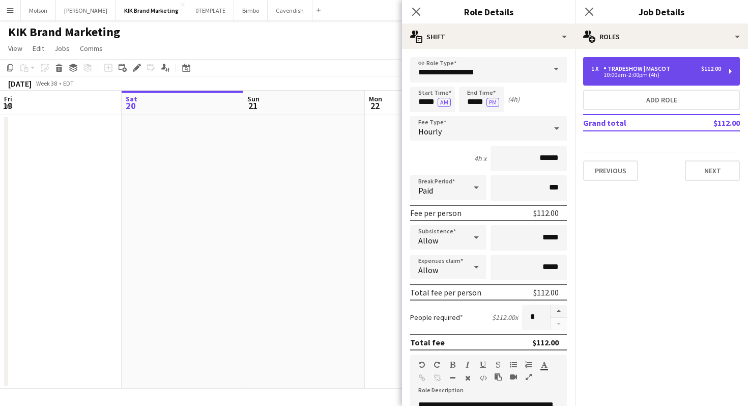
click at [710, 73] on div "10:00am-2:00pm (4h)" at bounding box center [657, 74] width 130 height 5
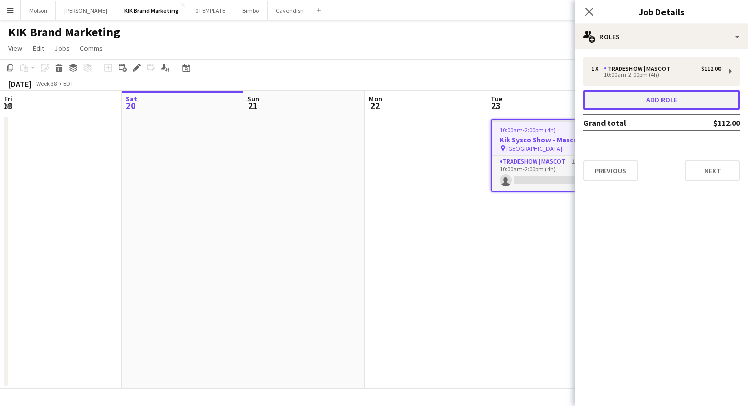
click at [702, 100] on button "Add role" at bounding box center [661, 100] width 157 height 20
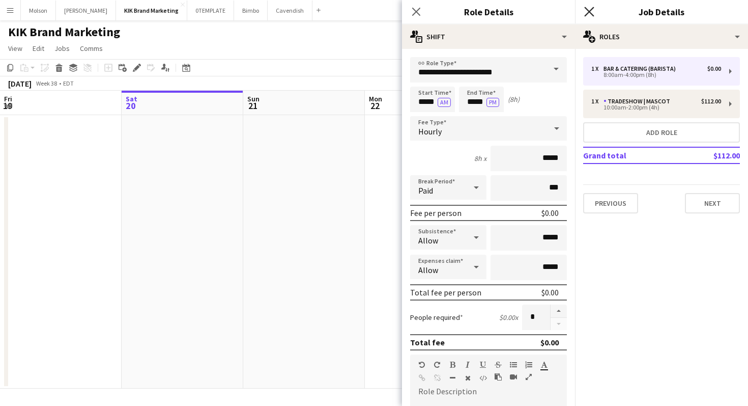
click at [588, 11] on icon "Close pop-in" at bounding box center [589, 12] width 10 height 10
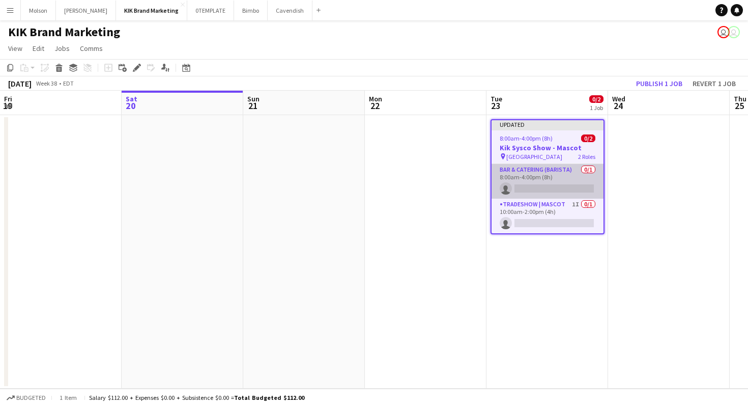
click at [574, 175] on app-card-role "Bar & Catering (Barista) 0/1 8:00am-4:00pm (8h) single-neutral-actions" at bounding box center [548, 181] width 112 height 35
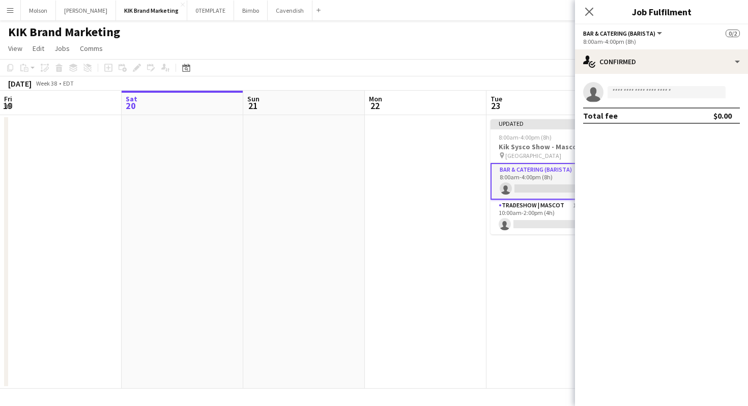
click at [511, 177] on app-card-role "Bar & Catering (Barista) 0/1 8:00am-4:00pm (8h) single-neutral-actions" at bounding box center [548, 181] width 114 height 37
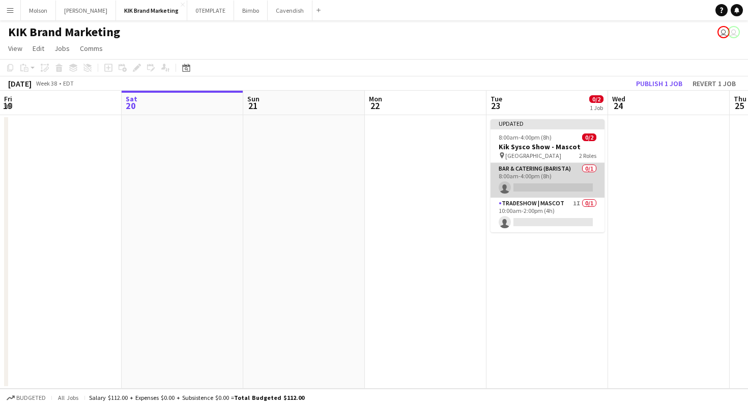
click at [533, 173] on app-card-role "Bar & Catering (Barista) 0/1 8:00am-4:00pm (8h) single-neutral-actions" at bounding box center [548, 180] width 114 height 35
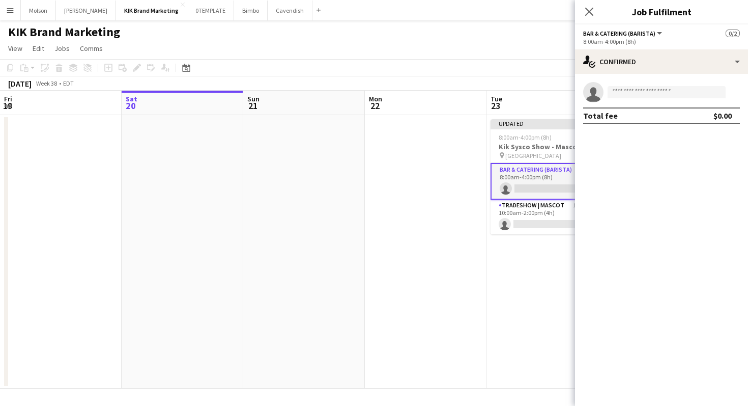
click at [659, 33] on button "Bar & Catering (Barista)" at bounding box center [623, 34] width 80 height 8
click at [632, 50] on li "All roles" at bounding box center [627, 50] width 71 height 9
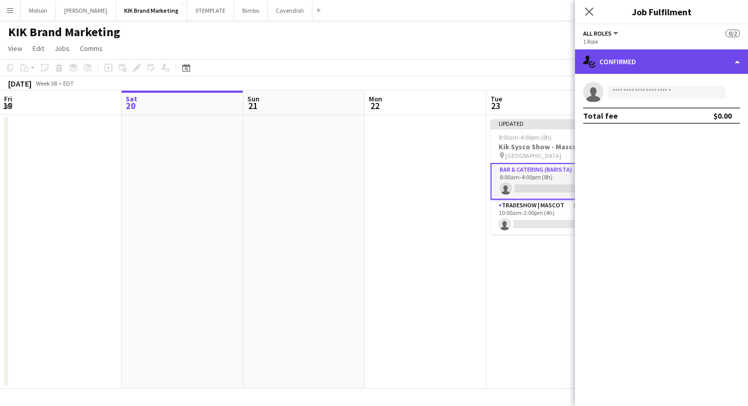
click at [645, 62] on div "single-neutral-actions-check-2 Confirmed" at bounding box center [661, 61] width 173 height 24
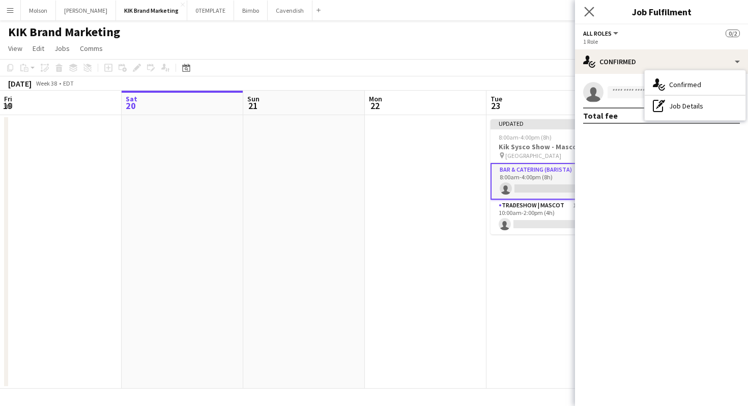
click at [584, 15] on app-icon "Close pop-in" at bounding box center [589, 12] width 15 height 15
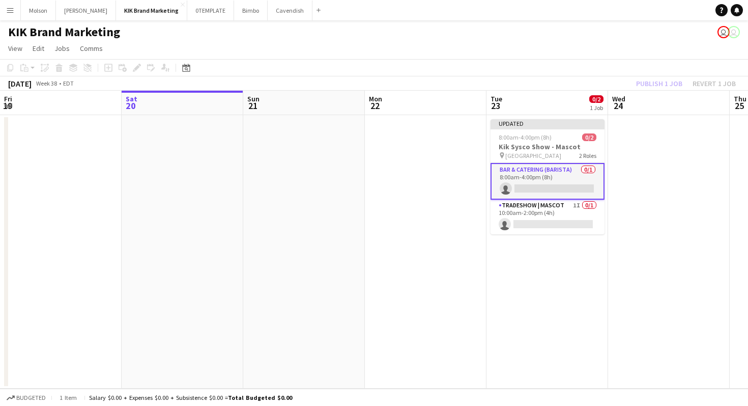
click at [533, 186] on app-card-role "Bar & Catering (Barista) 0/1 8:00am-4:00pm (8h) single-neutral-actions" at bounding box center [548, 181] width 114 height 37
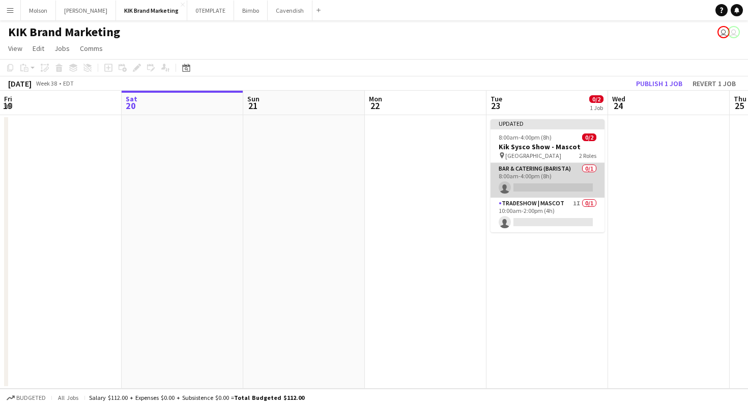
click at [516, 176] on app-card-role "Bar & Catering (Barista) 0/1 8:00am-4:00pm (8h) single-neutral-actions" at bounding box center [548, 180] width 114 height 35
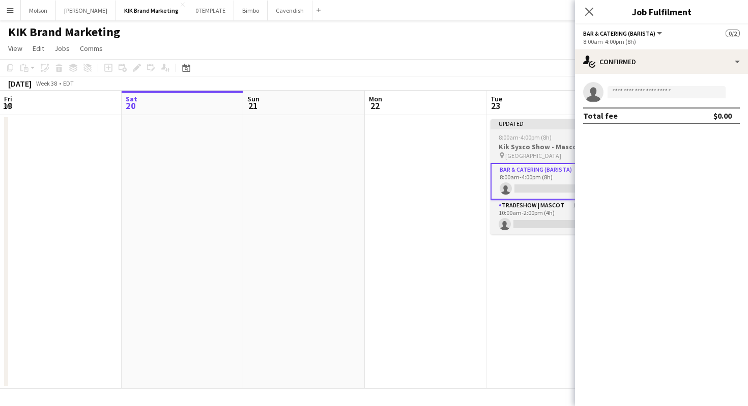
click at [519, 139] on span "8:00am-4:00pm (8h)" at bounding box center [525, 137] width 53 height 8
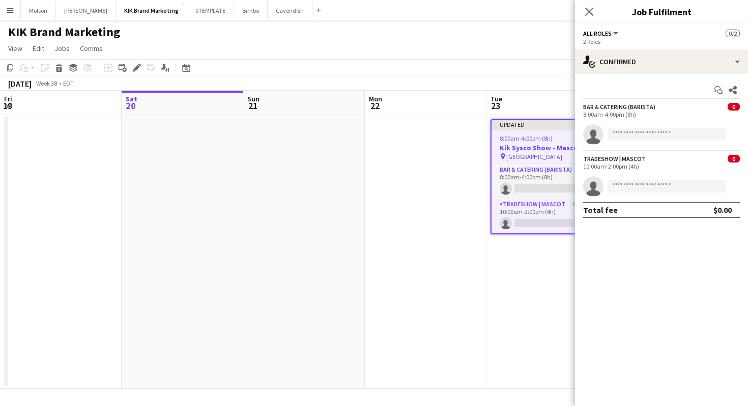
click at [612, 35] on button "All roles" at bounding box center [601, 34] width 37 height 8
click at [713, 40] on div "2 Roles" at bounding box center [661, 42] width 157 height 8
click at [136, 66] on icon "Edit" at bounding box center [137, 68] width 8 height 8
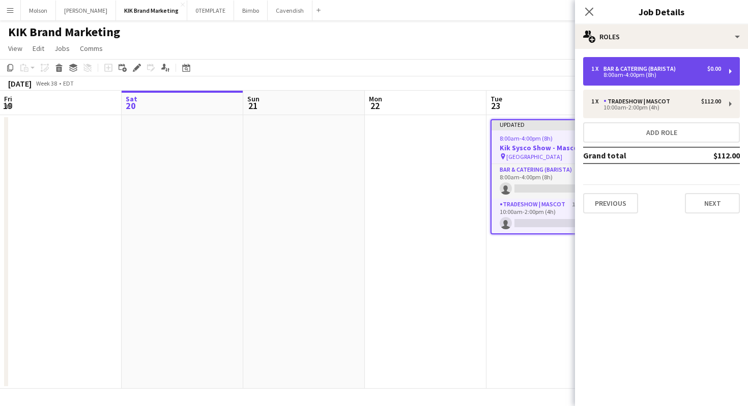
click at [723, 74] on div "1 x Bar & Catering ([GEOGRAPHIC_DATA]) $0.00 8:00am-4:00pm (8h)" at bounding box center [661, 71] width 157 height 29
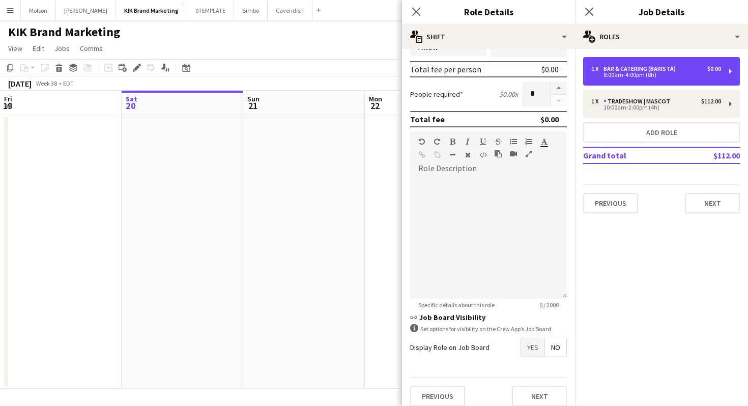
scroll to position [218, 0]
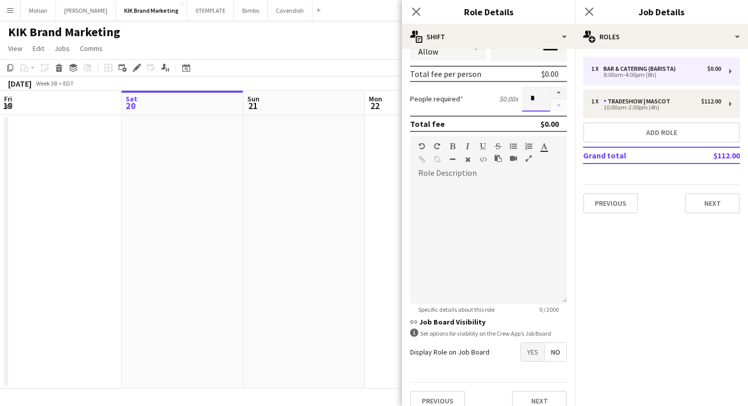
click at [538, 98] on input "*" at bounding box center [536, 98] width 28 height 25
click button "Next" at bounding box center [539, 400] width 55 height 20
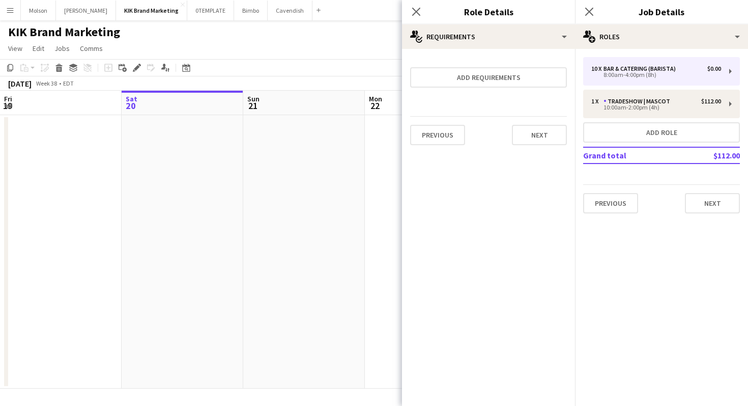
scroll to position [0, 0]
click at [431, 126] on button "Previous" at bounding box center [437, 135] width 55 height 20
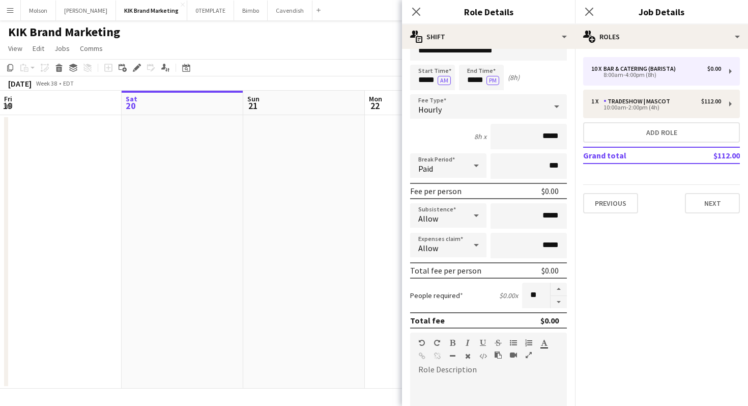
scroll to position [35, 0]
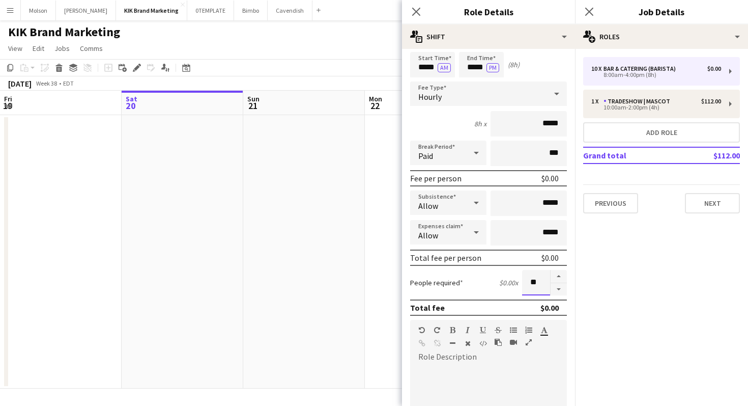
click at [537, 281] on input "**" at bounding box center [536, 282] width 28 height 25
click at [666, 303] on mat-expansion-panel "pencil3 General details 10 x Bar & Catering (Barista) $0.00 8:00am-4:00pm (8h) …" at bounding box center [661, 227] width 173 height 357
click at [561, 278] on button "button" at bounding box center [559, 276] width 16 height 13
click at [558, 290] on button "button" at bounding box center [559, 289] width 16 height 13
type input "*"
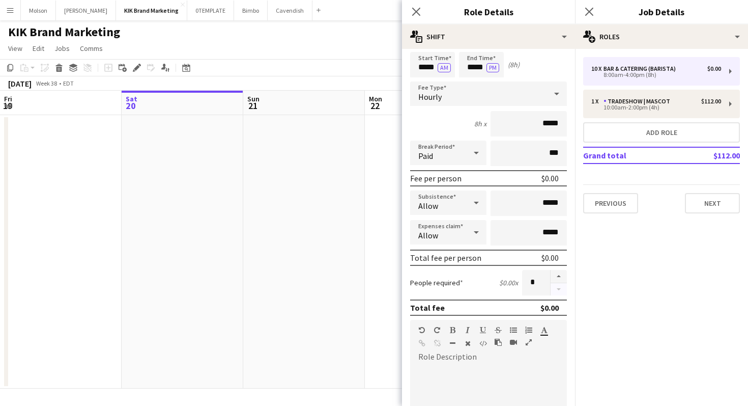
click at [558, 290] on div at bounding box center [558, 282] width 17 height 25
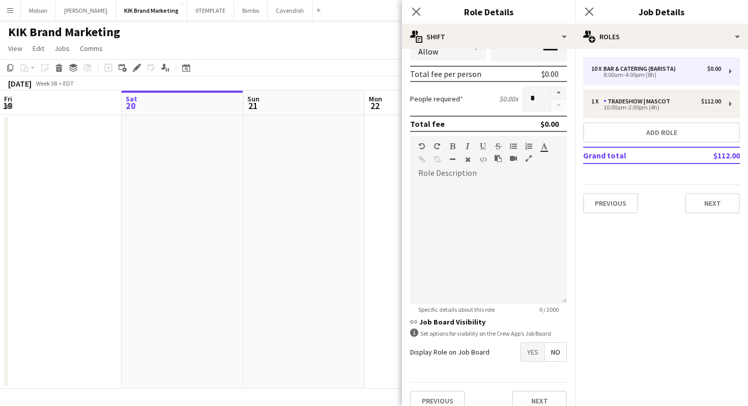
scroll to position [232, 0]
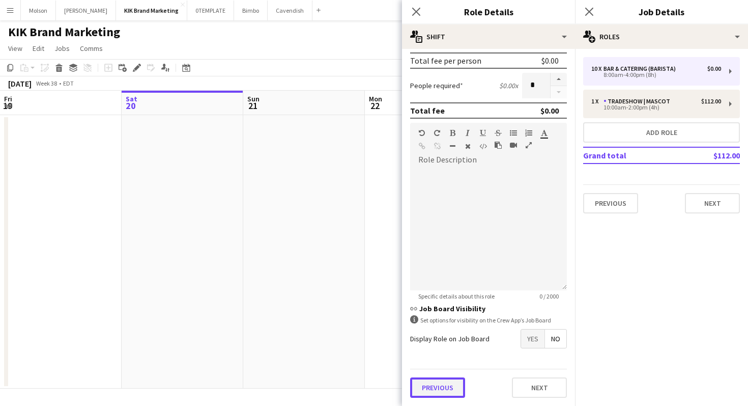
click at [449, 385] on button "Previous" at bounding box center [437, 387] width 55 height 20
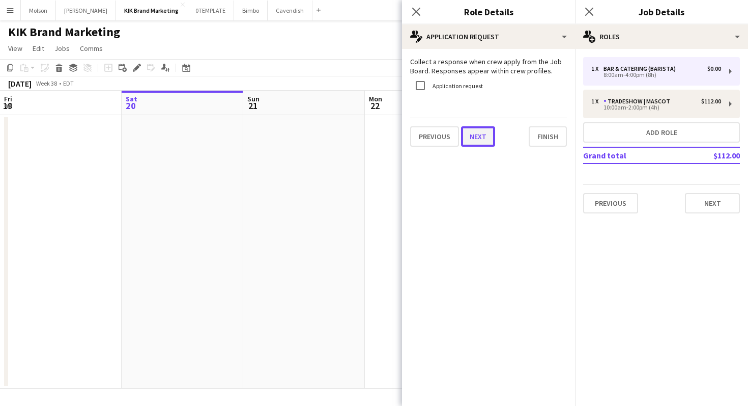
click at [486, 141] on button "Next" at bounding box center [478, 136] width 34 height 20
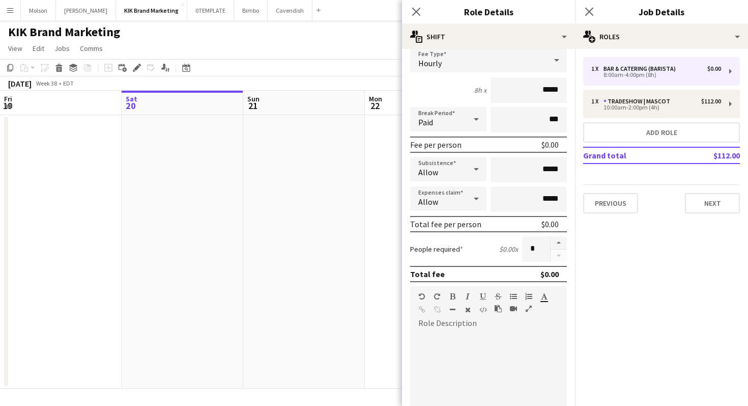
scroll to position [60, 0]
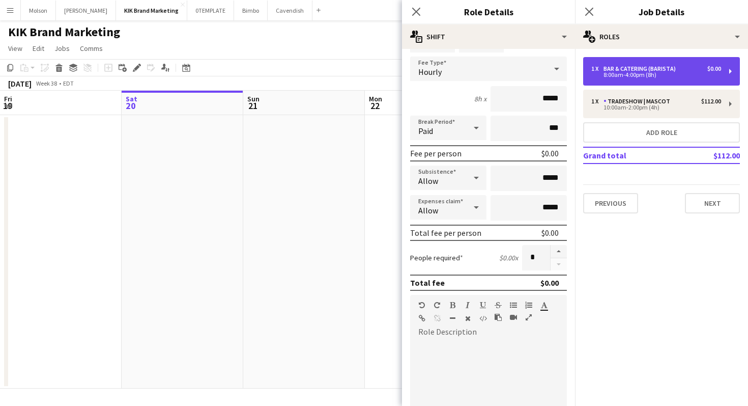
click at [728, 70] on div "1 x Bar & Catering ([GEOGRAPHIC_DATA]) $0.00 8:00am-4:00pm (8h)" at bounding box center [661, 71] width 157 height 29
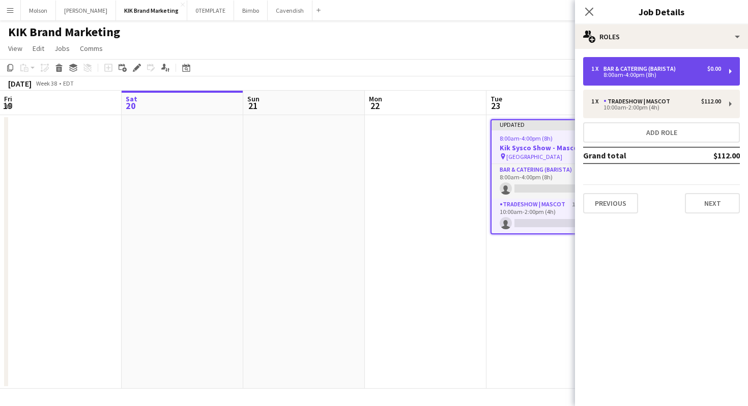
click at [728, 70] on div "1 x Bar & Catering ([GEOGRAPHIC_DATA]) $0.00 8:00am-4:00pm (8h)" at bounding box center [661, 71] width 157 height 29
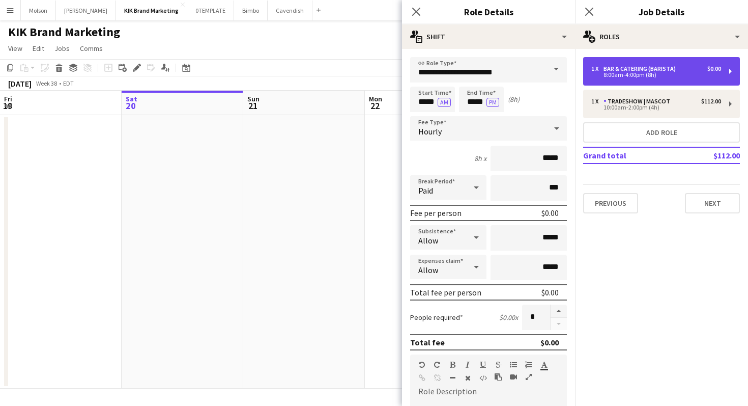
click at [728, 70] on div "1 x Bar & Catering ([GEOGRAPHIC_DATA]) $0.00 8:00am-4:00pm (8h)" at bounding box center [661, 71] width 157 height 29
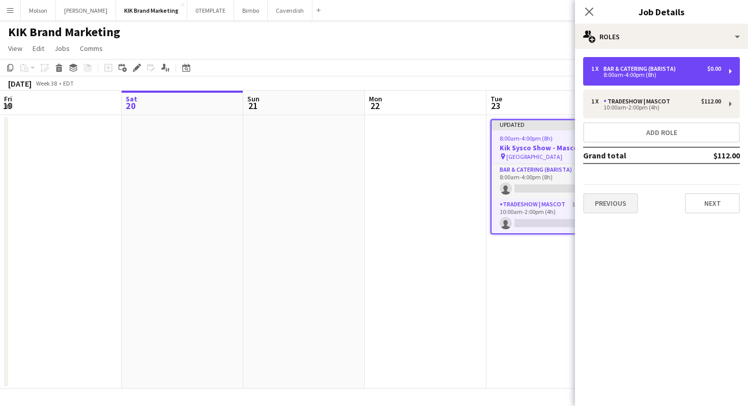
drag, startPoint x: 728, startPoint y: 70, endPoint x: 638, endPoint y: 210, distance: 166.9
click at [638, 210] on div "1 x Bar & Catering (Barista) $0.00 8:00am-4:00pm (8h) 1 x Tradeshow | Mascot $1…" at bounding box center [661, 135] width 173 height 156
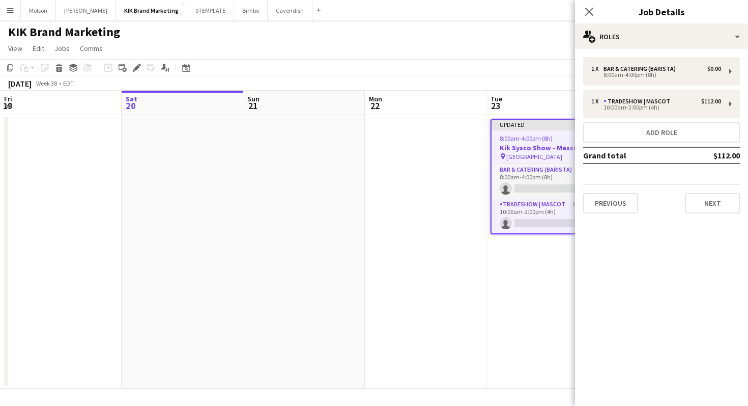
click at [673, 244] on mat-expansion-panel "pencil3 General details 1 x Bar & Catering (Barista) $0.00 8:00am-4:00pm (8h) 1…" at bounding box center [661, 227] width 173 height 357
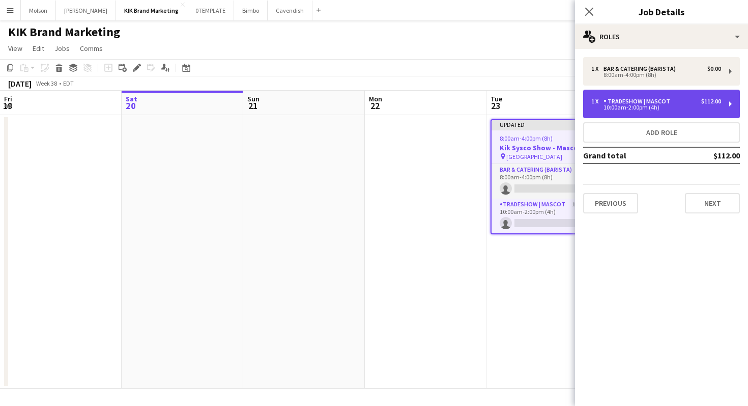
click at [691, 98] on div "1 x Tradeshow | Mascot $112.00" at bounding box center [657, 101] width 130 height 7
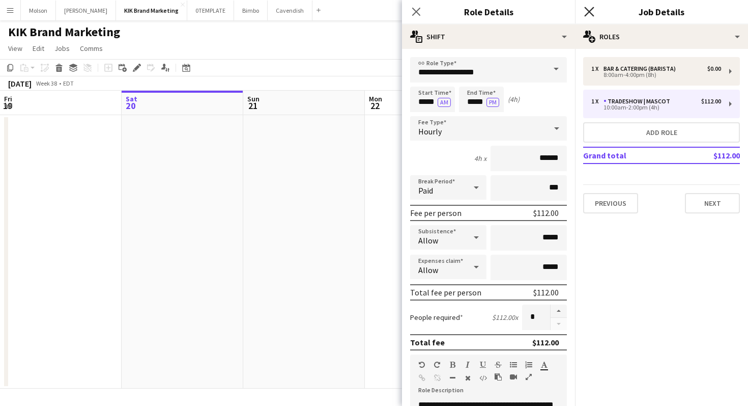
click at [586, 9] on icon at bounding box center [589, 12] width 10 height 10
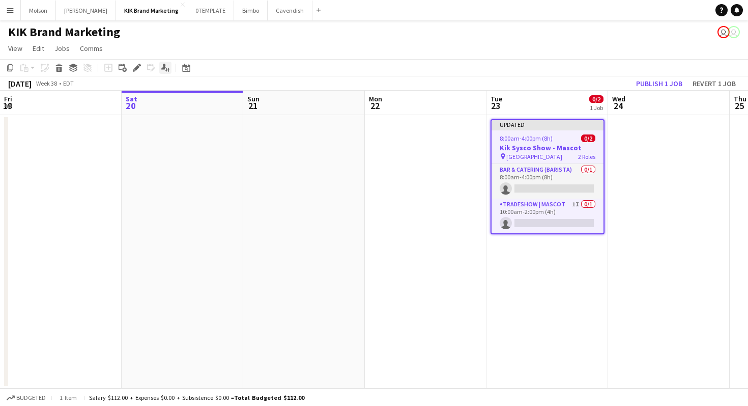
click at [164, 68] on icon at bounding box center [163, 67] width 5 height 6
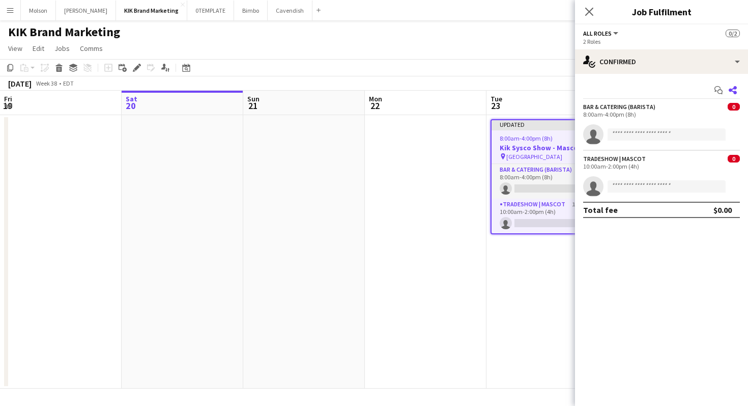
click at [735, 90] on icon "Share" at bounding box center [733, 90] width 8 height 8
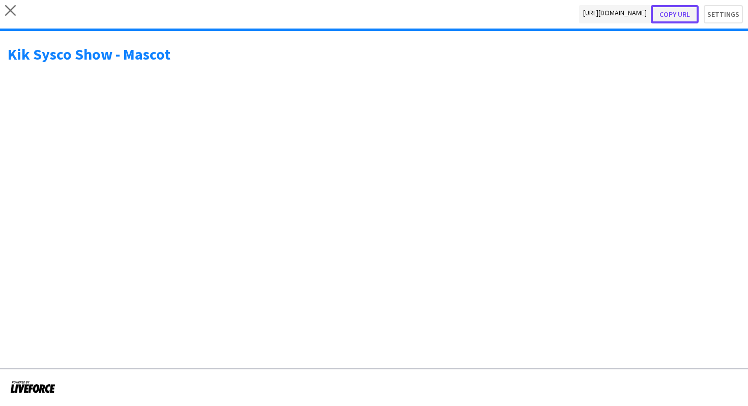
click at [687, 13] on button "Copy url" at bounding box center [675, 14] width 48 height 18
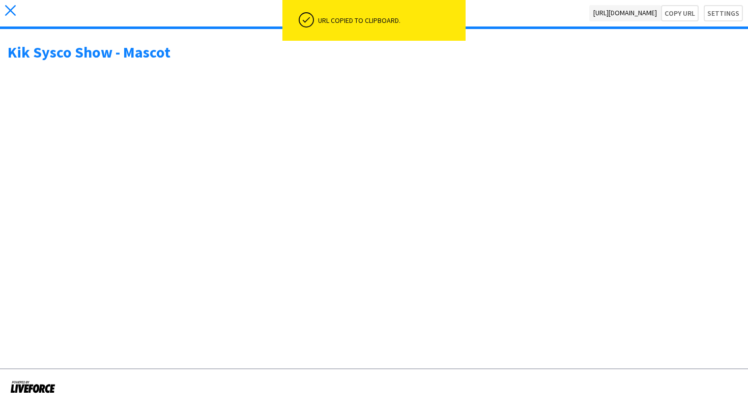
click at [12, 17] on app-icon "close" at bounding box center [10, 13] width 11 height 16
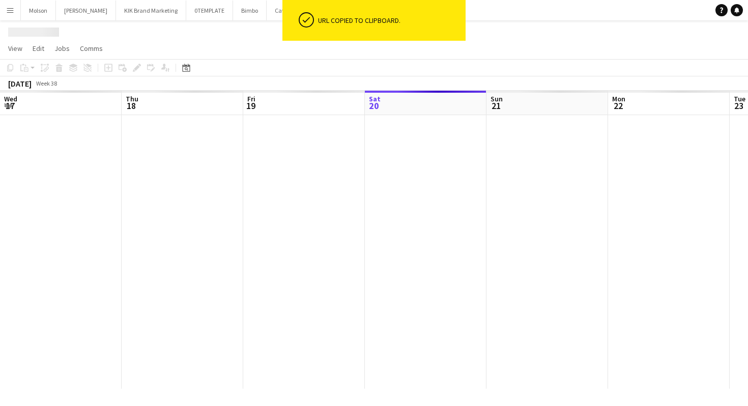
scroll to position [0, 243]
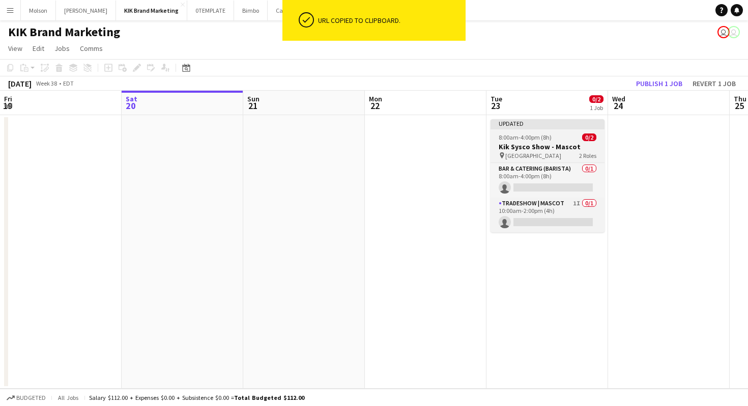
click at [557, 142] on h3 "Kik Sysco Show - Mascot" at bounding box center [548, 146] width 114 height 9
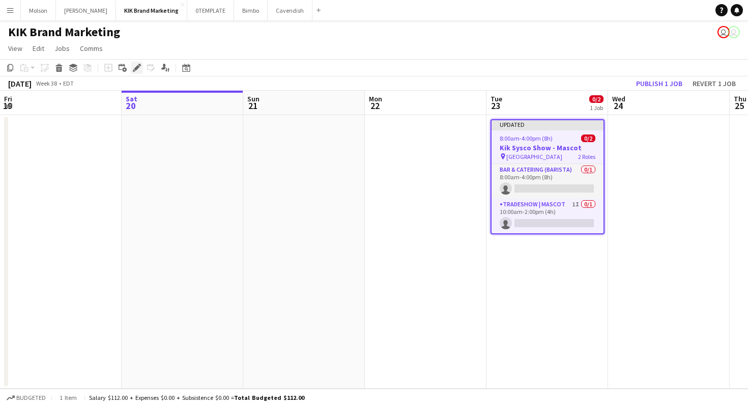
click at [136, 66] on icon "Edit" at bounding box center [137, 68] width 8 height 8
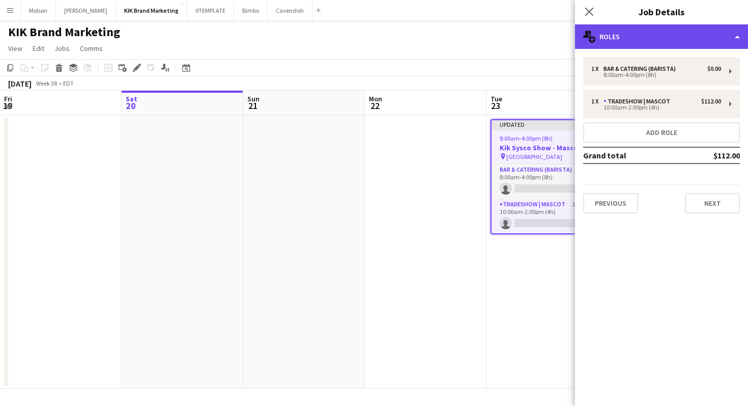
click at [736, 33] on div "multiple-users-add Roles" at bounding box center [661, 36] width 173 height 24
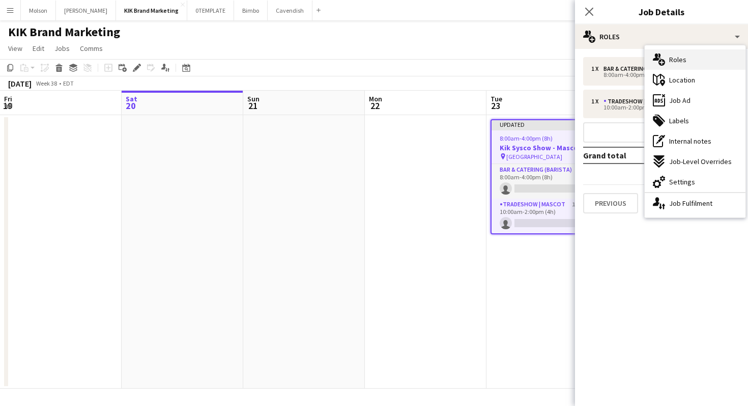
click at [709, 61] on div "multiple-users-add Roles" at bounding box center [695, 59] width 101 height 20
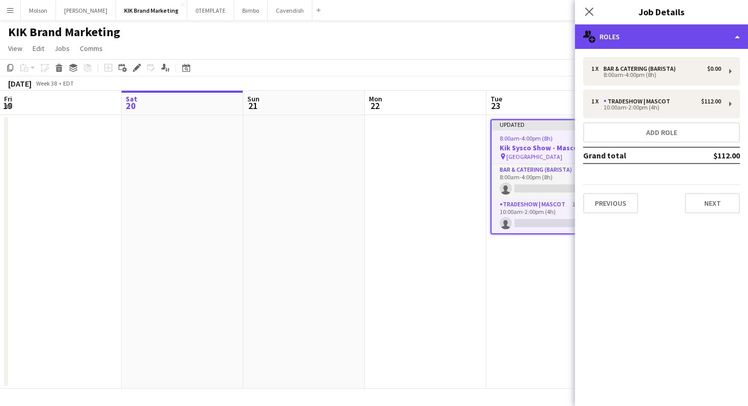
click at [730, 41] on div "multiple-users-add Roles" at bounding box center [661, 36] width 173 height 24
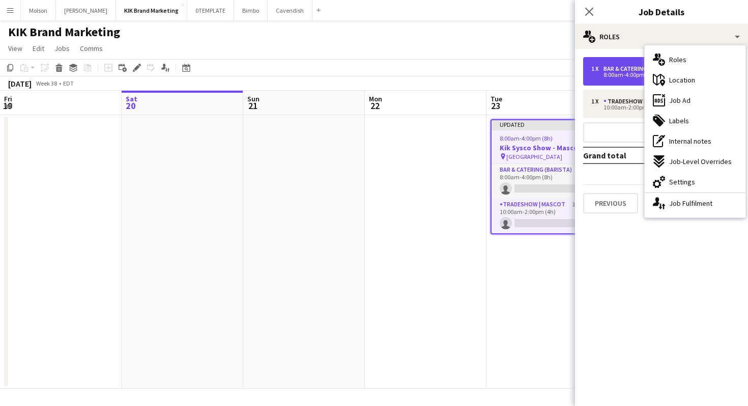
click at [624, 74] on div "8:00am-4:00pm (8h)" at bounding box center [657, 74] width 130 height 5
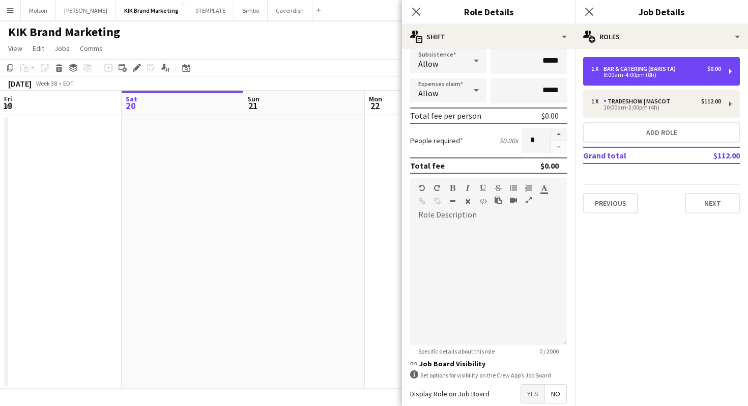
scroll to position [232, 0]
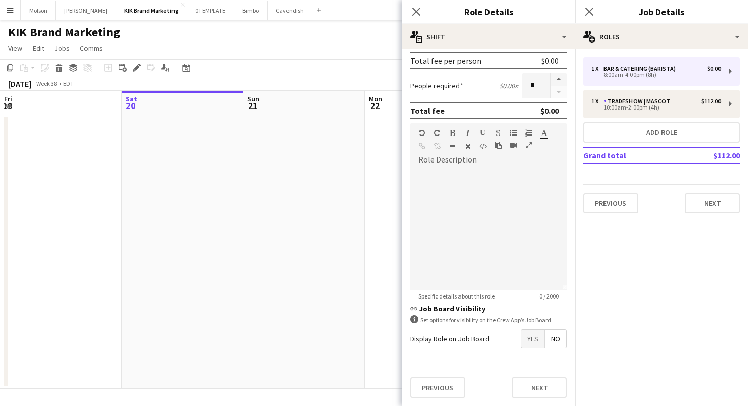
click at [511, 396] on div "Previous Next" at bounding box center [488, 387] width 157 height 37
click at [539, 395] on button "Next" at bounding box center [539, 387] width 55 height 20
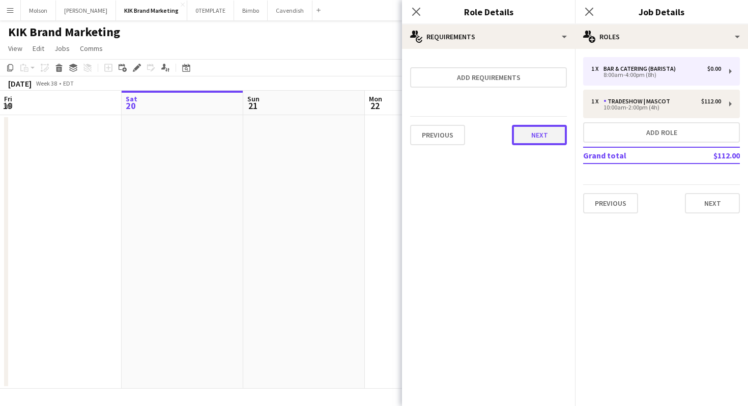
click at [547, 126] on button "Next" at bounding box center [539, 135] width 55 height 20
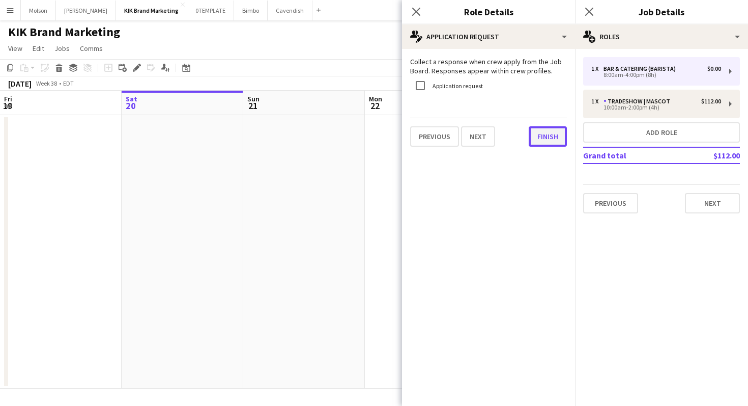
click at [551, 136] on button "Finish" at bounding box center [548, 136] width 38 height 20
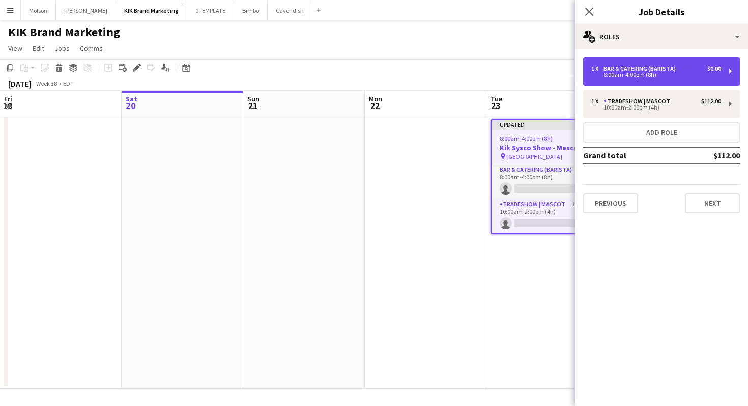
click at [733, 71] on div "1 x Bar & Catering ([GEOGRAPHIC_DATA]) $0.00 8:00am-4:00pm (8h)" at bounding box center [661, 71] width 157 height 29
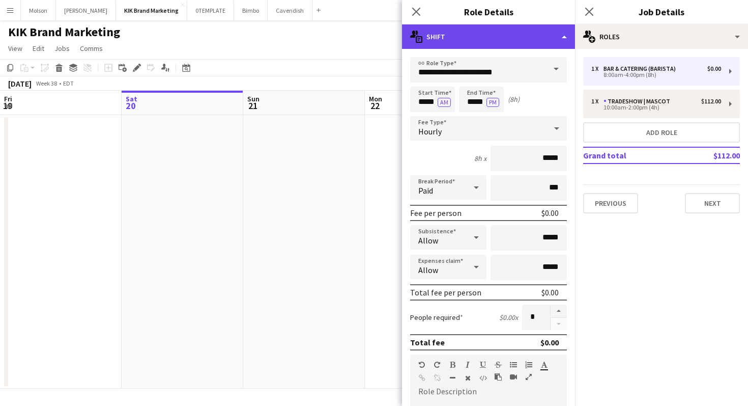
click at [566, 40] on div "multiple-actions-text Shift" at bounding box center [488, 36] width 173 height 24
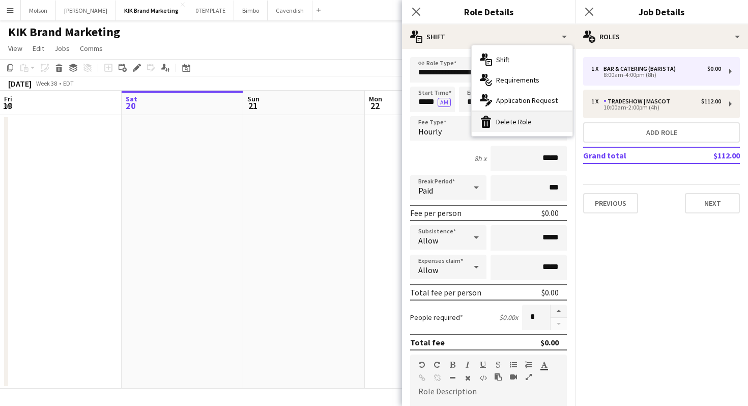
click at [521, 120] on div "bin-2 Delete Role" at bounding box center [522, 121] width 101 height 20
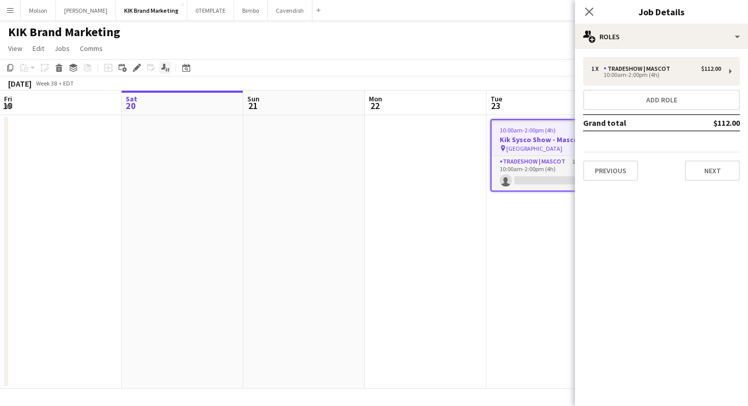
click at [165, 66] on icon at bounding box center [163, 67] width 5 height 6
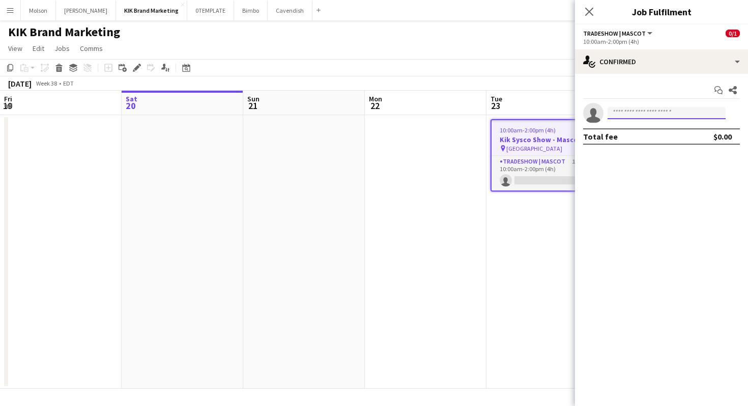
click at [680, 113] on input at bounding box center [667, 113] width 118 height 12
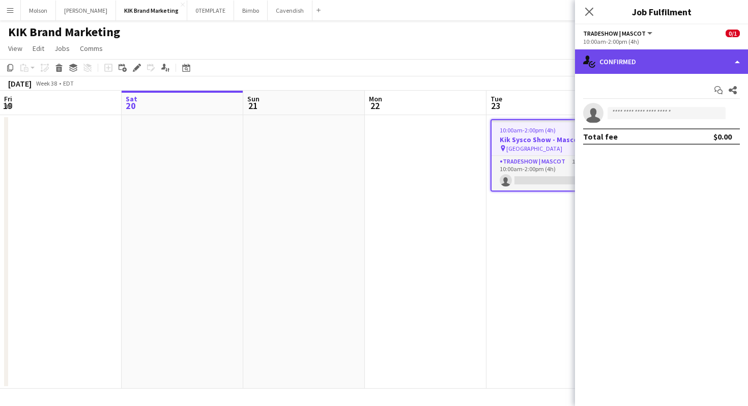
click at [739, 66] on div "single-neutral-actions-check-2 Confirmed" at bounding box center [661, 61] width 173 height 24
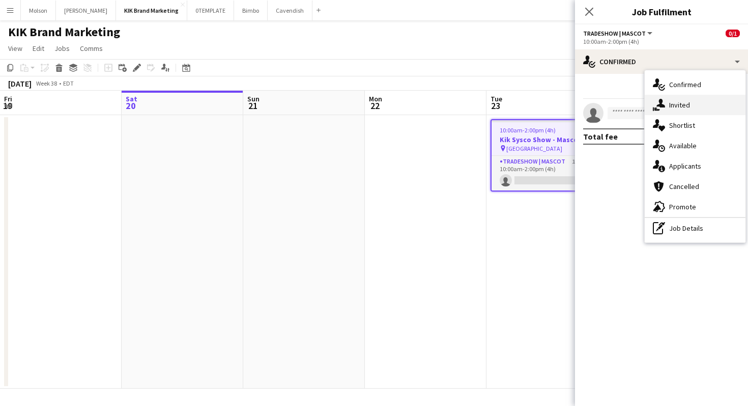
click at [699, 108] on div "single-neutral-actions-share-1 Invited" at bounding box center [695, 105] width 101 height 20
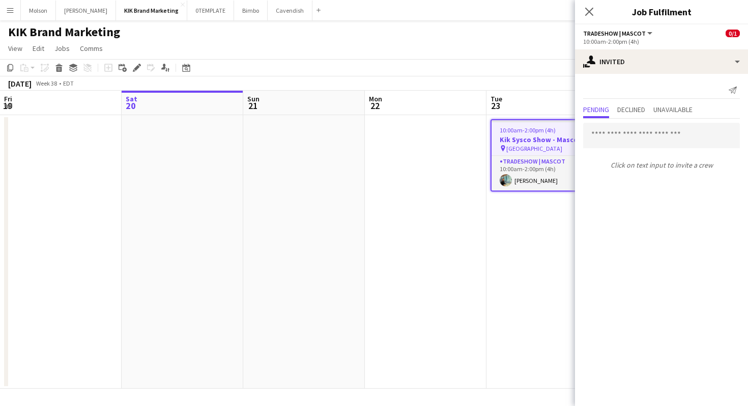
click at [551, 209] on app-date-cell "10:00am-2:00pm (4h) 1/1 Kik Sysco Show - Mascot pin [GEOGRAPHIC_DATA] 1 Role Tr…" at bounding box center [548, 251] width 122 height 273
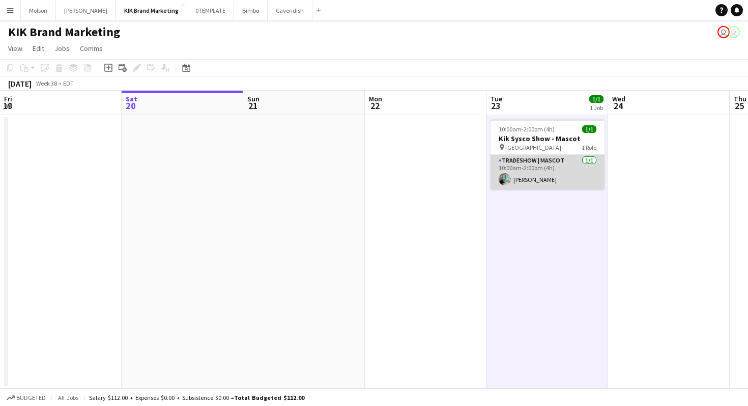
click at [539, 164] on app-card-role "Tradeshow | Mascot [DATE] 10:00am-2:00pm (4h) [PERSON_NAME]" at bounding box center [548, 172] width 114 height 35
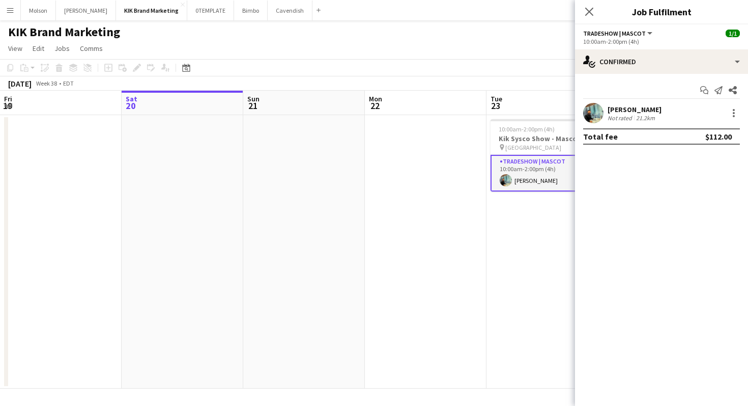
click at [652, 32] on div "Tradeshow | Mascot All roles Tradeshow | Mascot 1/1" at bounding box center [661, 33] width 157 height 9
click at [508, 133] on app-job-card "10:00am-2:00pm (4h) 1/1 Kik Sysco Show - Mascot pin [GEOGRAPHIC_DATA] 1 Role Tr…" at bounding box center [548, 155] width 114 height 72
click at [135, 70] on icon "Edit" at bounding box center [137, 68] width 8 height 8
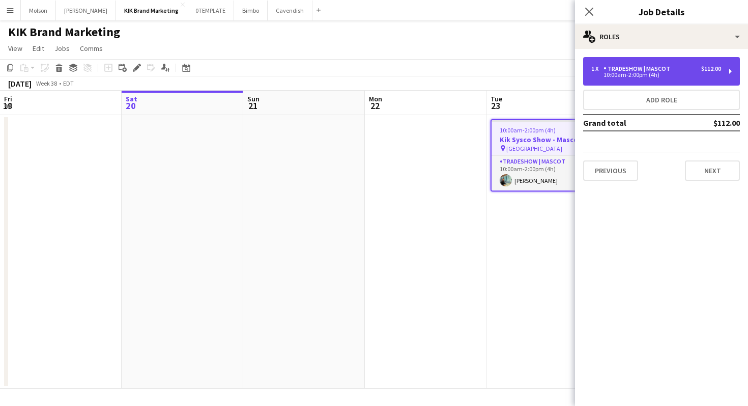
click at [656, 75] on div "10:00am-2:00pm (4h)" at bounding box center [657, 74] width 130 height 5
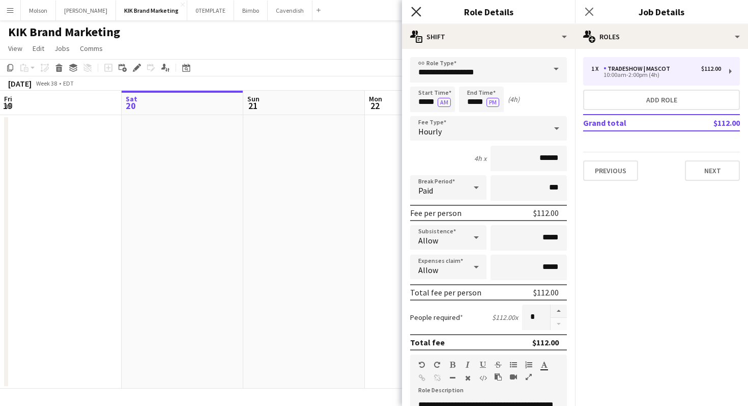
click at [416, 9] on icon "Close pop-in" at bounding box center [416, 12] width 10 height 10
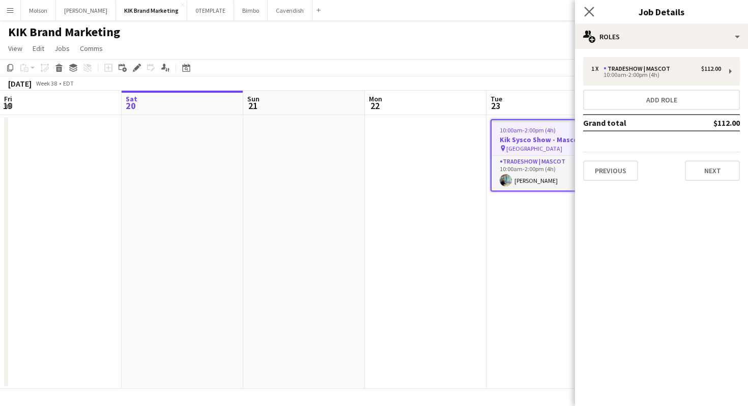
click at [587, 7] on app-icon "Close pop-in" at bounding box center [589, 12] width 15 height 15
